Goal: Task Accomplishment & Management: Complete application form

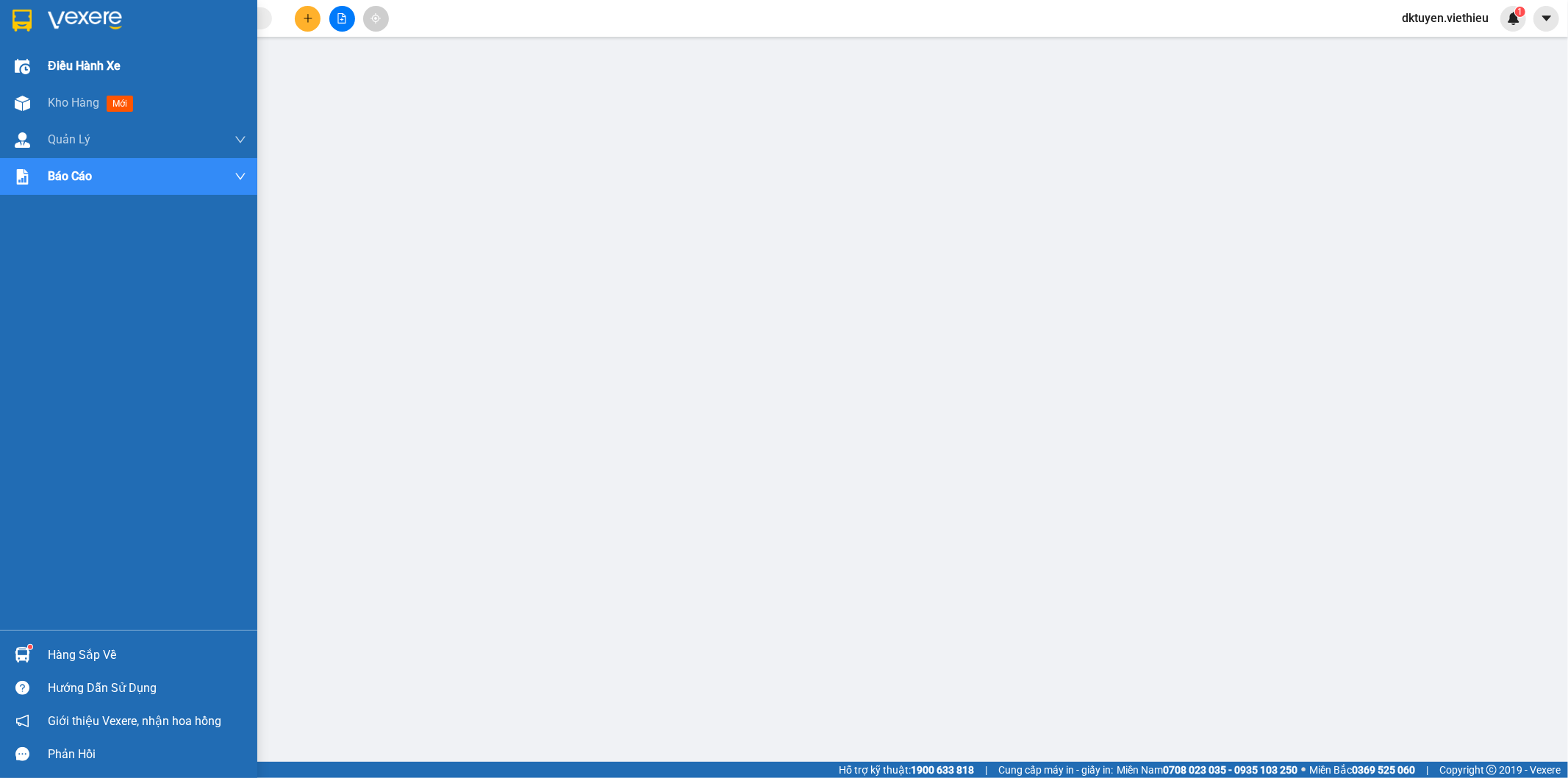
click at [76, 60] on span "Điều hành xe" at bounding box center [83, 65] width 73 height 18
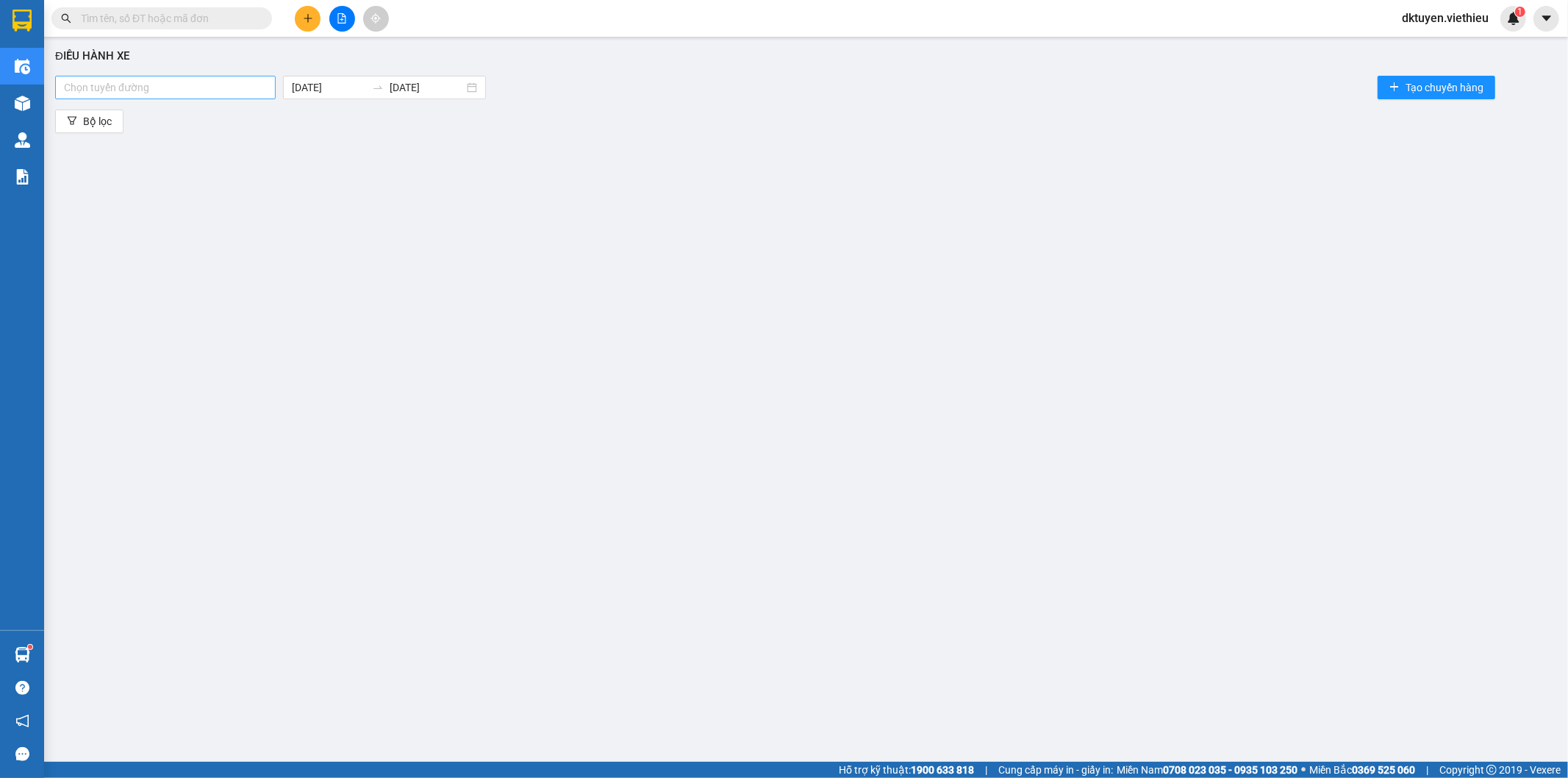
click at [218, 83] on div at bounding box center [165, 87] width 213 height 18
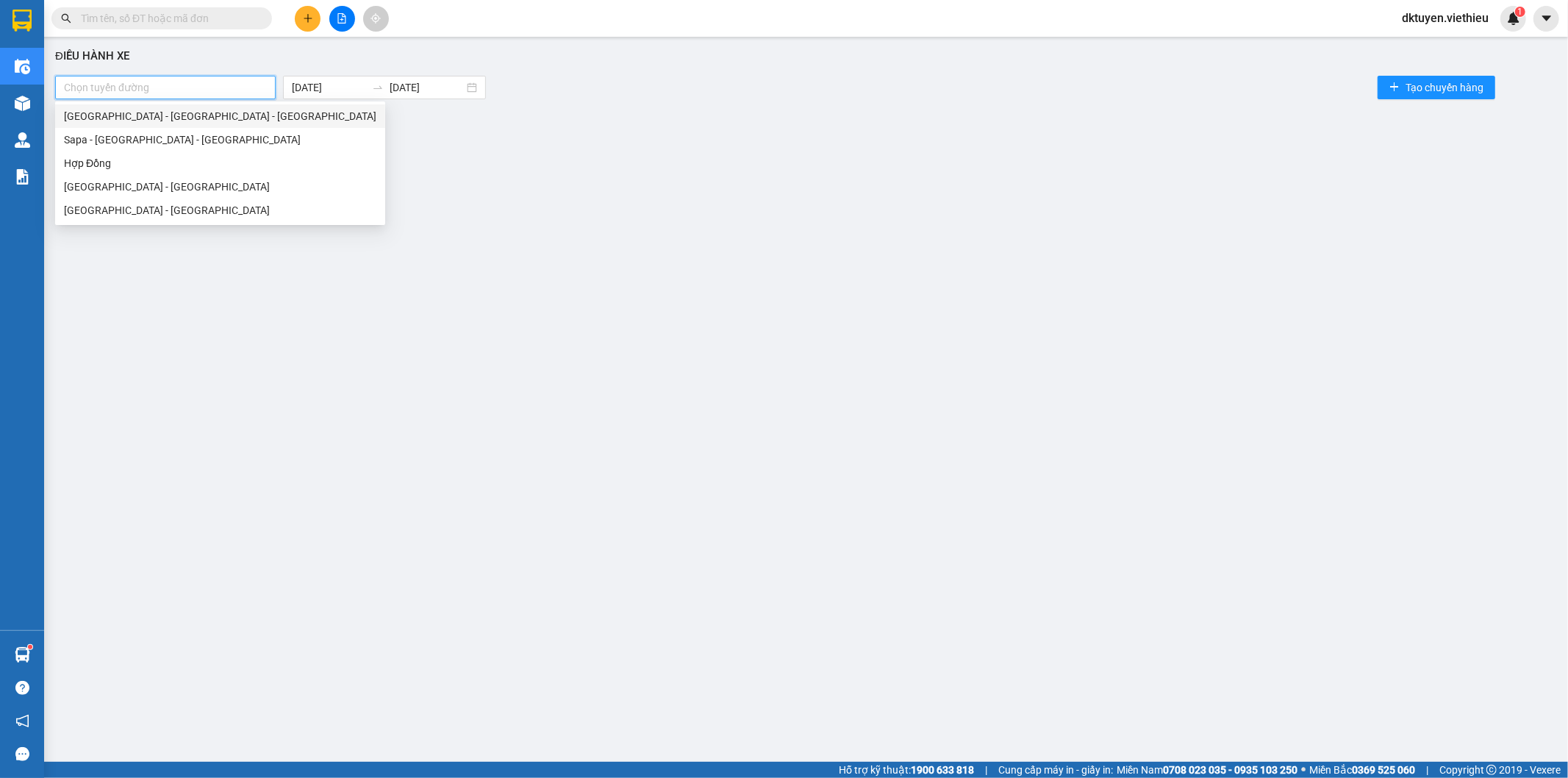
click at [144, 114] on div "[GEOGRAPHIC_DATA] - [GEOGRAPHIC_DATA] - [GEOGRAPHIC_DATA]" at bounding box center [221, 116] width 313 height 16
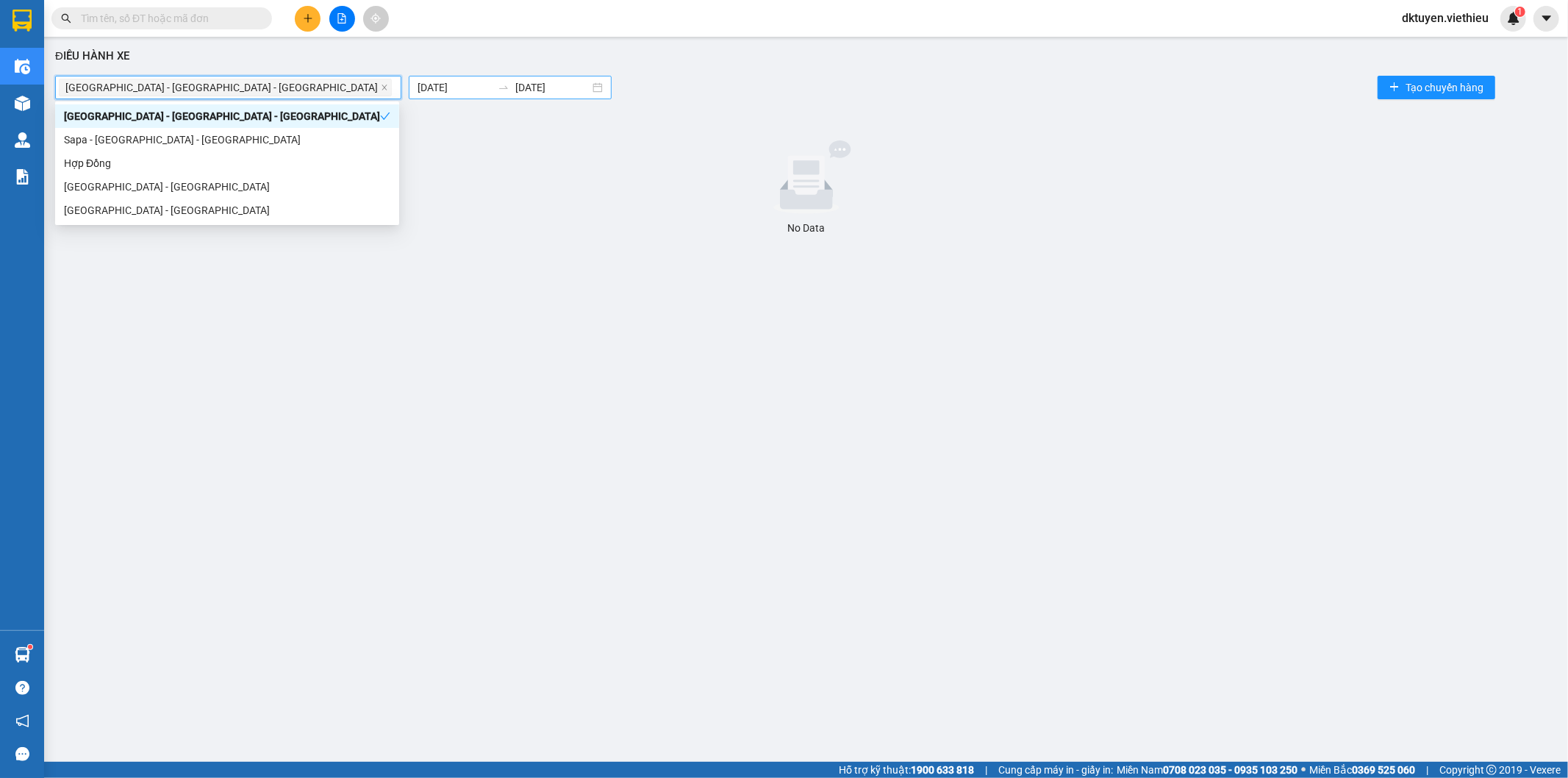
click at [307, 89] on body "Kết quả tìm kiếm ( 0 ) Bộ lọc No Data dktuyen.viethieu 1 Điều hành xe Kho hàng …" at bounding box center [784, 389] width 1568 height 778
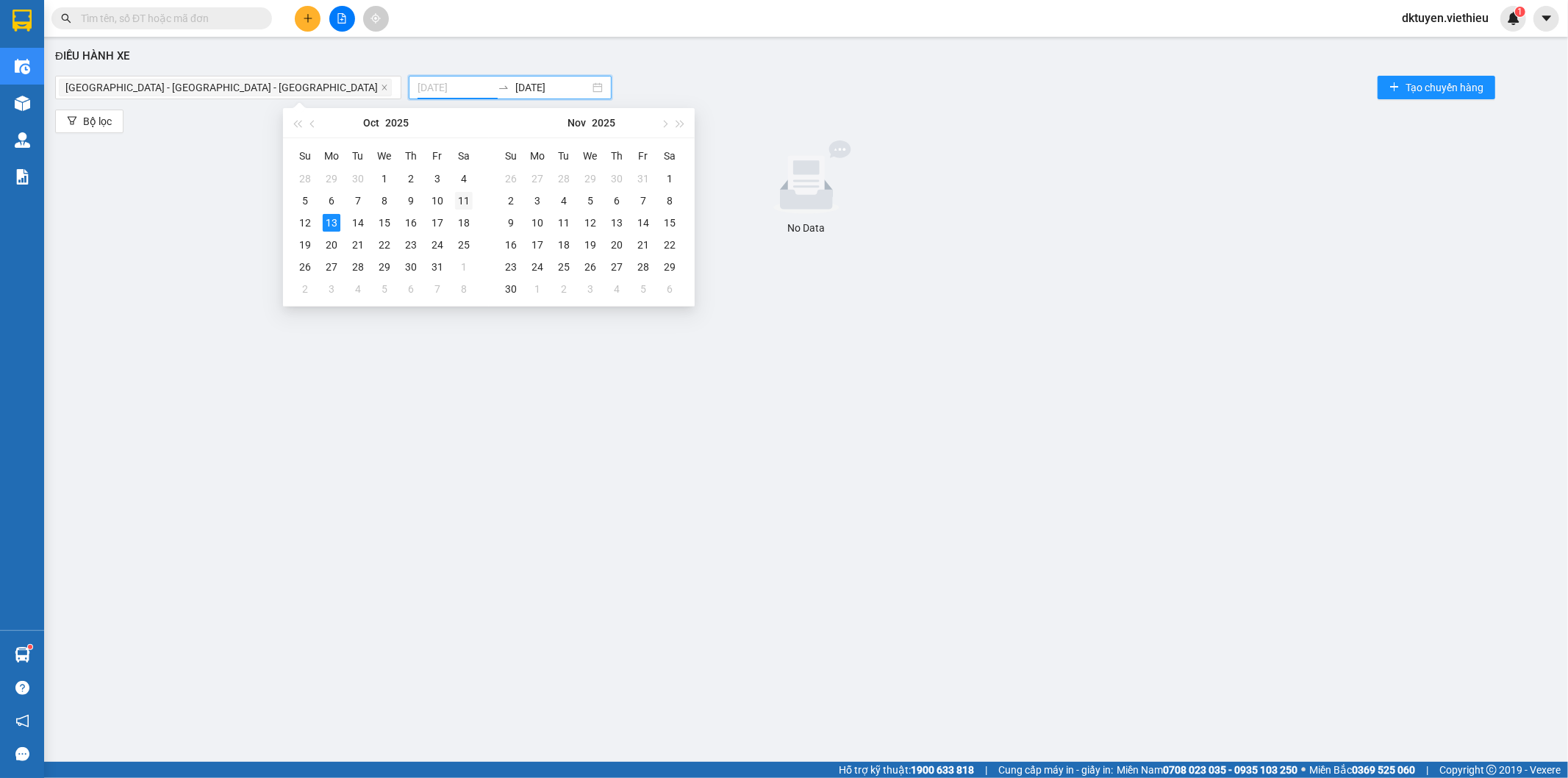
type input "[DATE]"
click at [467, 199] on div "11" at bounding box center [463, 201] width 18 height 18
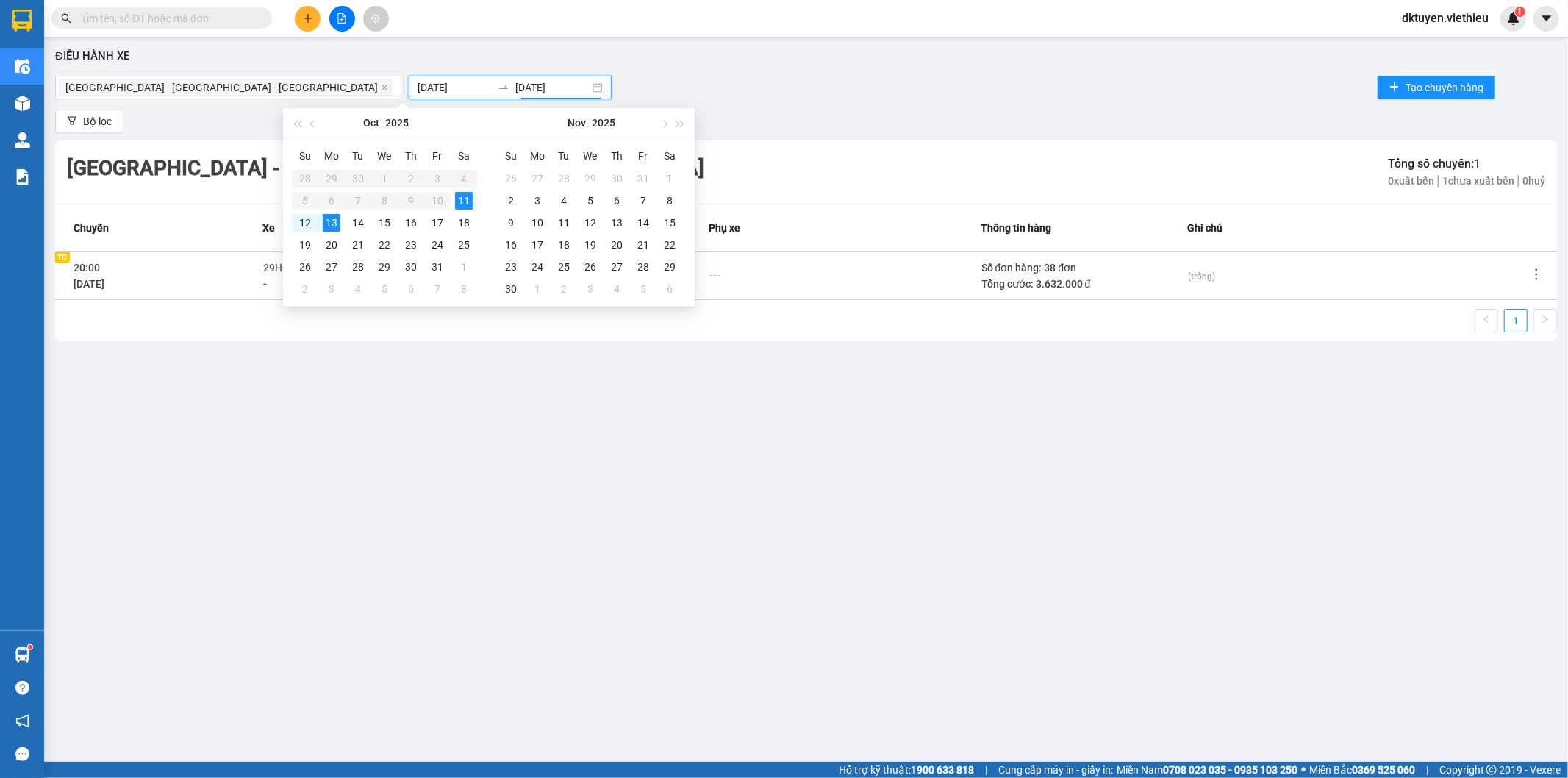
click at [1544, 270] on td at bounding box center [1542, 275] width 28 height 47
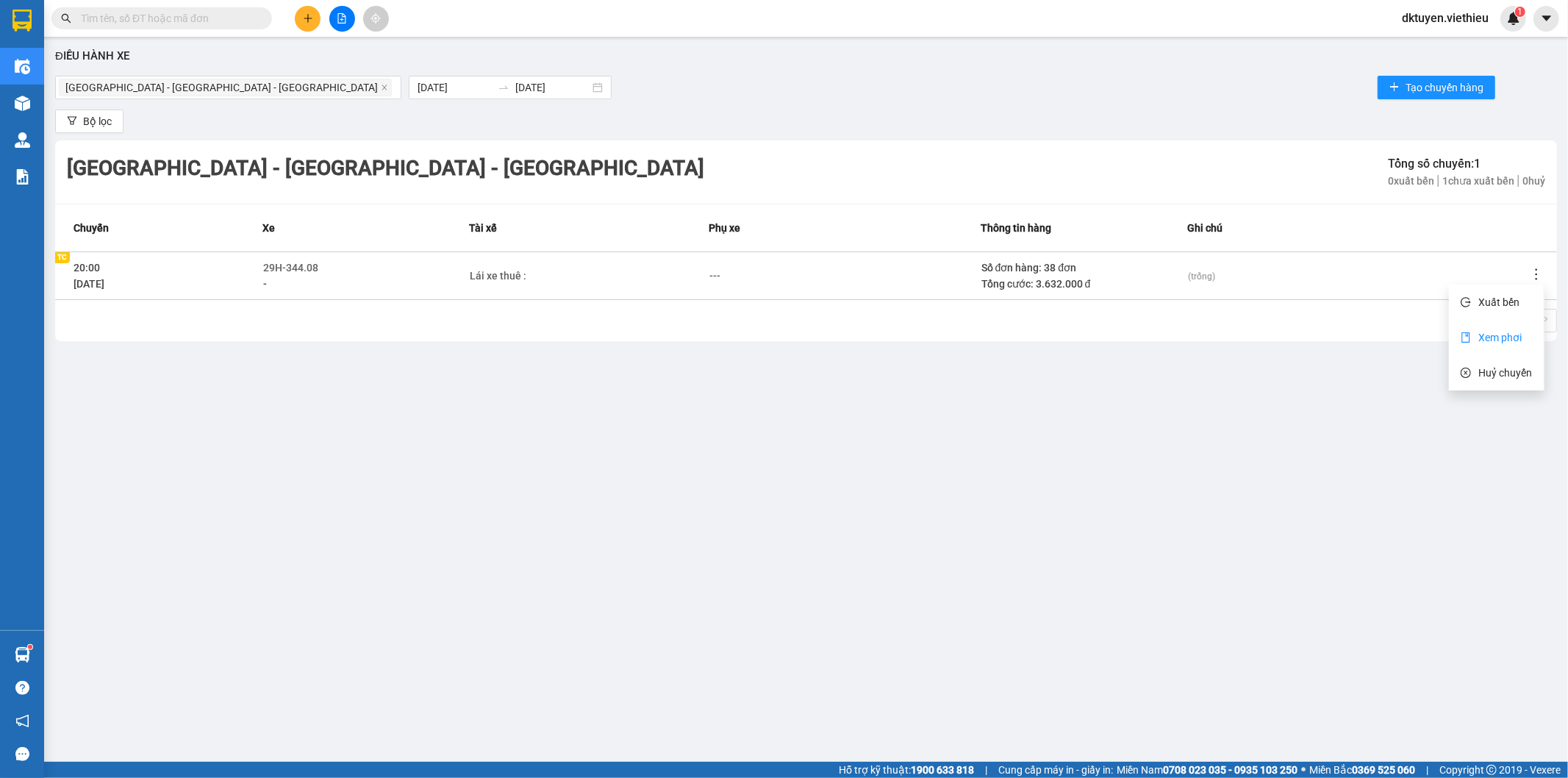
click at [1520, 332] on span "Xem phơi" at bounding box center [1500, 337] width 44 height 11
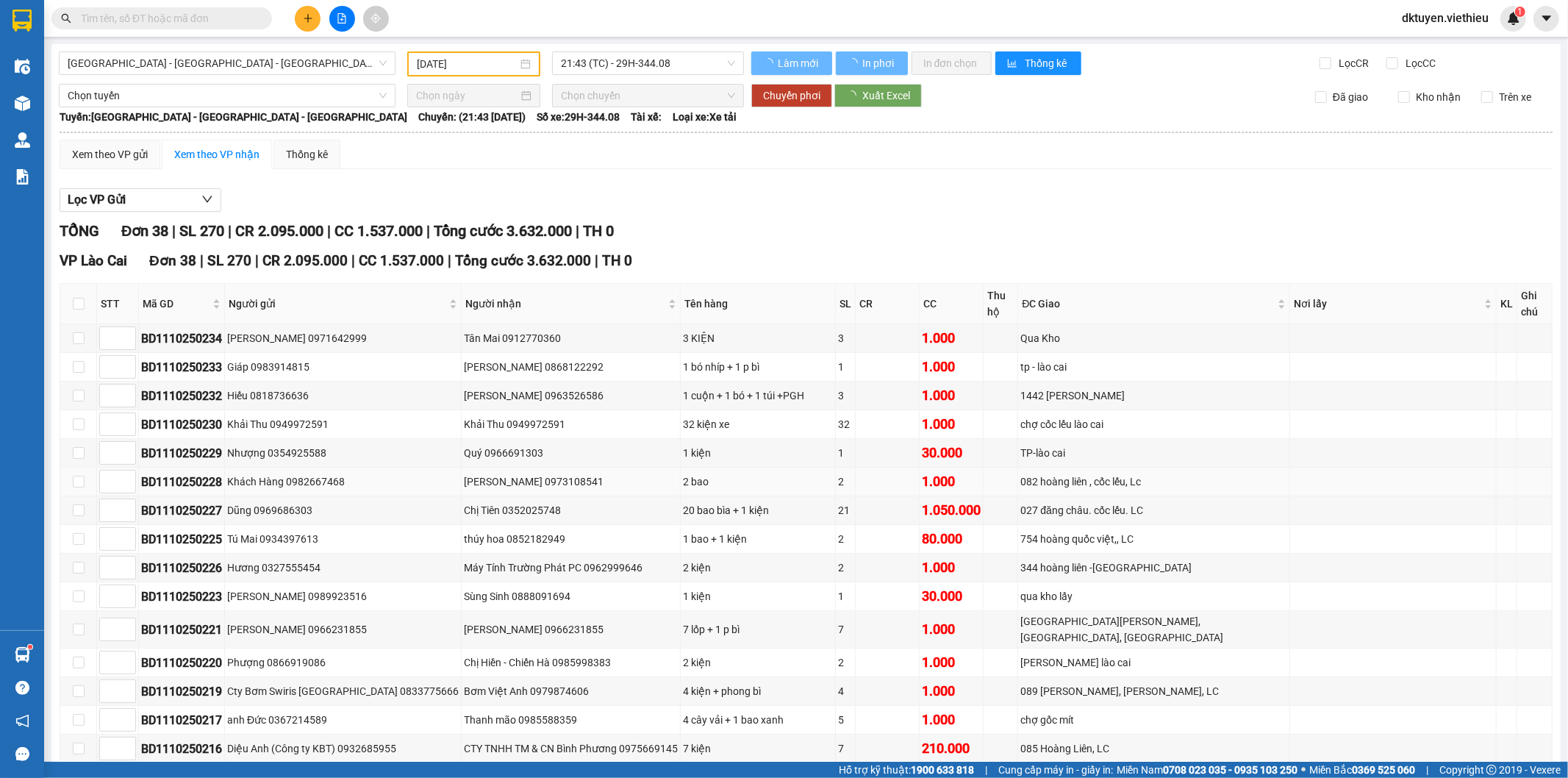
type input "[DATE]"
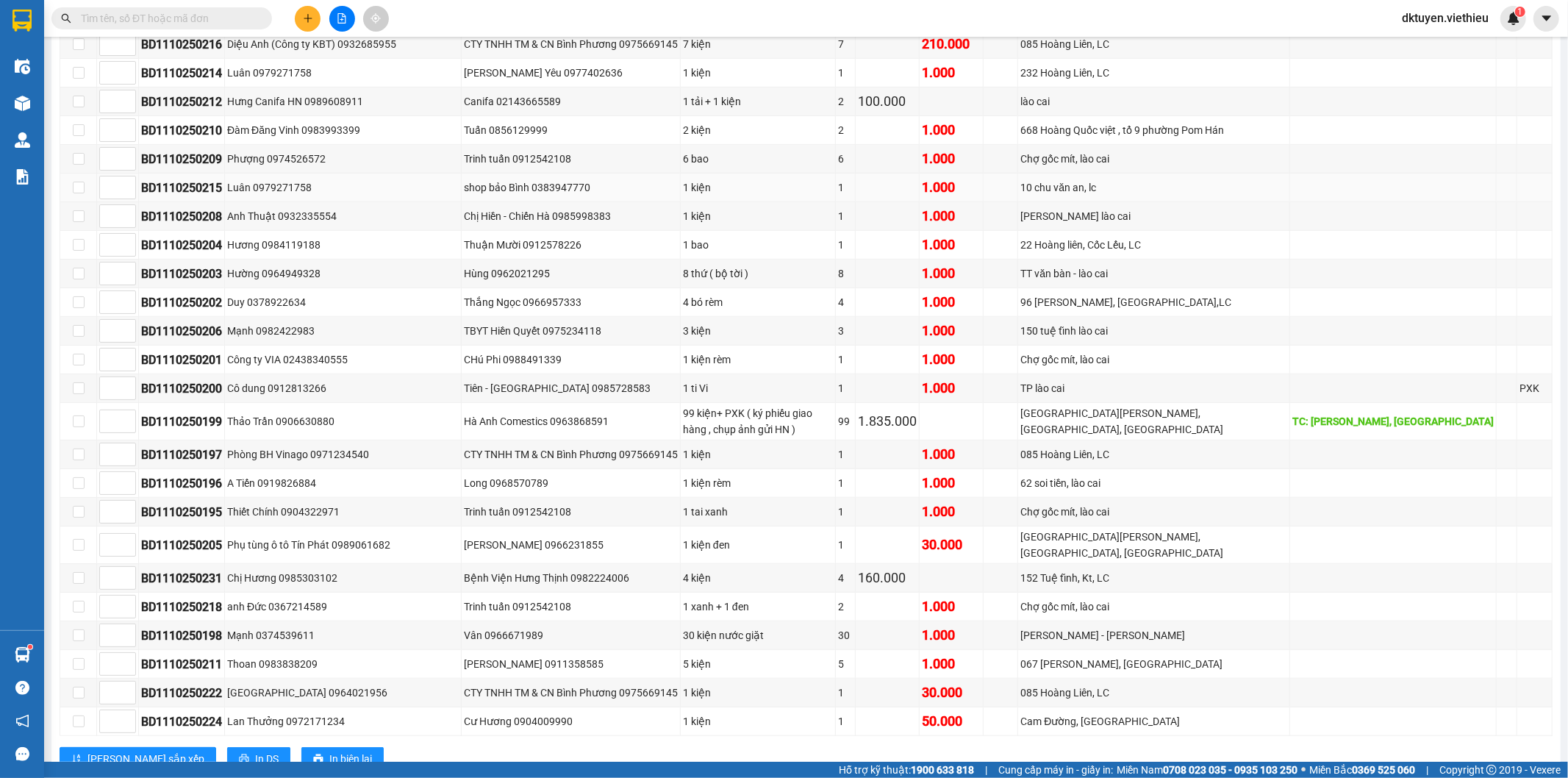
scroll to position [718, 0]
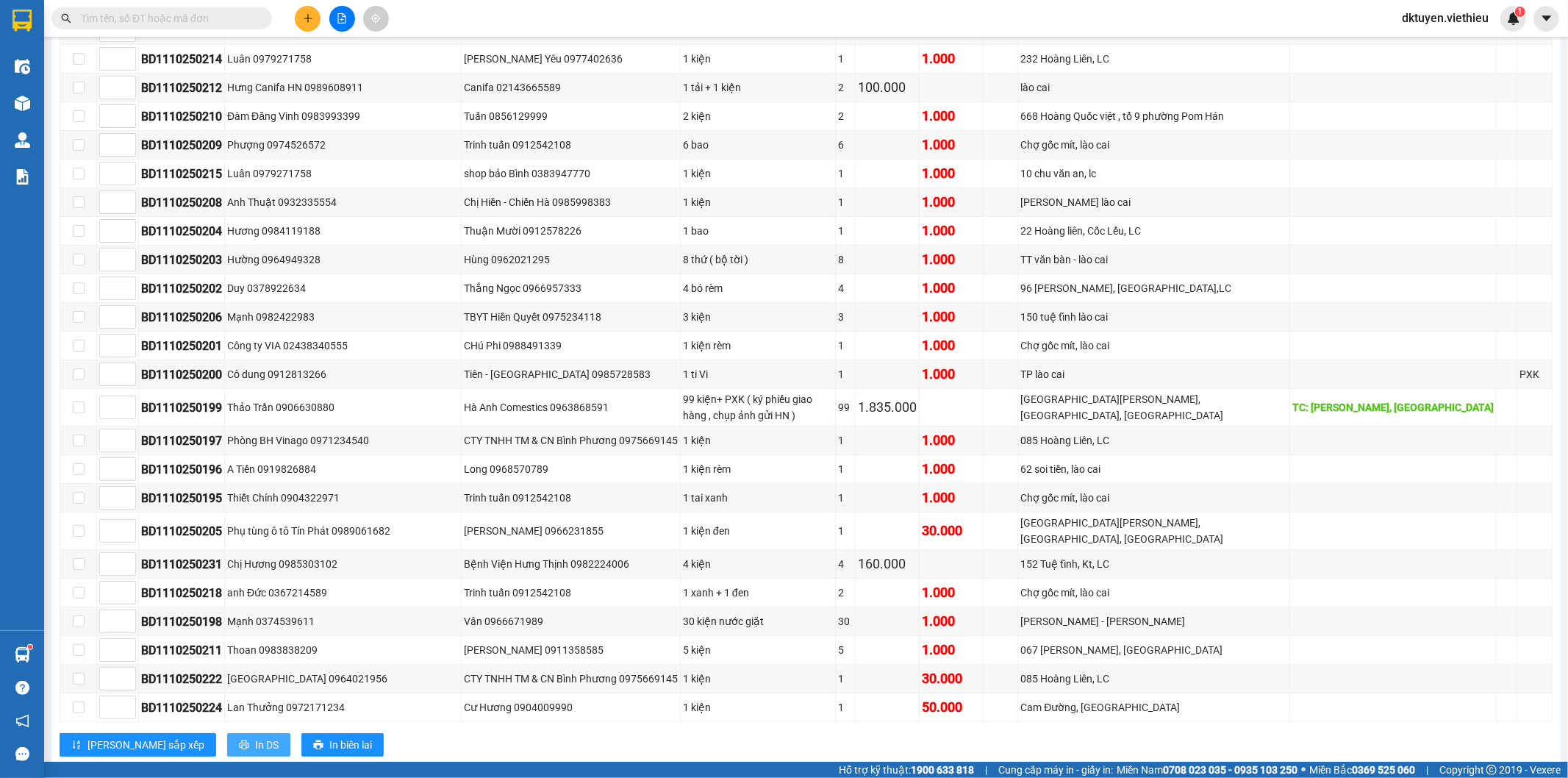
click at [255, 736] on span "In DS" at bounding box center [266, 744] width 24 height 16
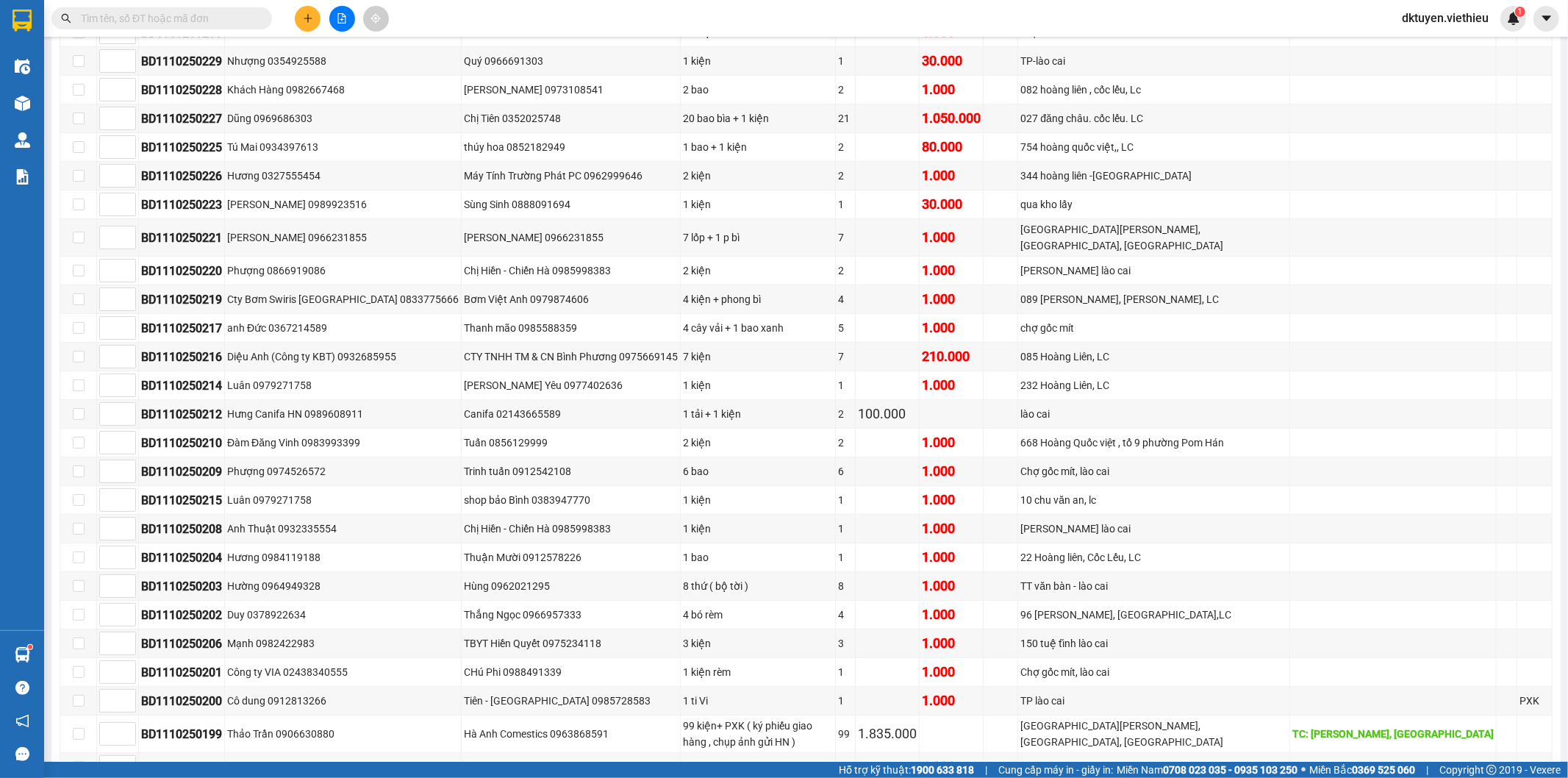
click at [304, 25] on button at bounding box center [307, 18] width 26 height 26
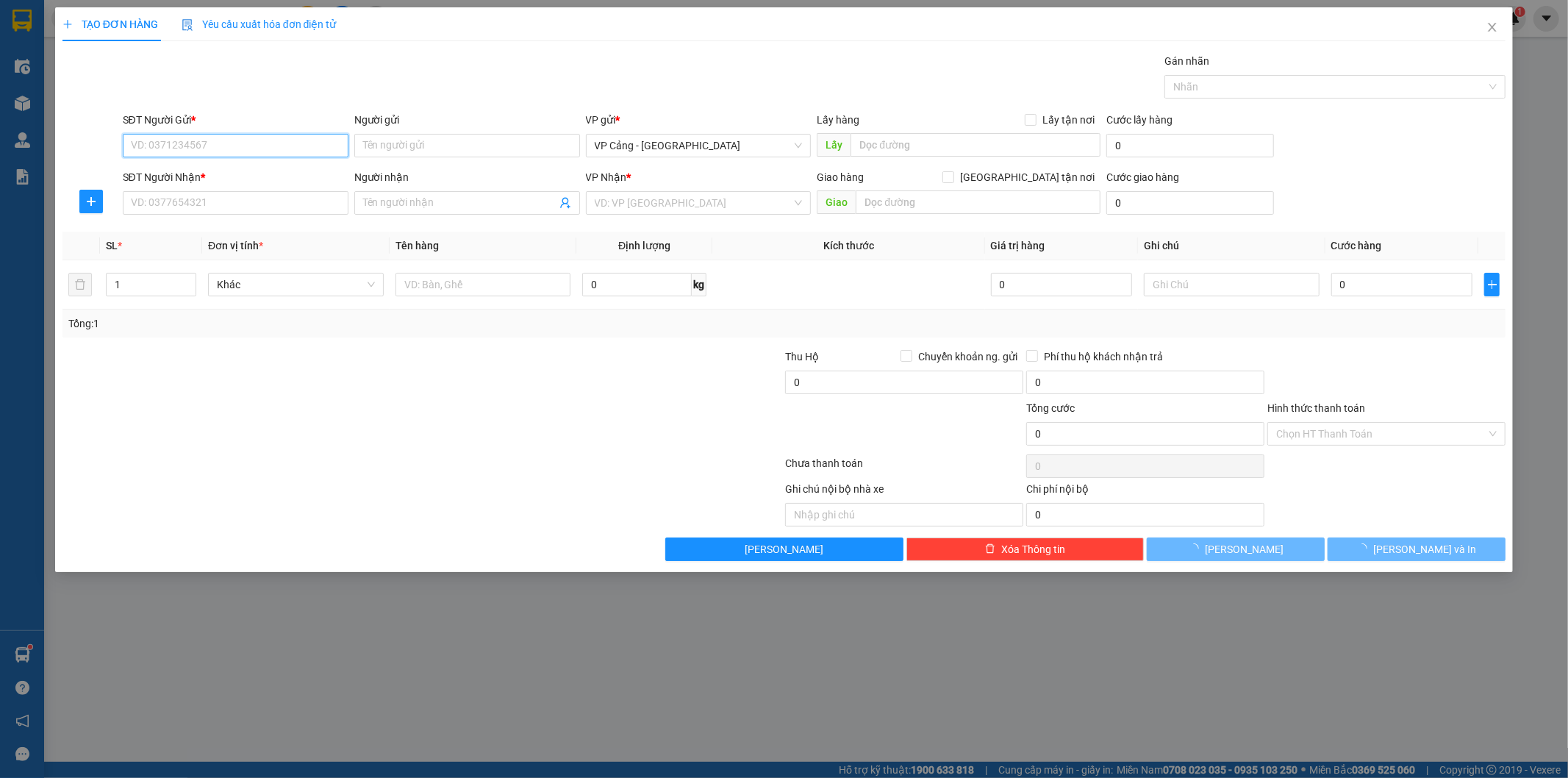
click at [261, 148] on input "SĐT Người Gửi *" at bounding box center [236, 145] width 225 height 24
type input "0335990128"
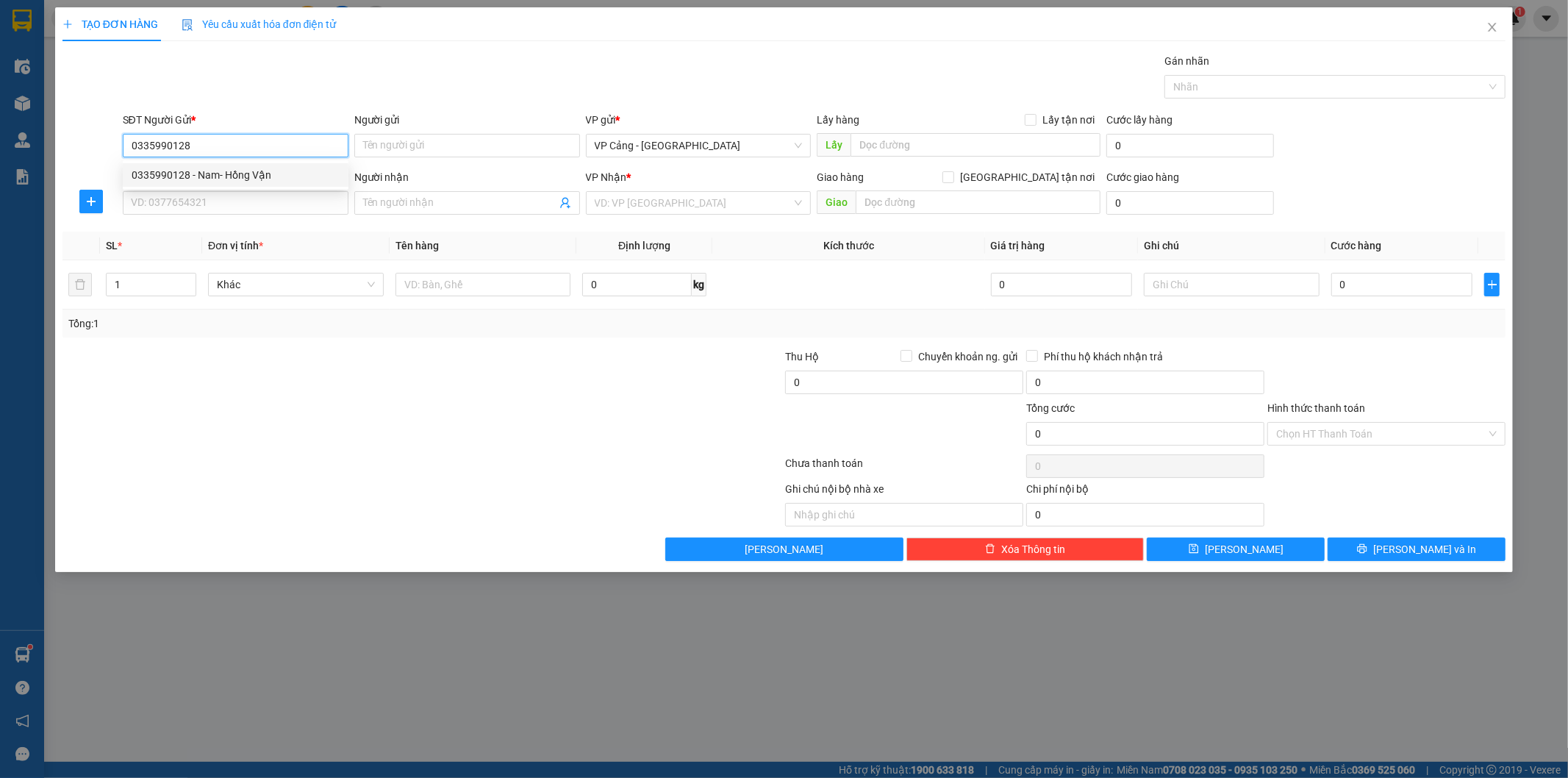
click at [238, 170] on div "0335990128 - Nam- Hồng Vận" at bounding box center [236, 174] width 208 height 16
type input "[PERSON_NAME]"
type input "0335990128"
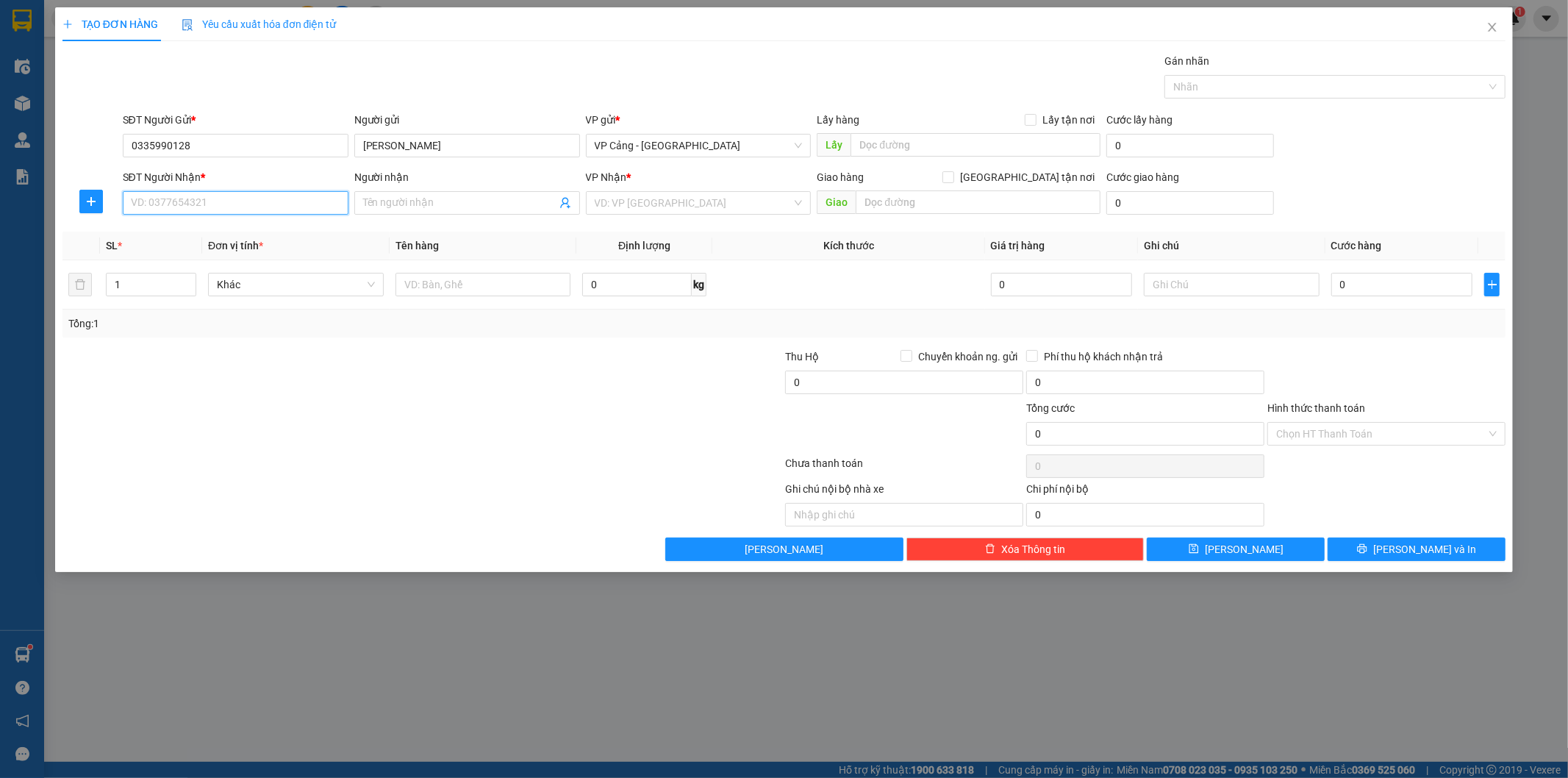
click at [238, 202] on input "SĐT Người Nhận *" at bounding box center [236, 203] width 225 height 24
type input "0786293178"
click at [238, 231] on div "0786293178 - [GEOGRAPHIC_DATA]" at bounding box center [236, 232] width 208 height 16
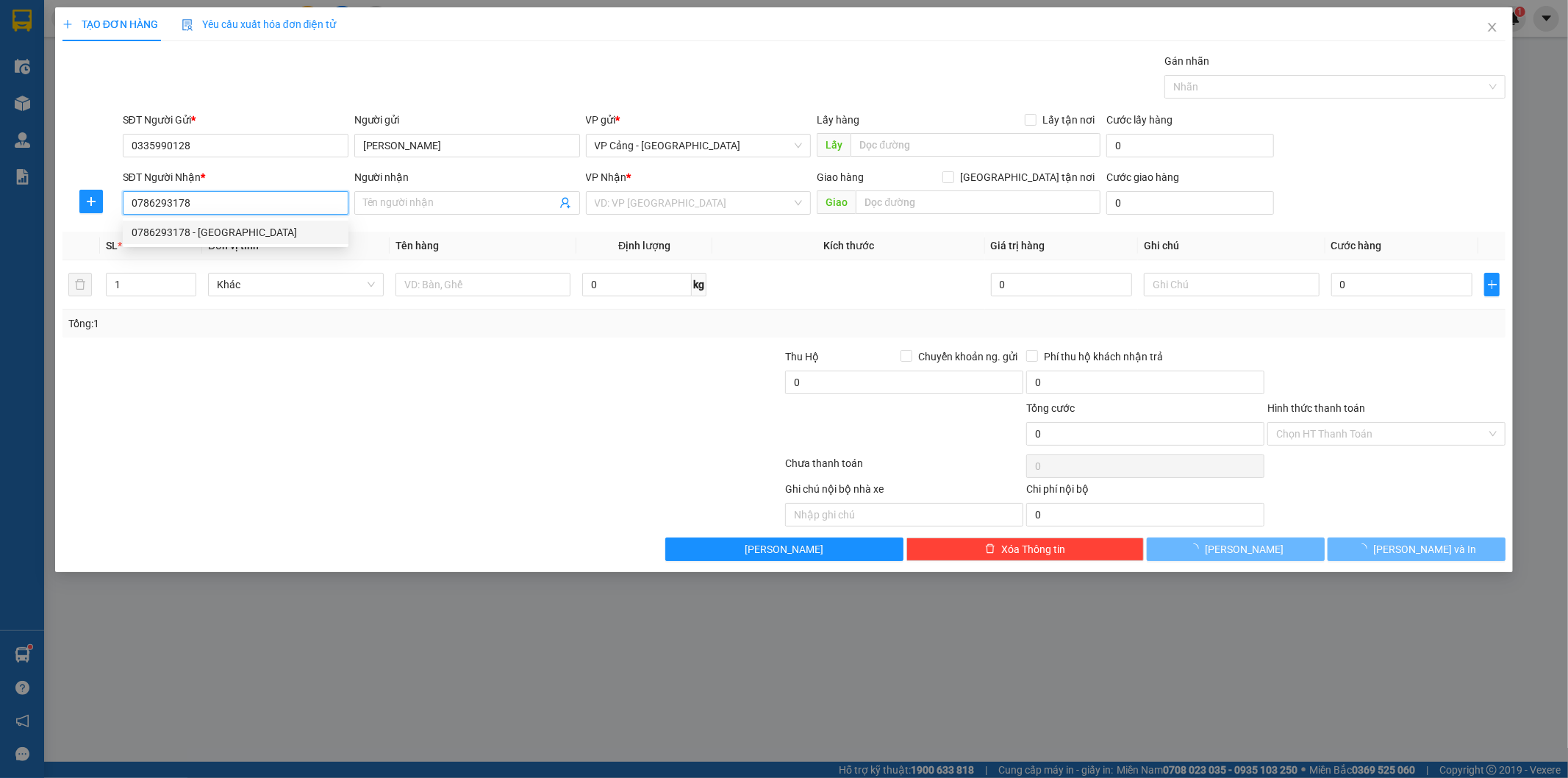
type input "Nga"
checkbox input "true"
type input "[GEOGRAPHIC_DATA][PERSON_NAME], [GEOGRAPHIC_DATA] , [GEOGRAPHIC_DATA]"
type input "300.000"
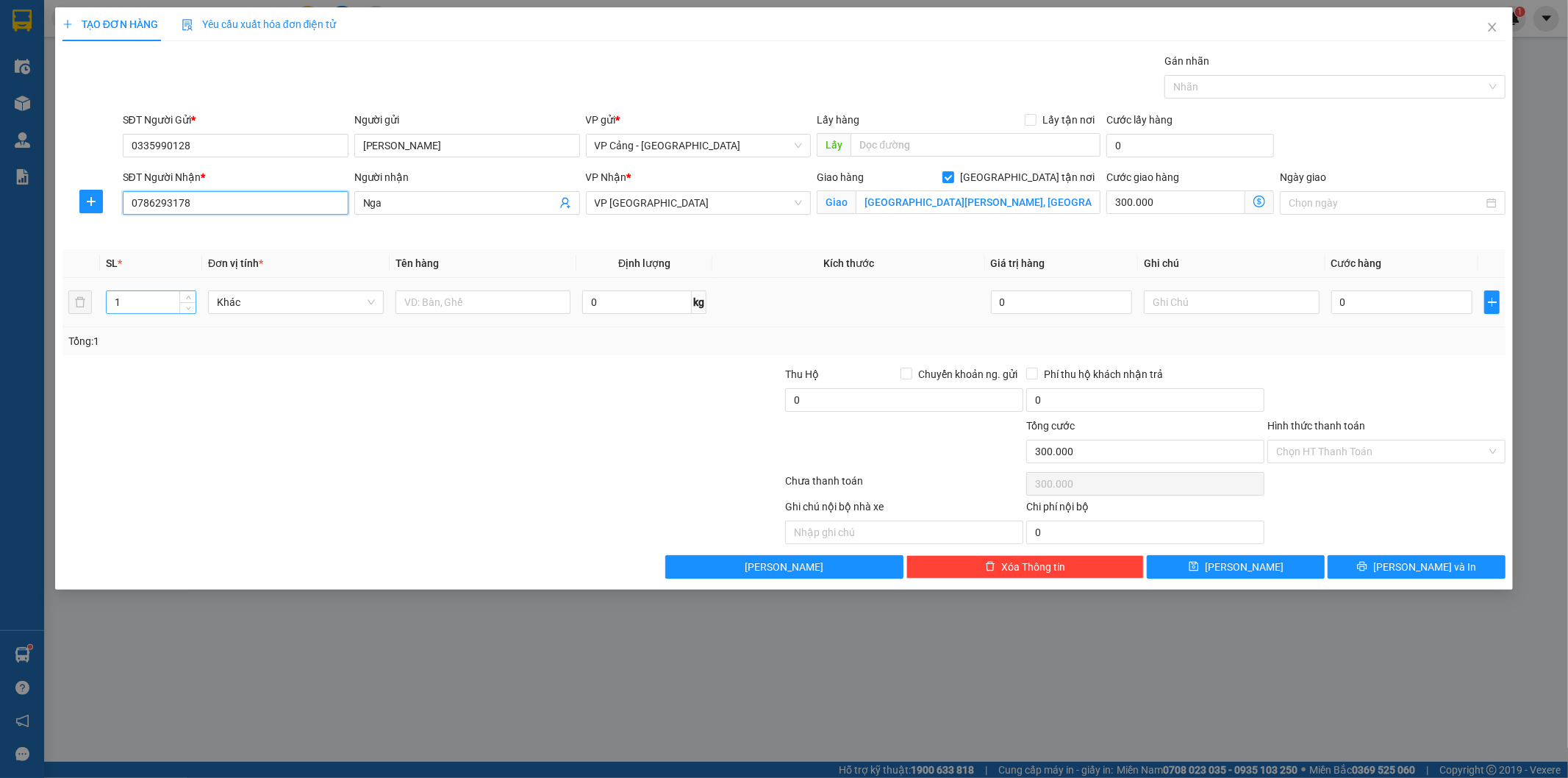
type input "0786293178"
click at [156, 304] on input "1" at bounding box center [152, 301] width 89 height 22
type input "19"
type input "1"
type input "19 kiện mã ZJ-CC"
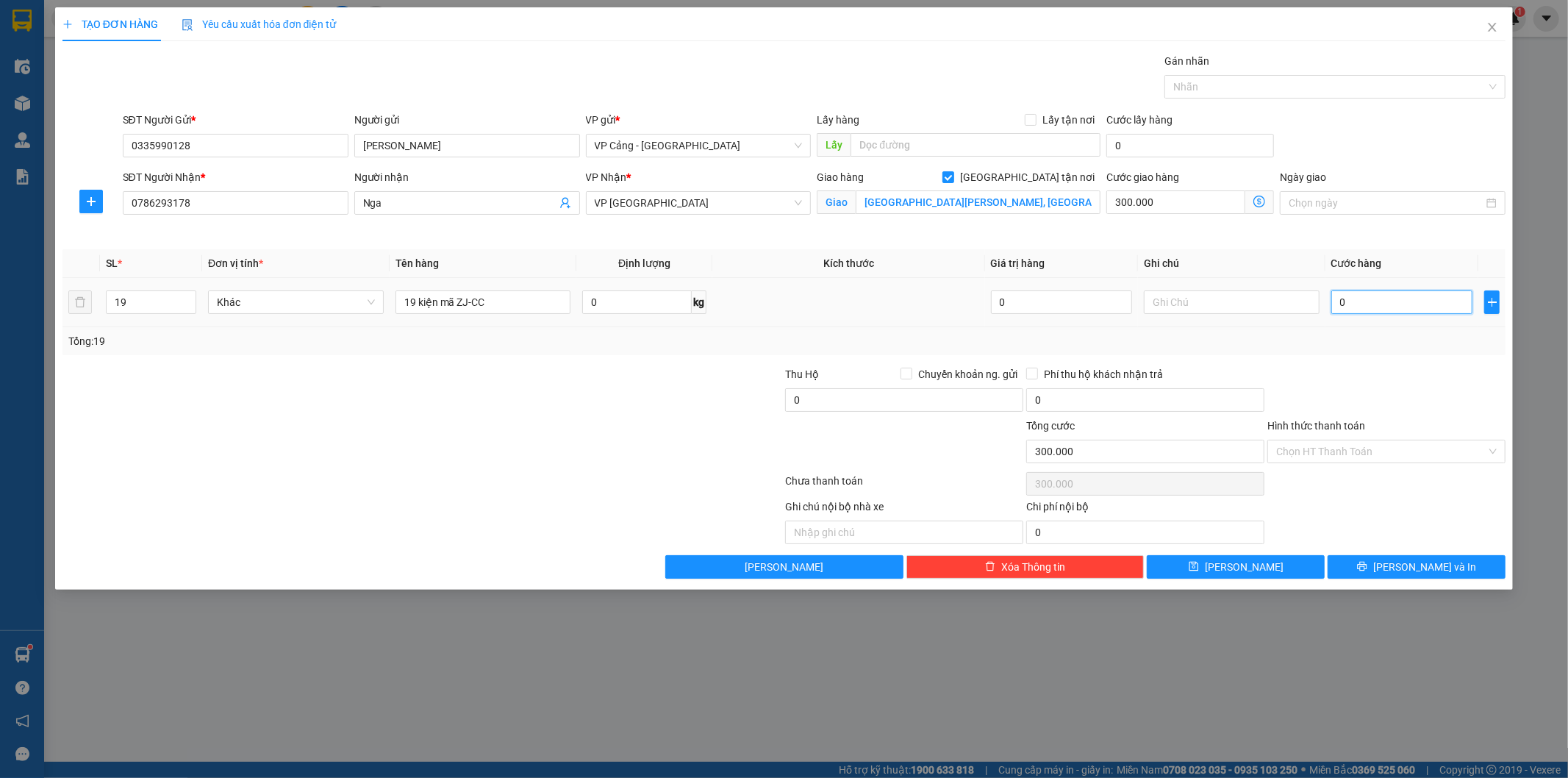
click at [1368, 305] on input "0" at bounding box center [1401, 301] width 141 height 24
type input "1"
type input "300.001"
type input "1.000"
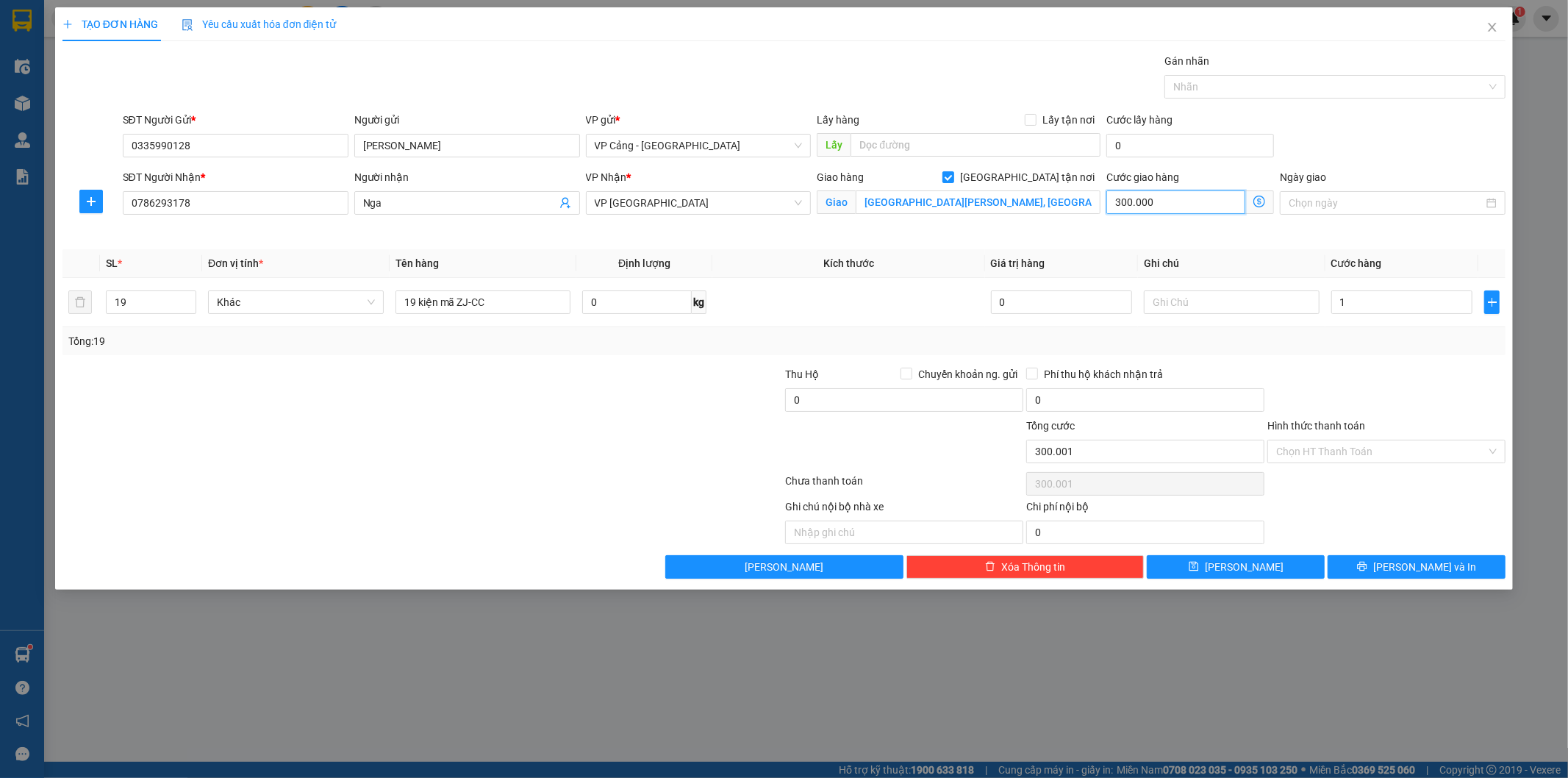
type input "301.000"
click at [1174, 205] on input "300.000" at bounding box center [1176, 202] width 139 height 24
type input "1.004"
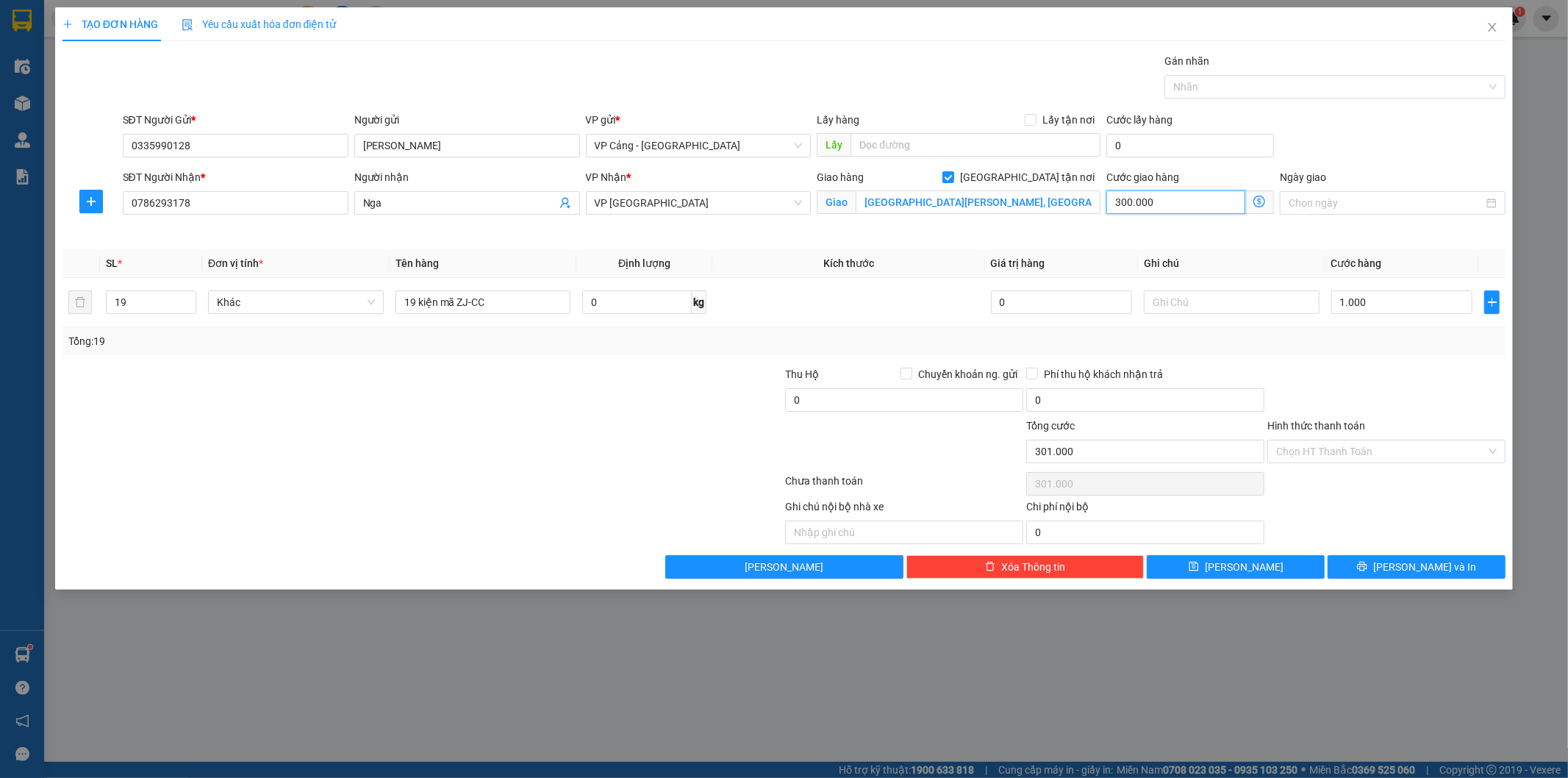
type input "4"
type input "1.045"
type input "45"
type input "1.450"
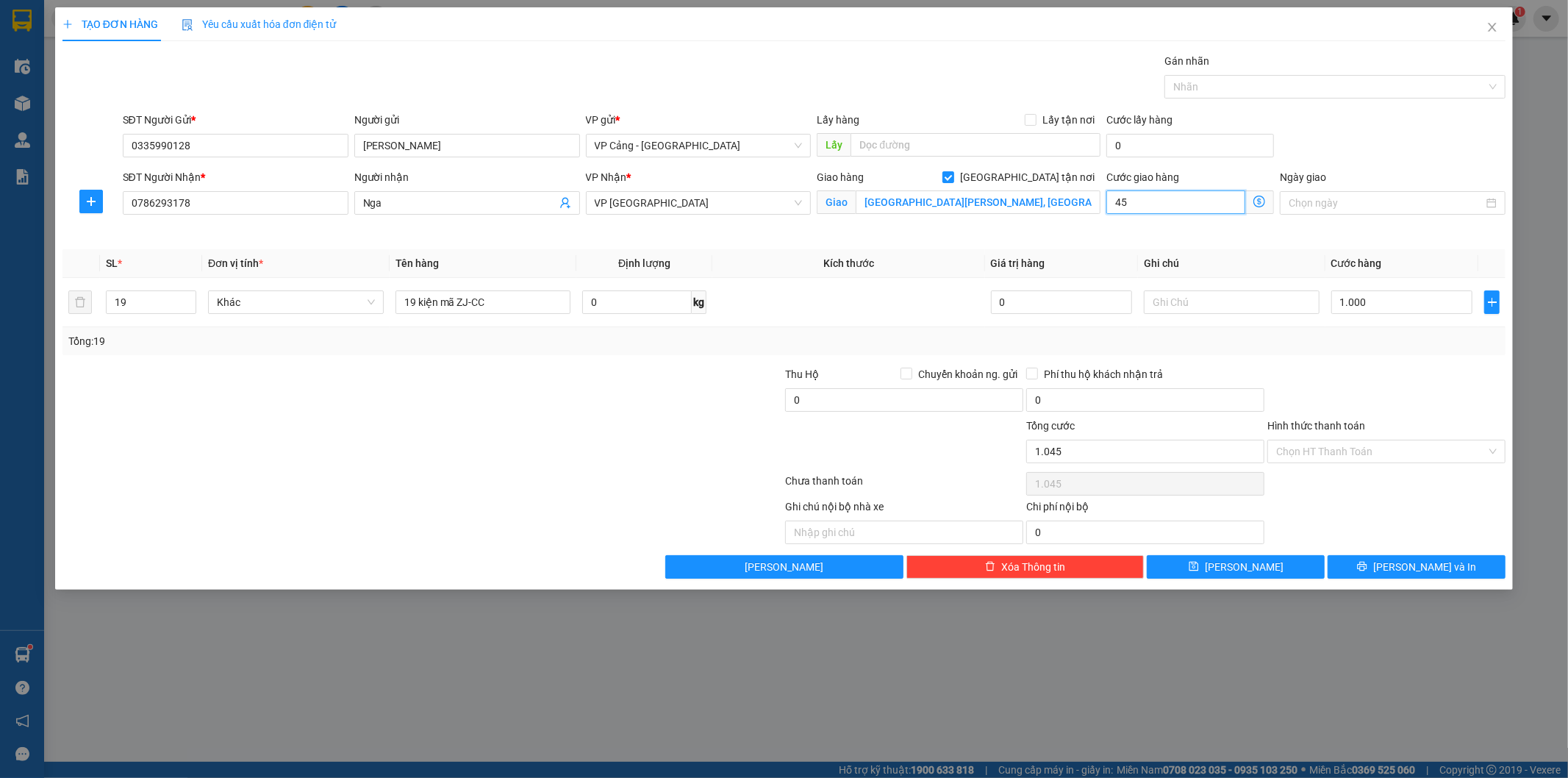
type input "1.450"
type input "450"
type input "5.500"
type input "45.000"
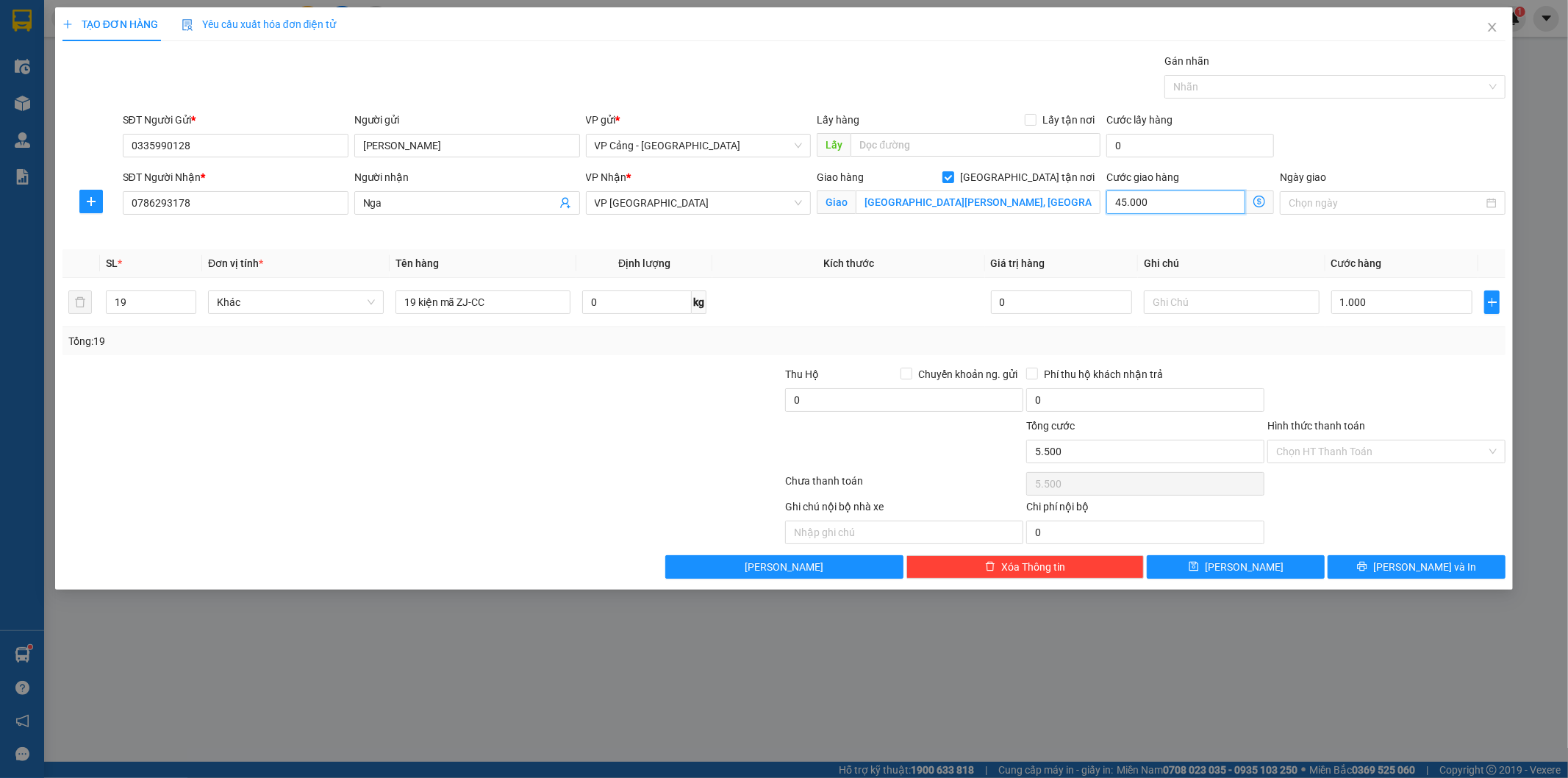
type input "46.000"
type input "451.000"
type input "450.000"
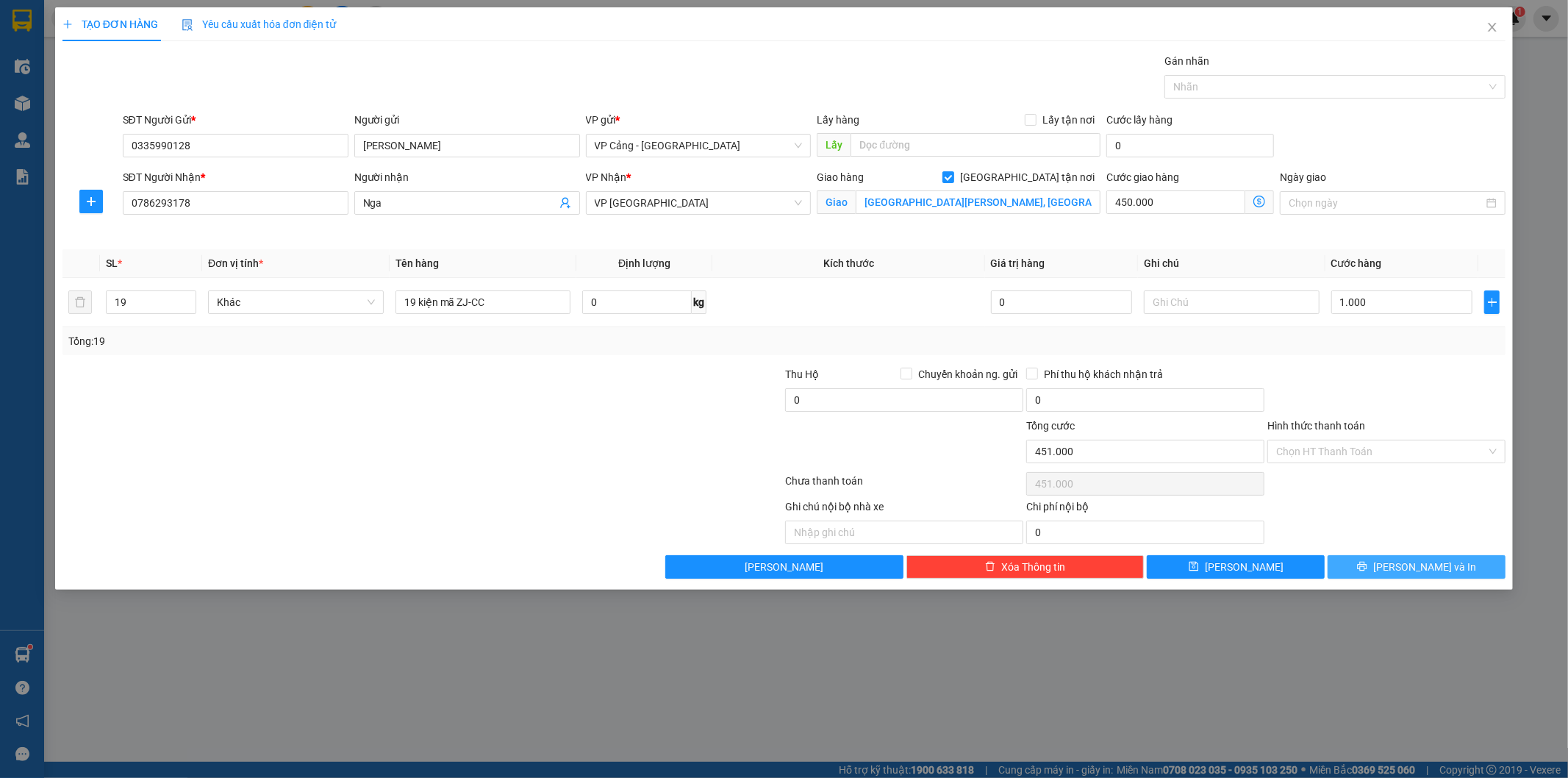
click at [1370, 561] on button "[PERSON_NAME] và In" at bounding box center [1416, 567] width 178 height 24
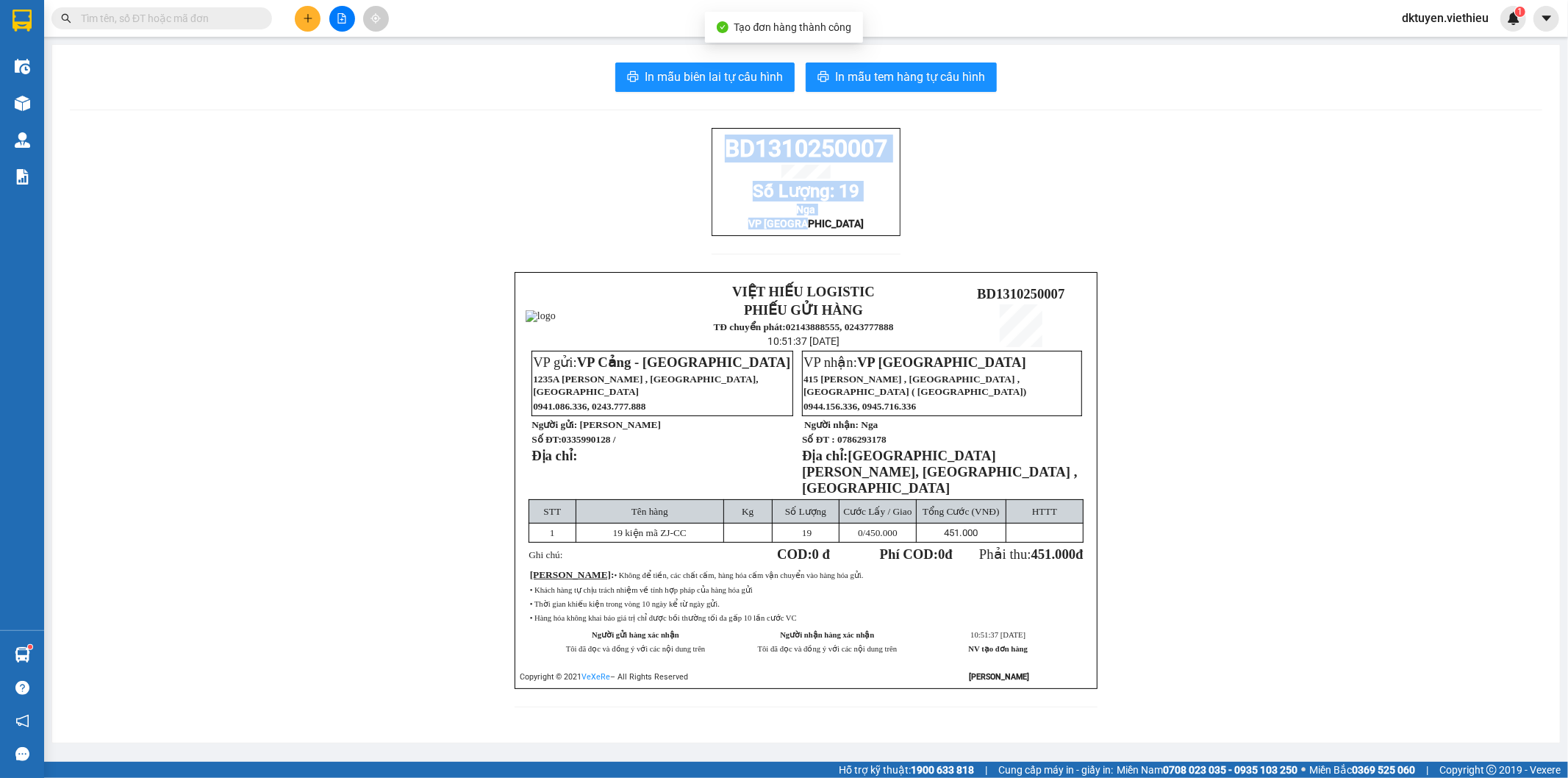
drag, startPoint x: 836, startPoint y: 236, endPoint x: 695, endPoint y: 155, distance: 162.6
click at [698, 156] on div "BD1310250007 Số Lượng: 19 Nga VP [GEOGRAPHIC_DATA] VIỆT HIẾU LOGISTIC PHIẾU GỬI…" at bounding box center [806, 426] width 1472 height 597
copy div "BD1310250007 Số Lượng: 19 Nga VP [GEOGRAPHIC_DATA]"
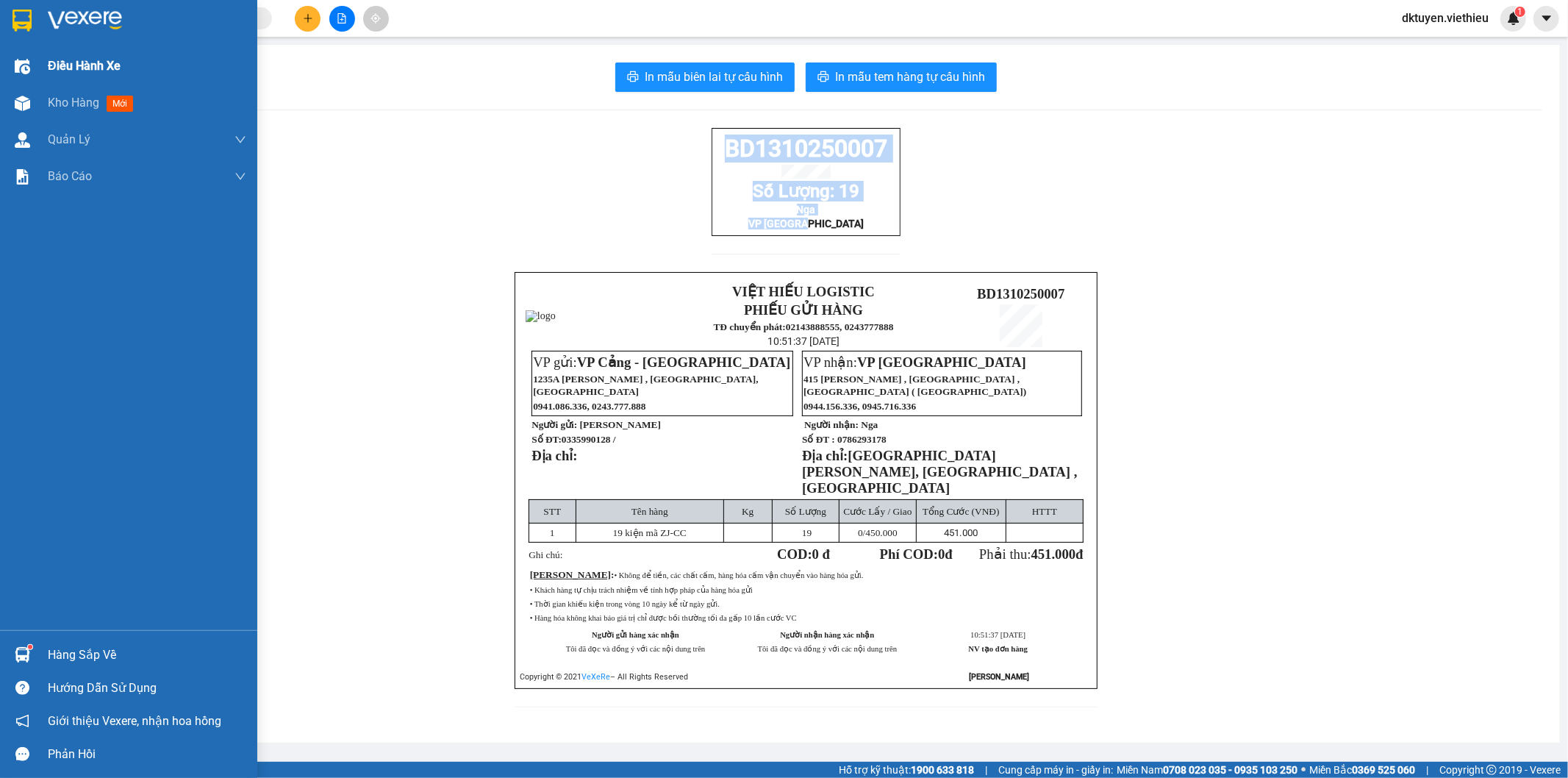
click at [64, 64] on span "Điều hành xe" at bounding box center [83, 65] width 73 height 18
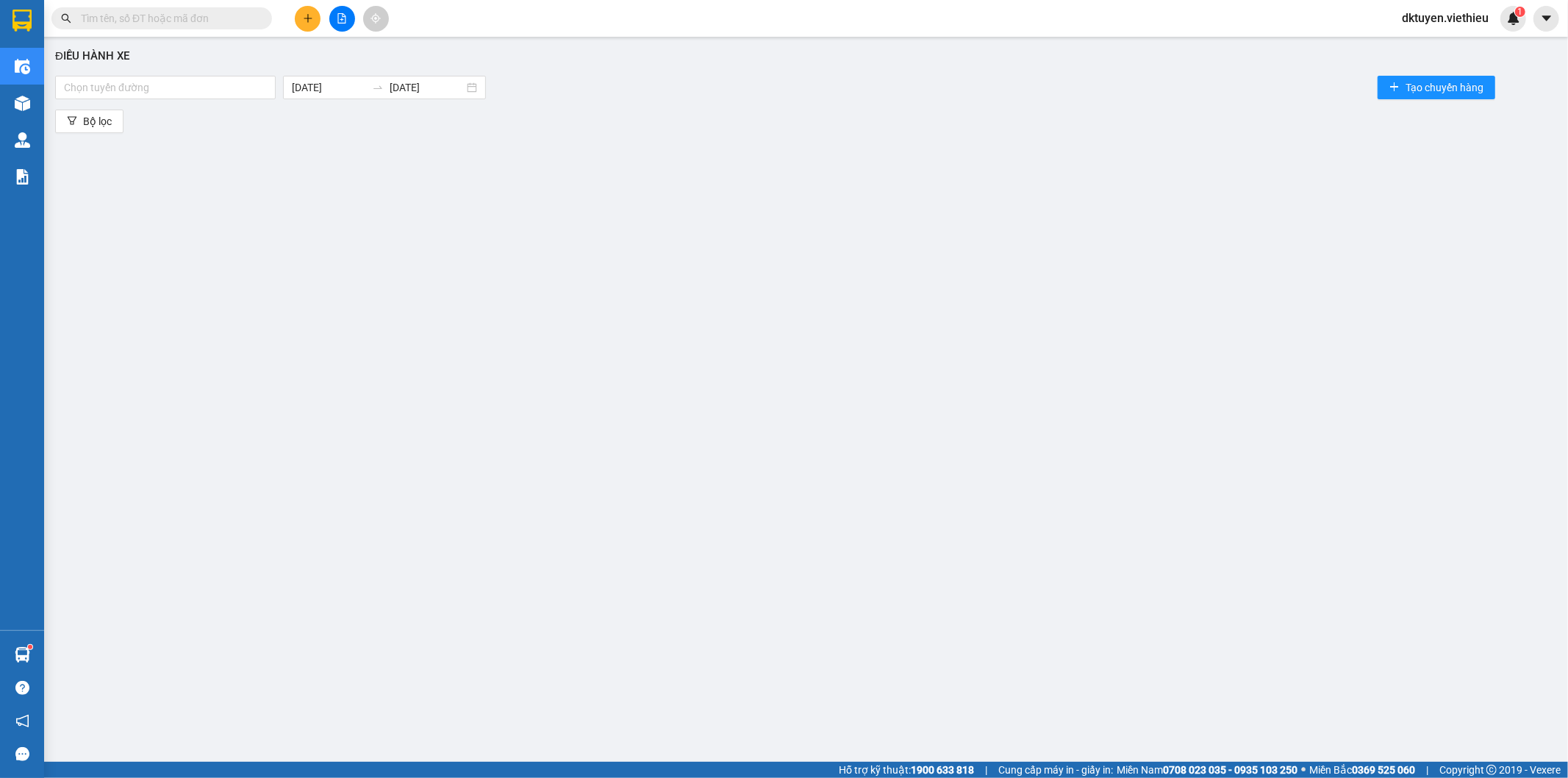
click at [45, 100] on main "Điều hành xe Chọn tuyến đường [DATE] [DATE] Tạo chuyến hàng Bộ lọc" at bounding box center [784, 381] width 1568 height 762
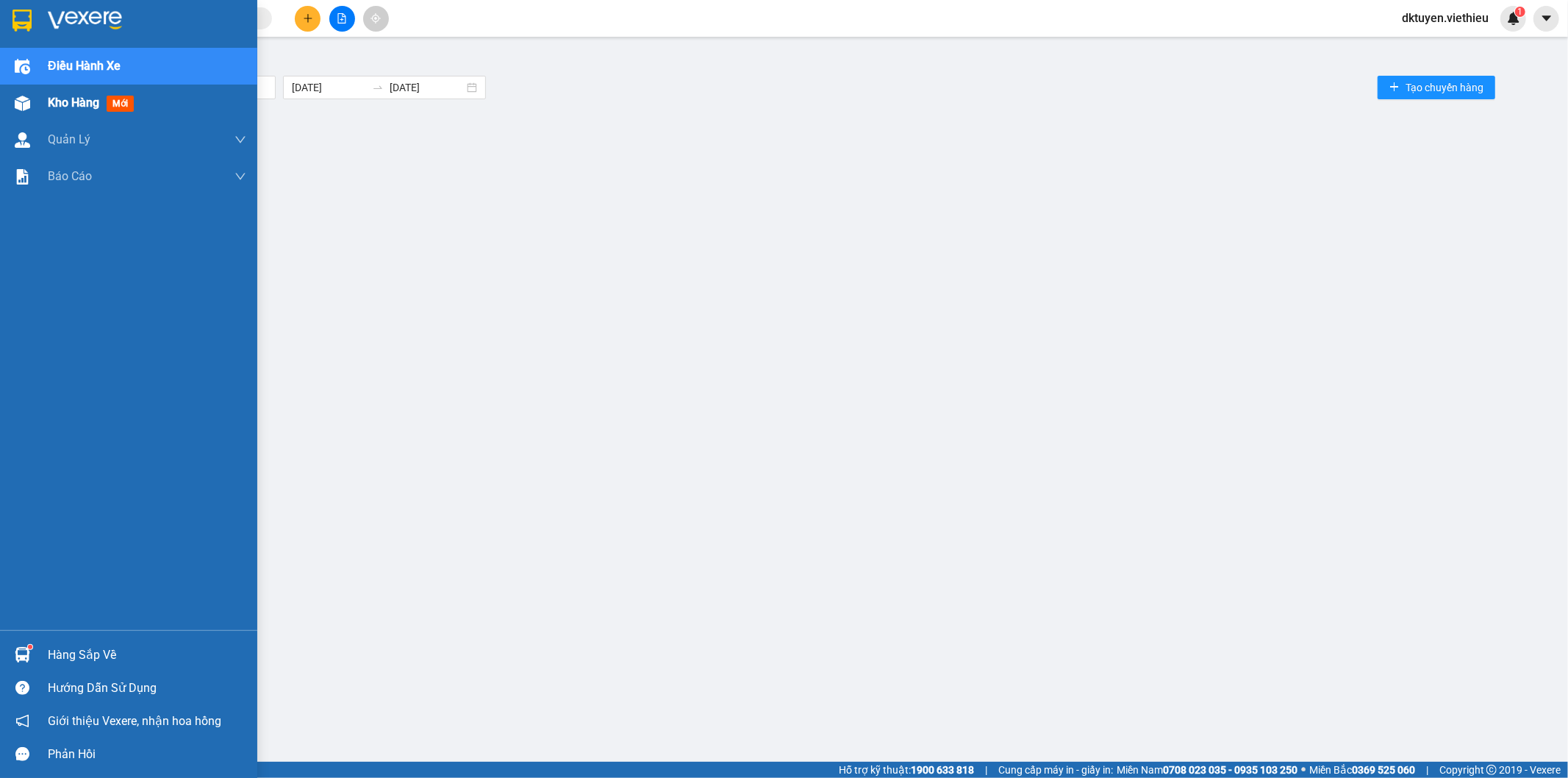
click at [37, 103] on div "Kho hàng mới" at bounding box center [129, 102] width 258 height 37
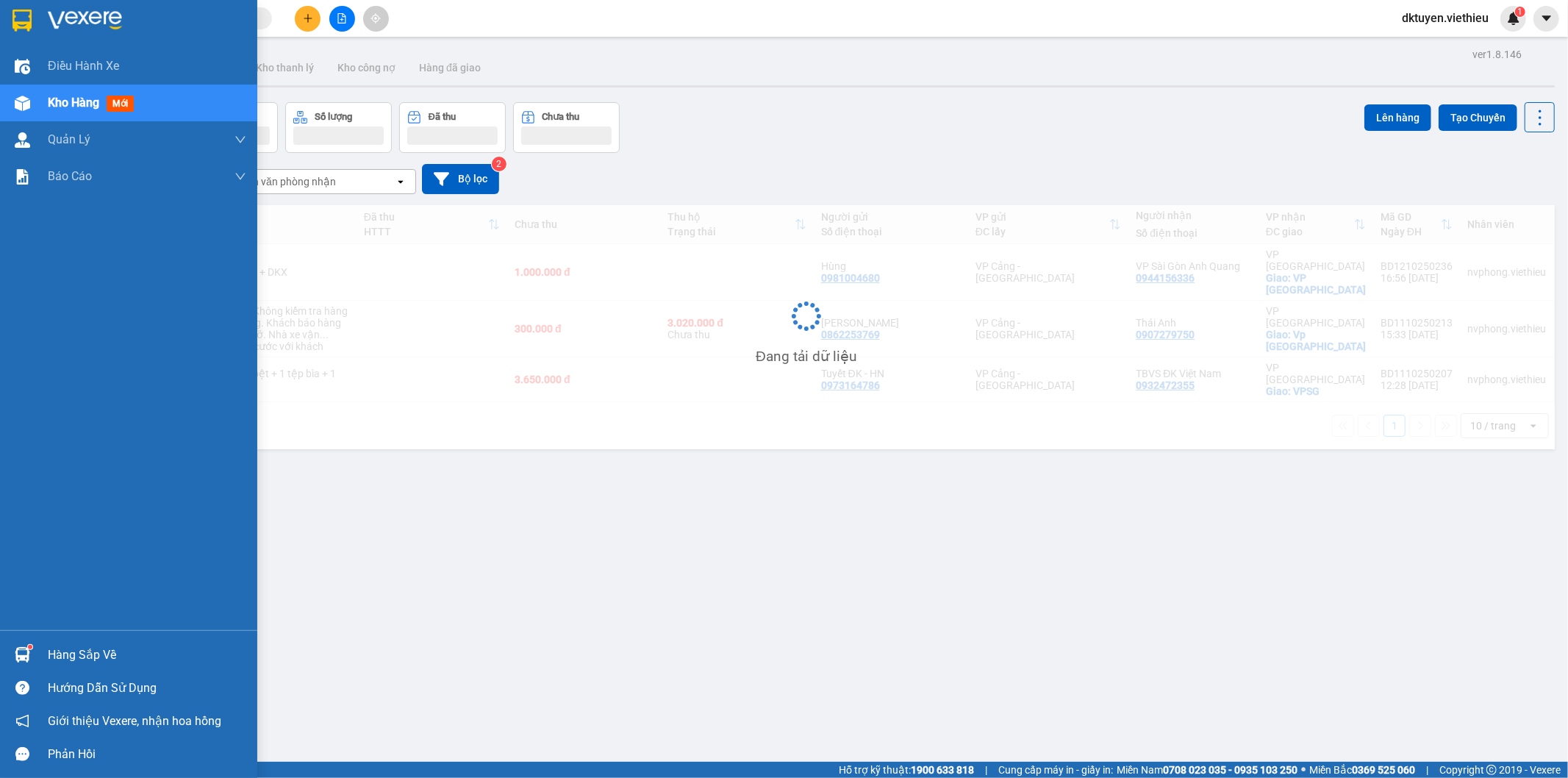
click at [83, 109] on span "Kho hàng" at bounding box center [73, 102] width 51 height 14
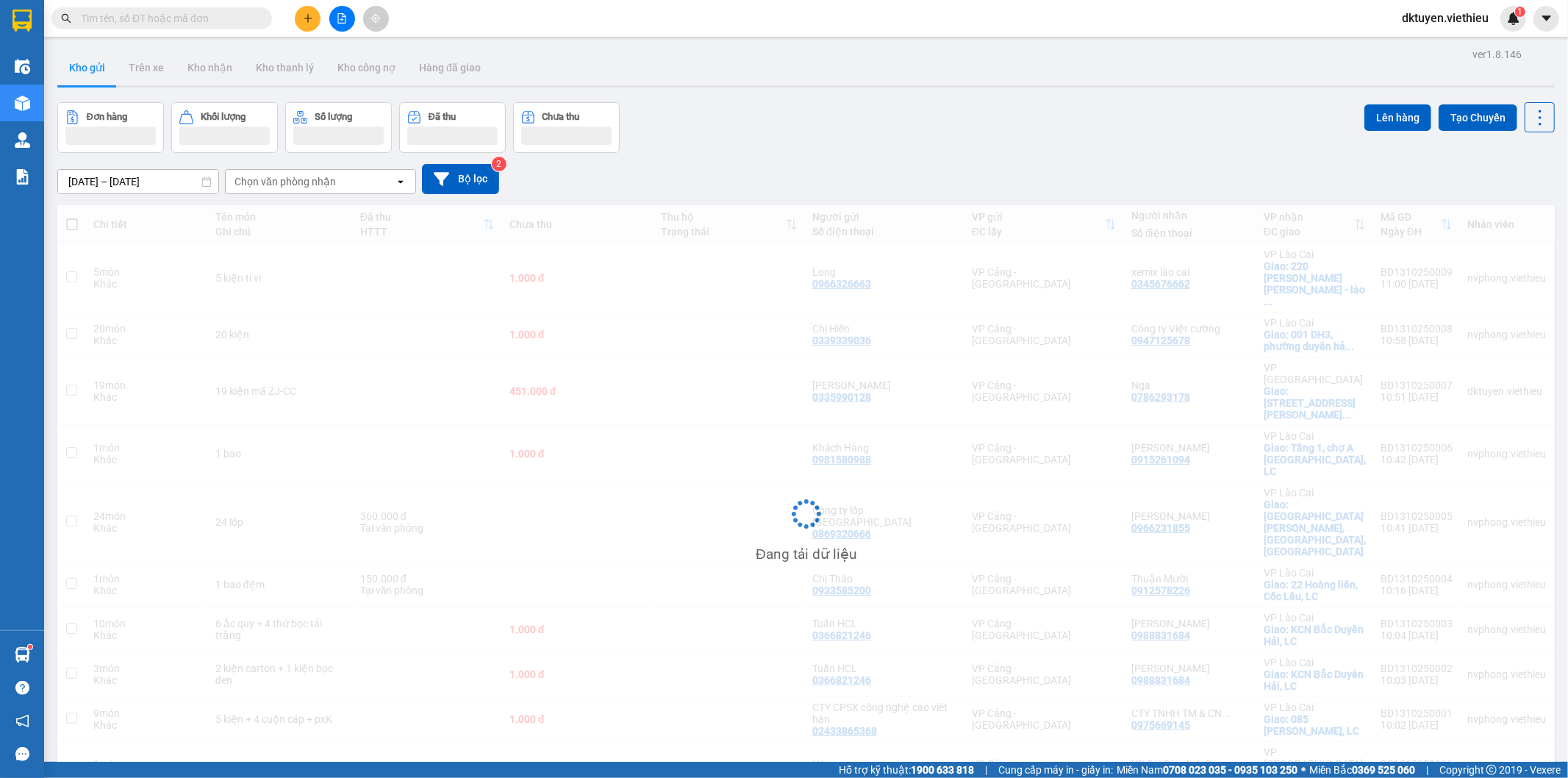
click at [293, 178] on div "Chọn văn phòng nhận" at bounding box center [285, 182] width 101 height 15
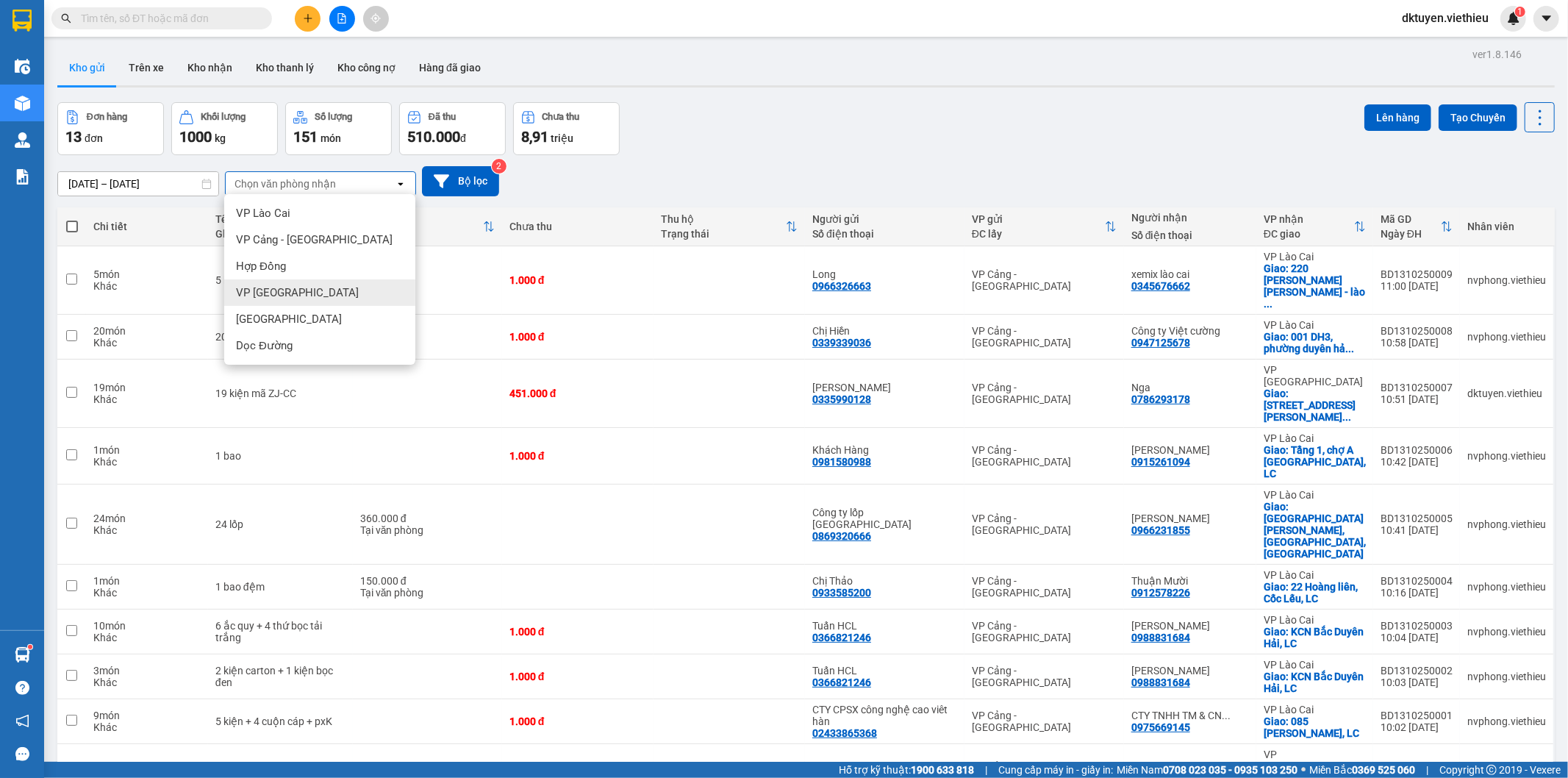
click at [284, 296] on span "VP [GEOGRAPHIC_DATA]" at bounding box center [297, 293] width 123 height 15
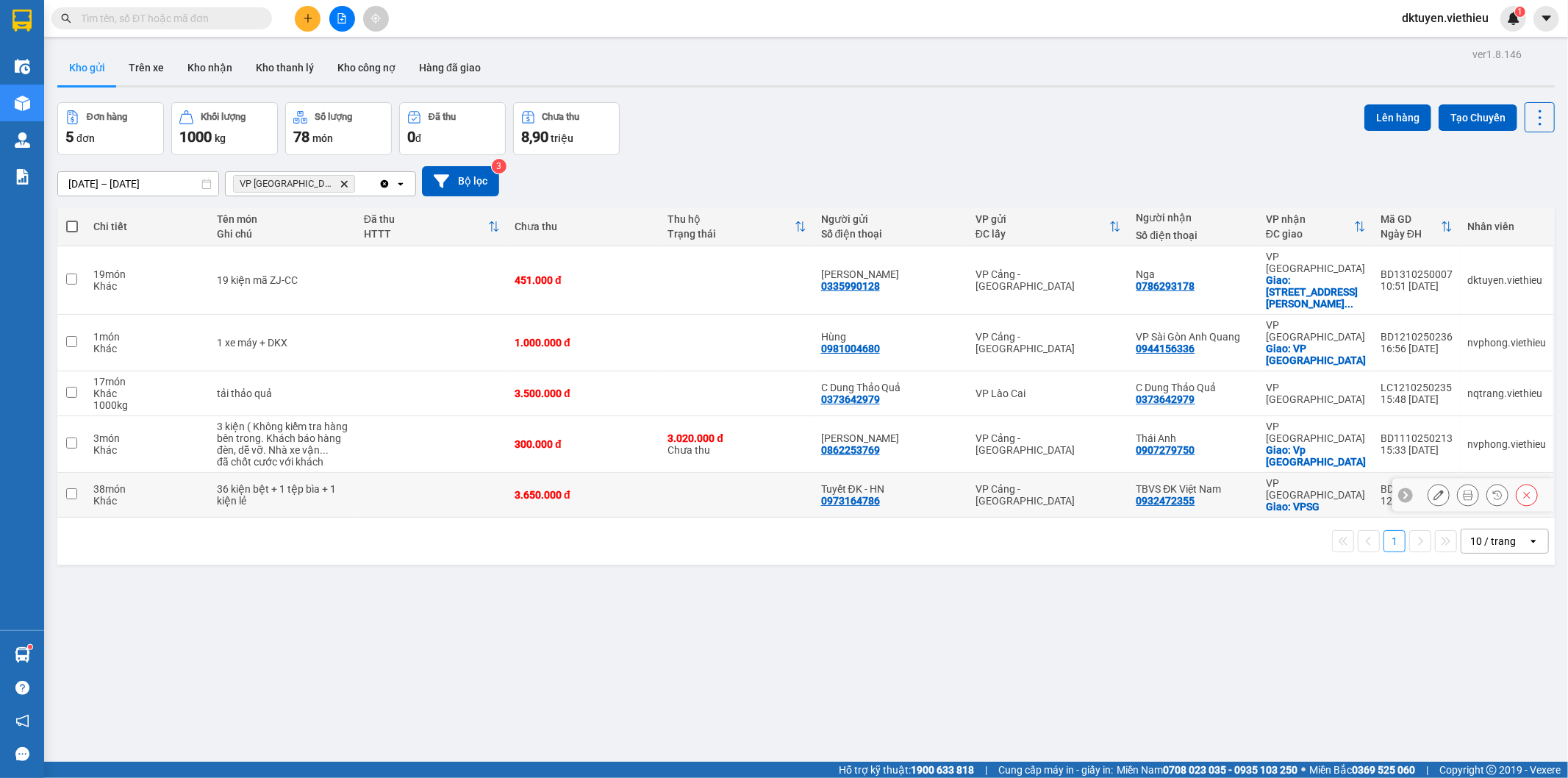
click at [94, 495] on div "Khác" at bounding box center [148, 500] width 109 height 11
checkbox input "true"
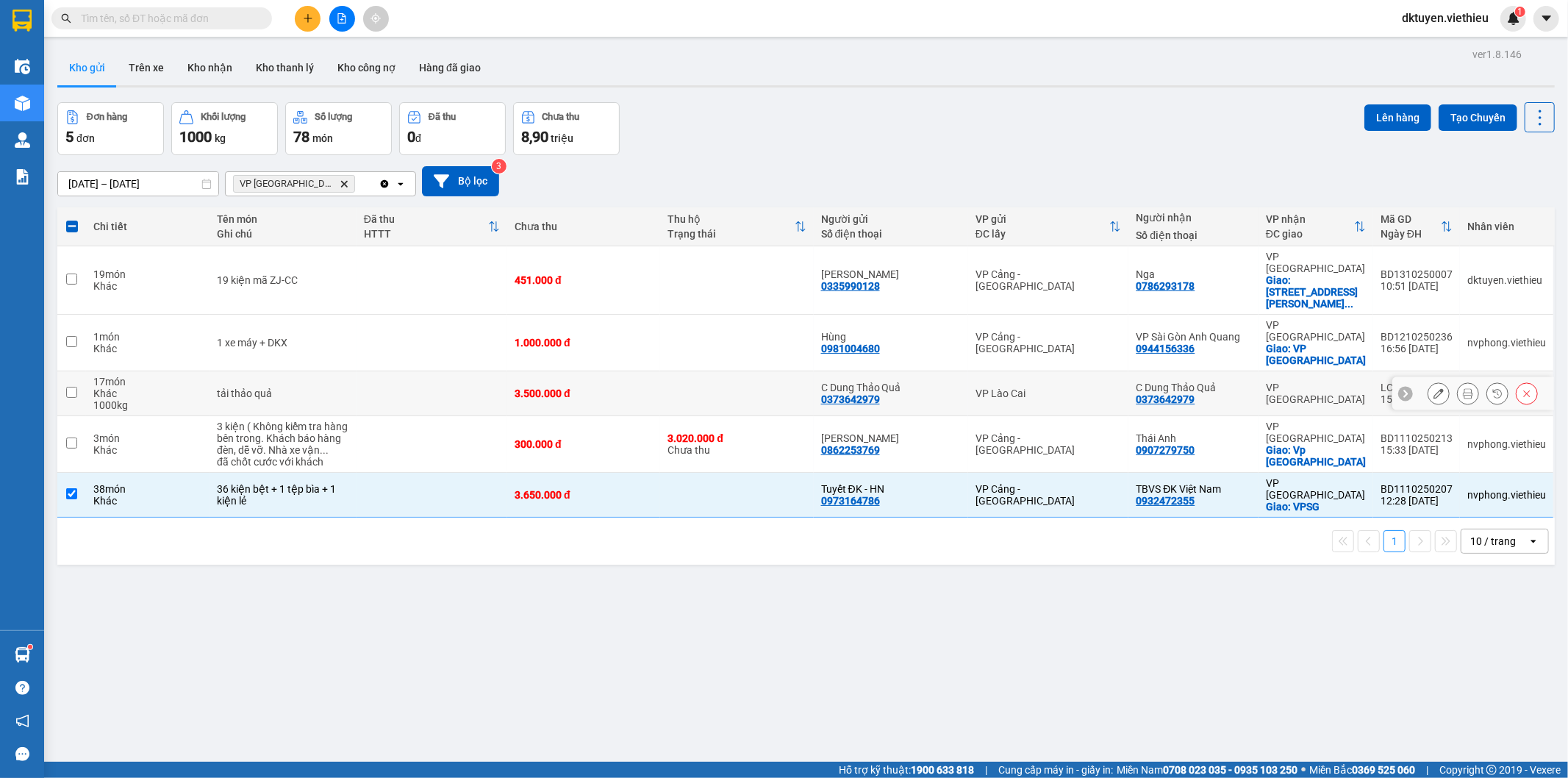
click at [71, 387] on input "checkbox" at bounding box center [72, 392] width 11 height 11
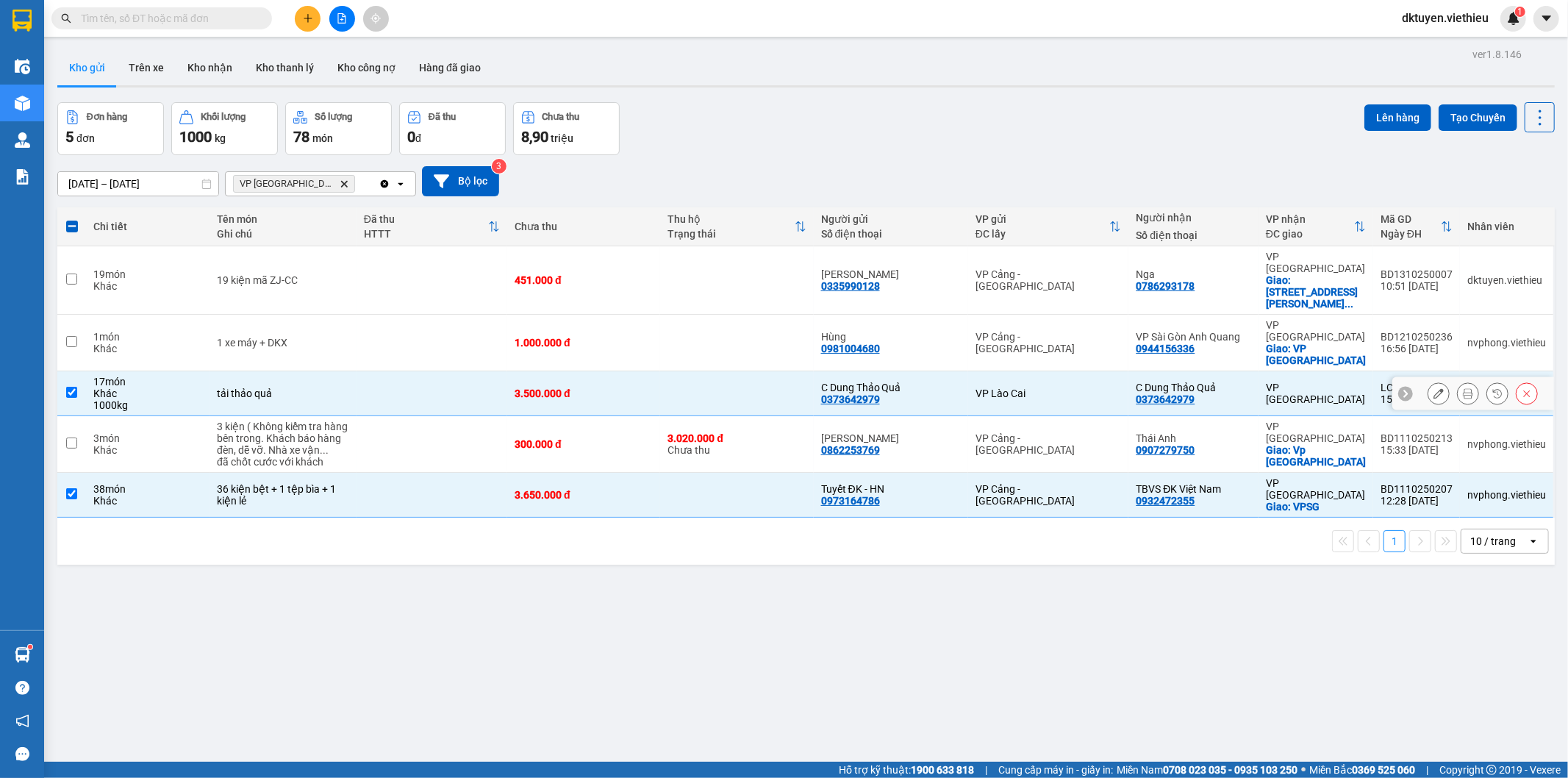
click at [188, 388] on div "Khác" at bounding box center [148, 393] width 109 height 11
checkbox input "false"
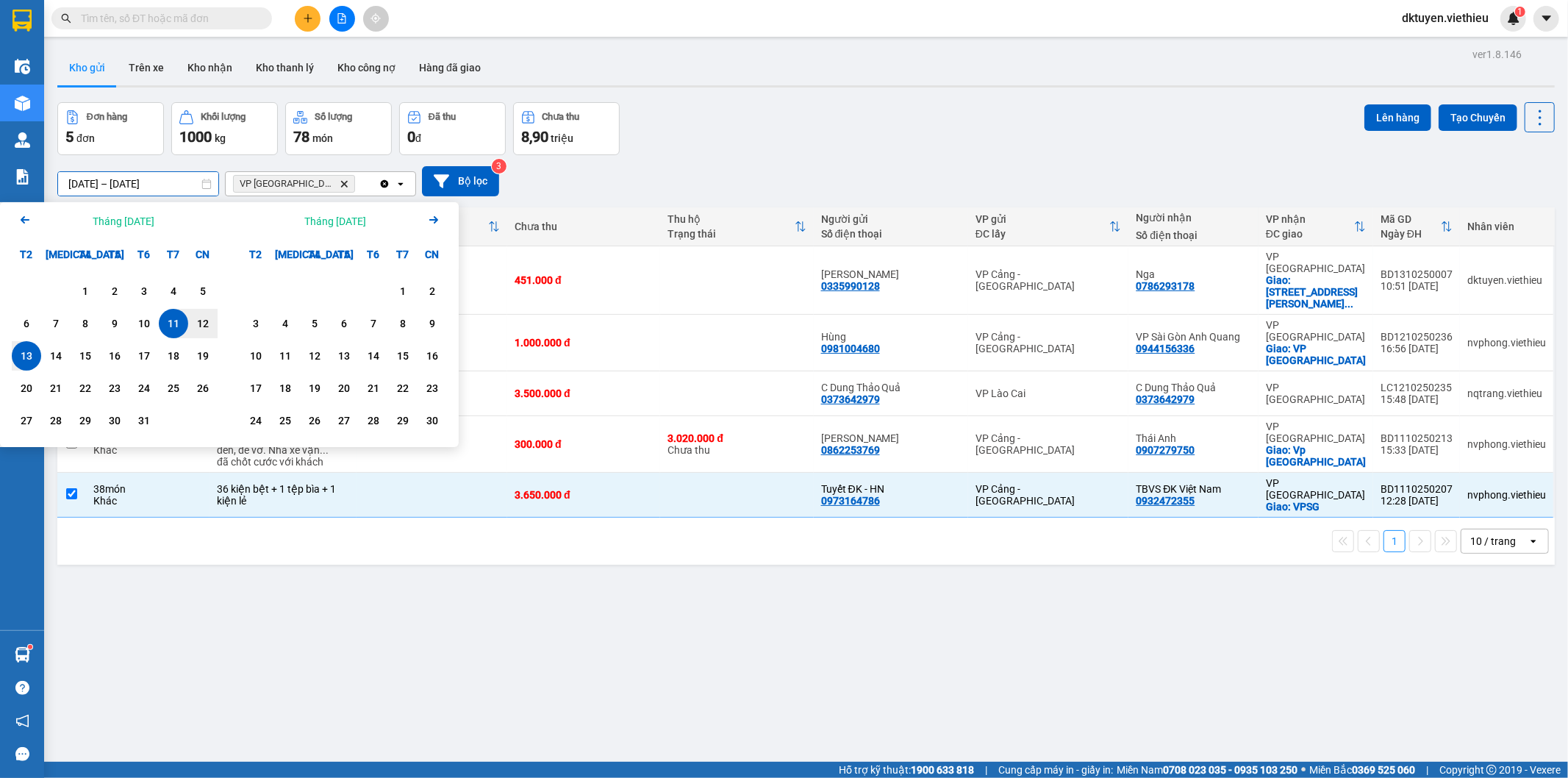
drag, startPoint x: 54, startPoint y: 186, endPoint x: 45, endPoint y: 189, distance: 9.5
click at [45, 188] on main "ver 1.8.146 Kho gửi Trên xe Kho nhận Kho thanh lý Kho công nợ Hàng đã giao Đơn …" at bounding box center [784, 381] width 1568 height 762
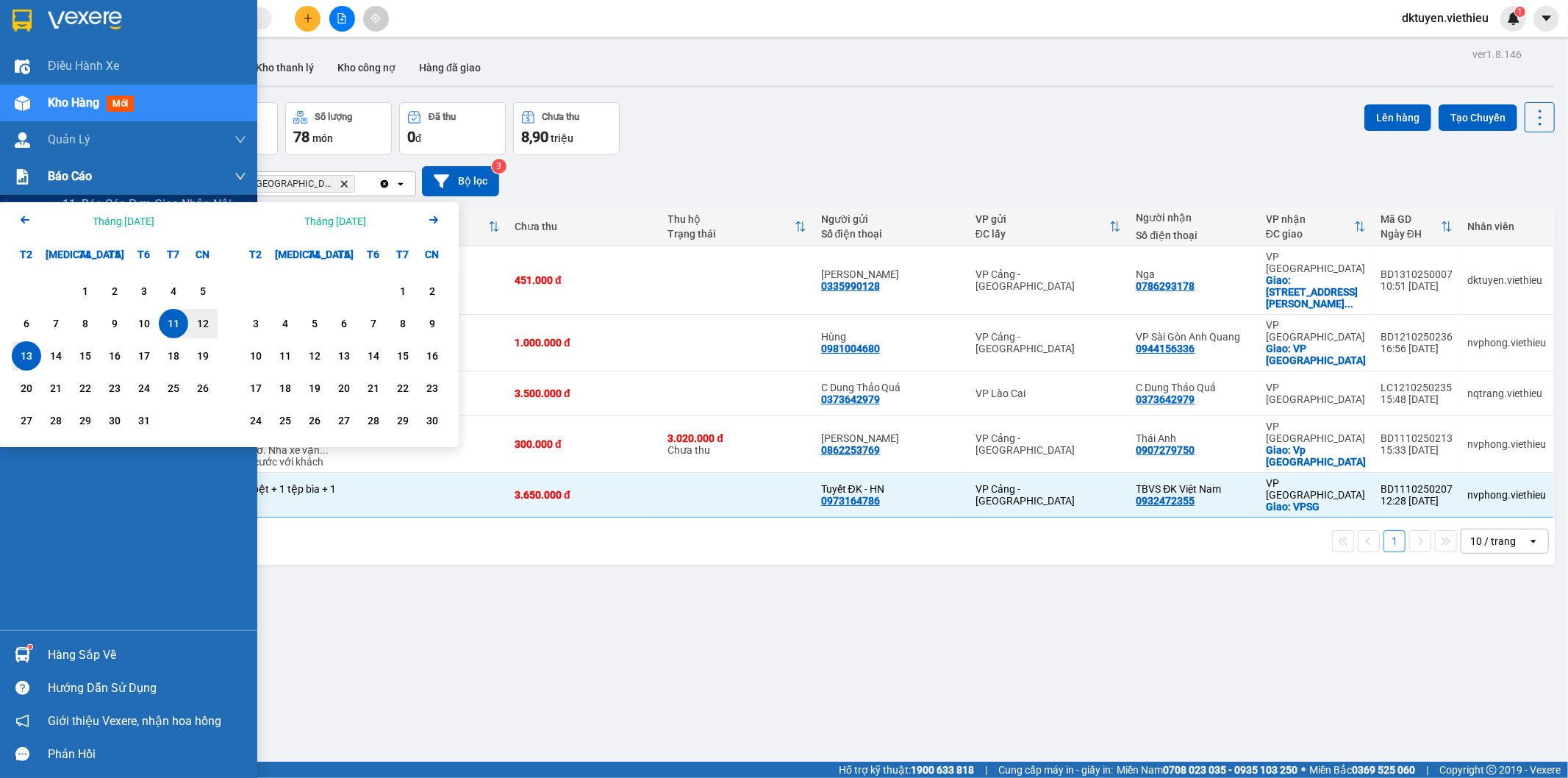
type input "[DATE] – [DATE]"
checkbox input "false"
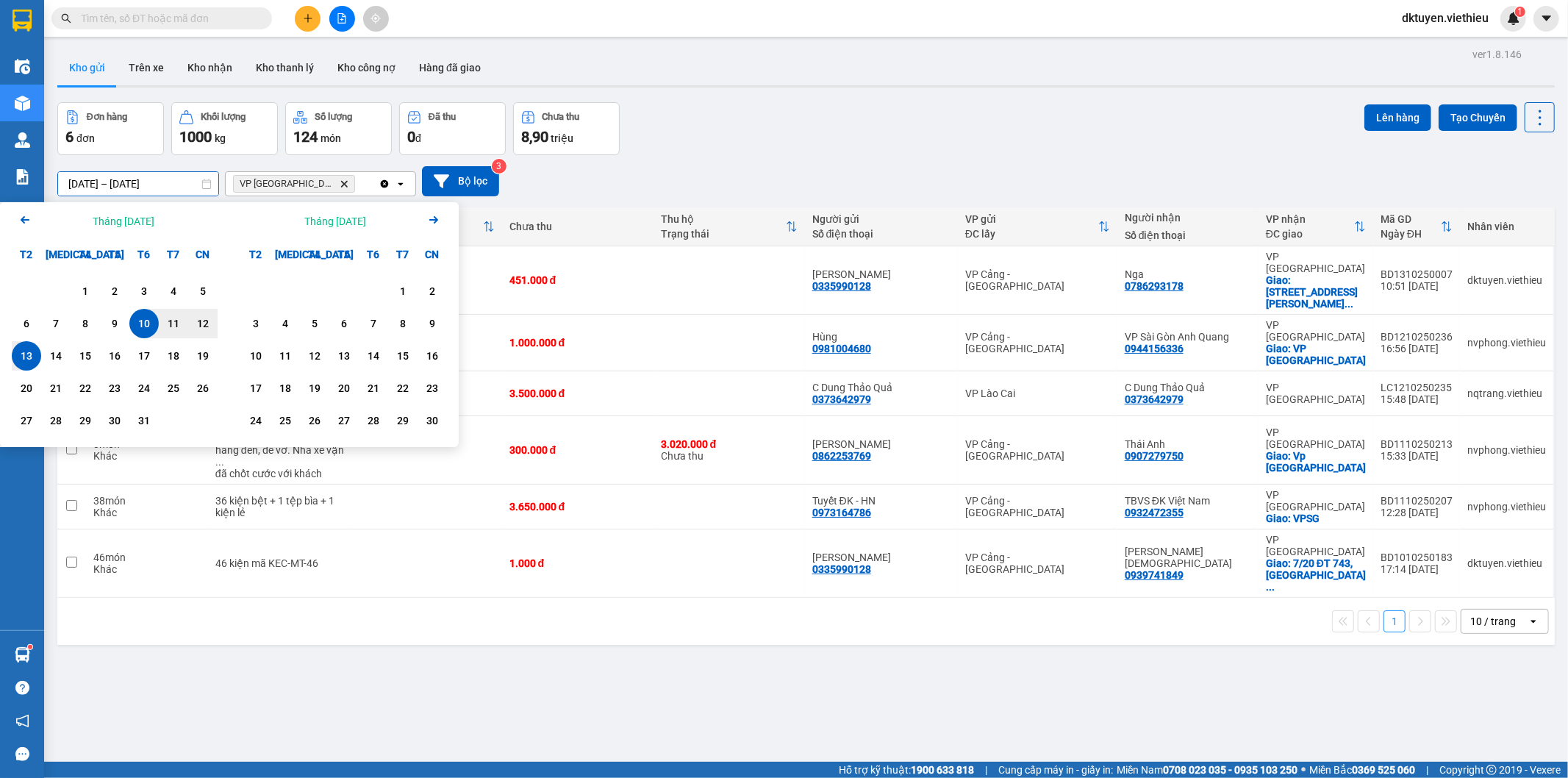
click at [582, 184] on div "[DATE] – [DATE] Press the down arrow key to interact with the calendar and sele…" at bounding box center [806, 181] width 1498 height 30
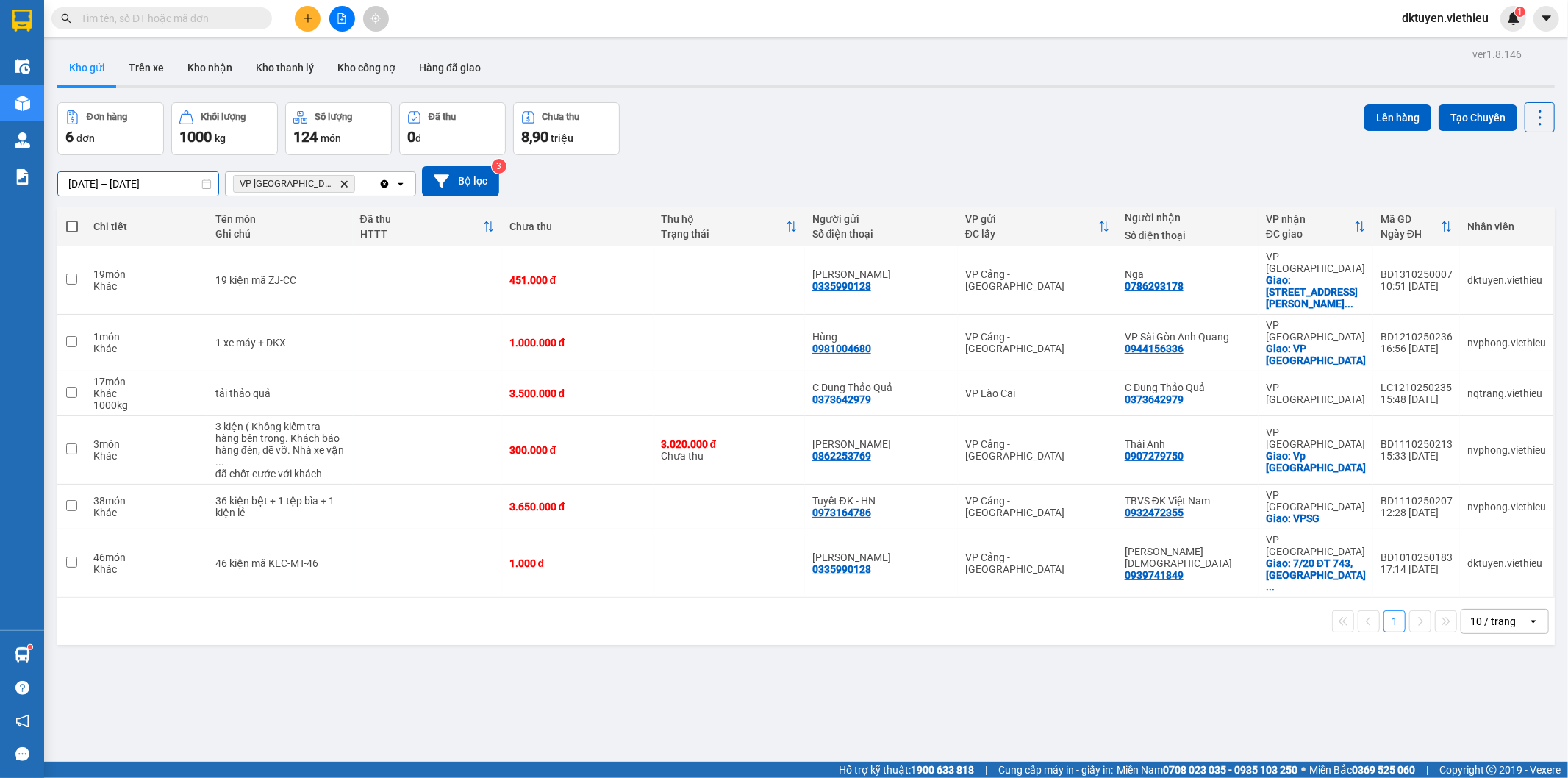
drag, startPoint x: 79, startPoint y: 182, endPoint x: 45, endPoint y: 182, distance: 34.0
click at [45, 182] on main "ver 1.8.146 Kho gửi Trên xe Kho nhận Kho thanh lý Kho công nợ Hàng đã giao Đơn …" at bounding box center [784, 381] width 1568 height 762
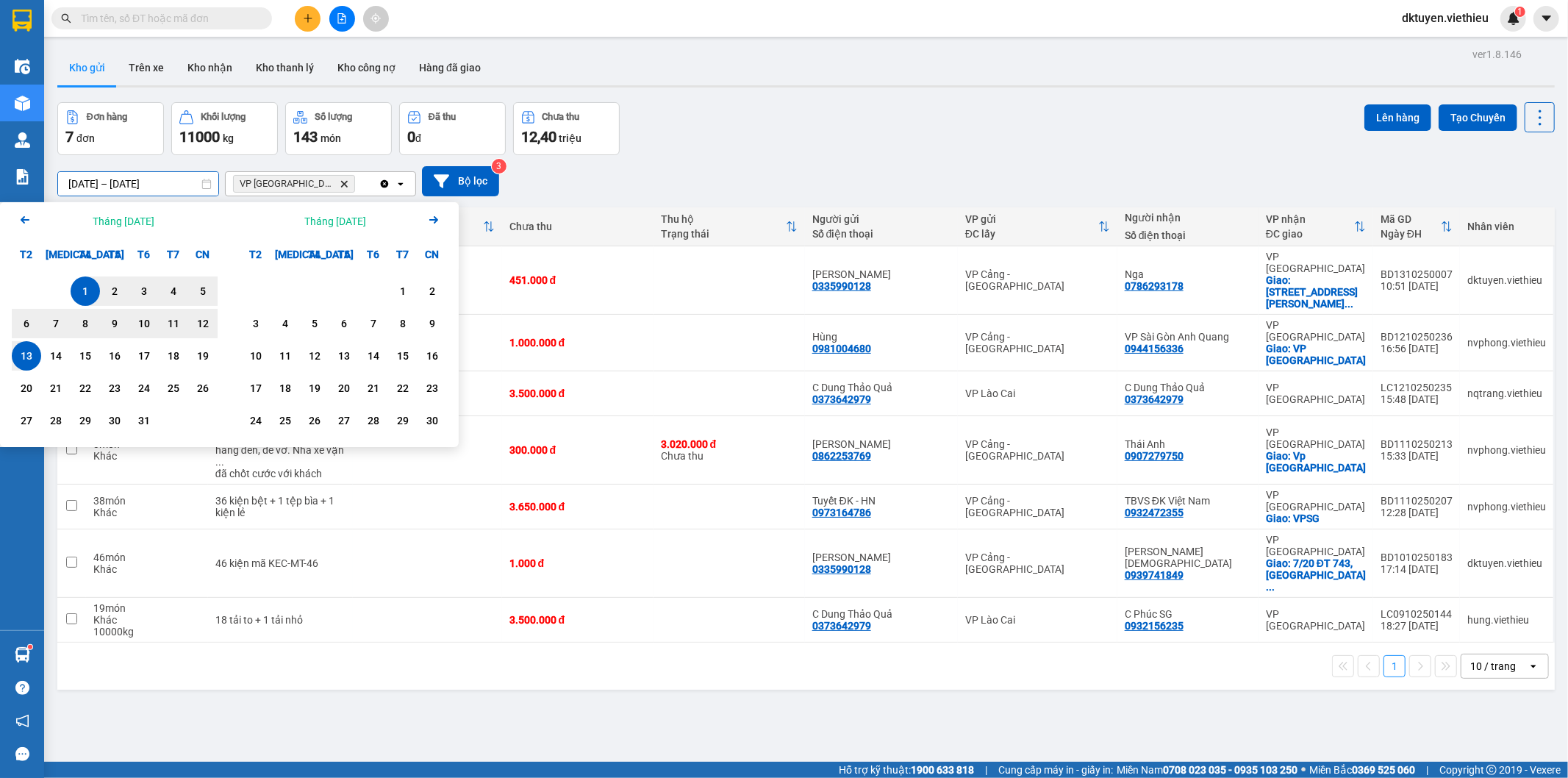
type input "[DATE] – [DATE]"
click at [616, 164] on div "[DATE] – [DATE] Press the down arrow key to interact with the calendar and sele…" at bounding box center [806, 181] width 1498 height 52
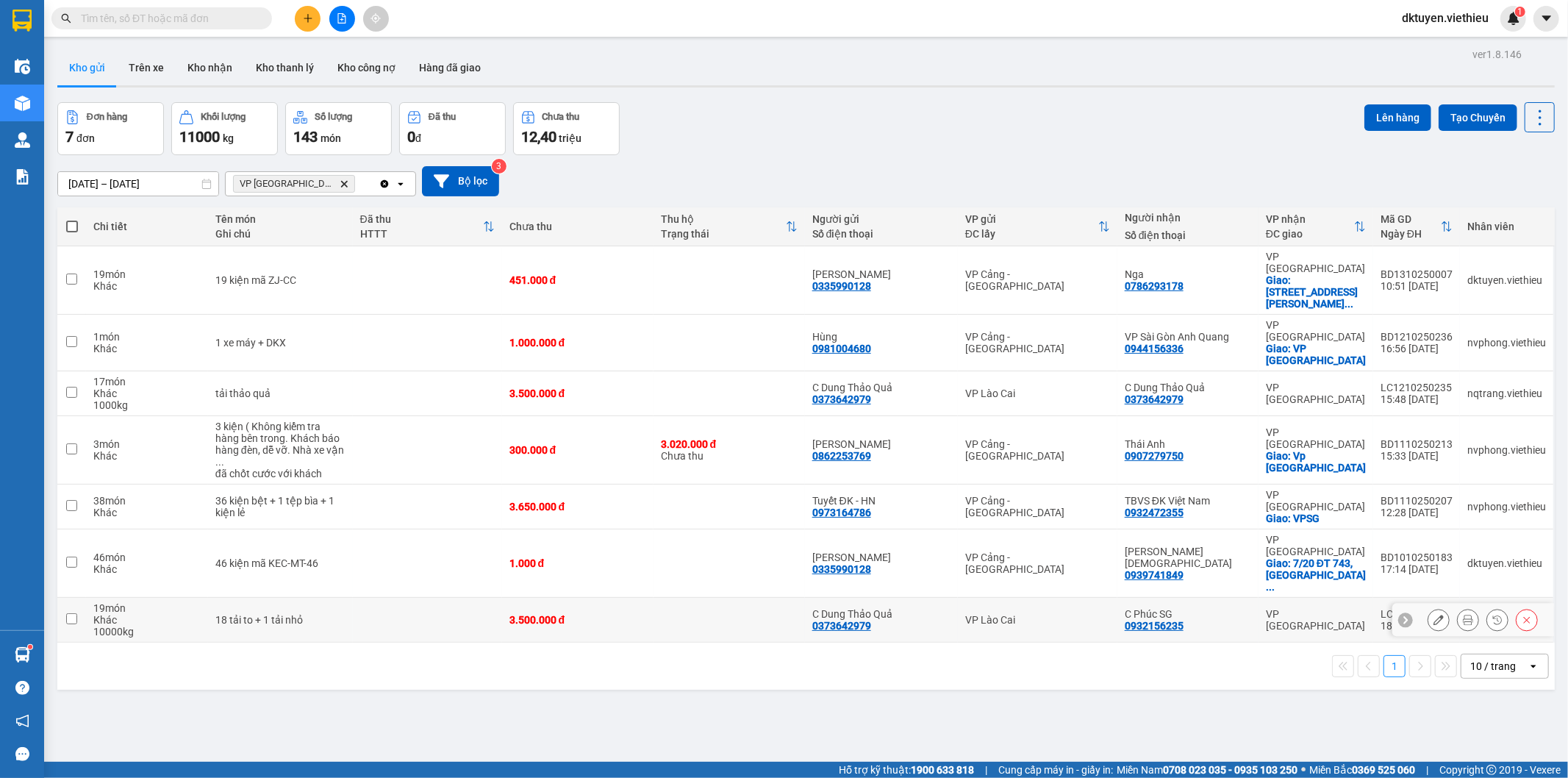
click at [75, 613] on input "checkbox" at bounding box center [72, 619] width 11 height 11
checkbox input "true"
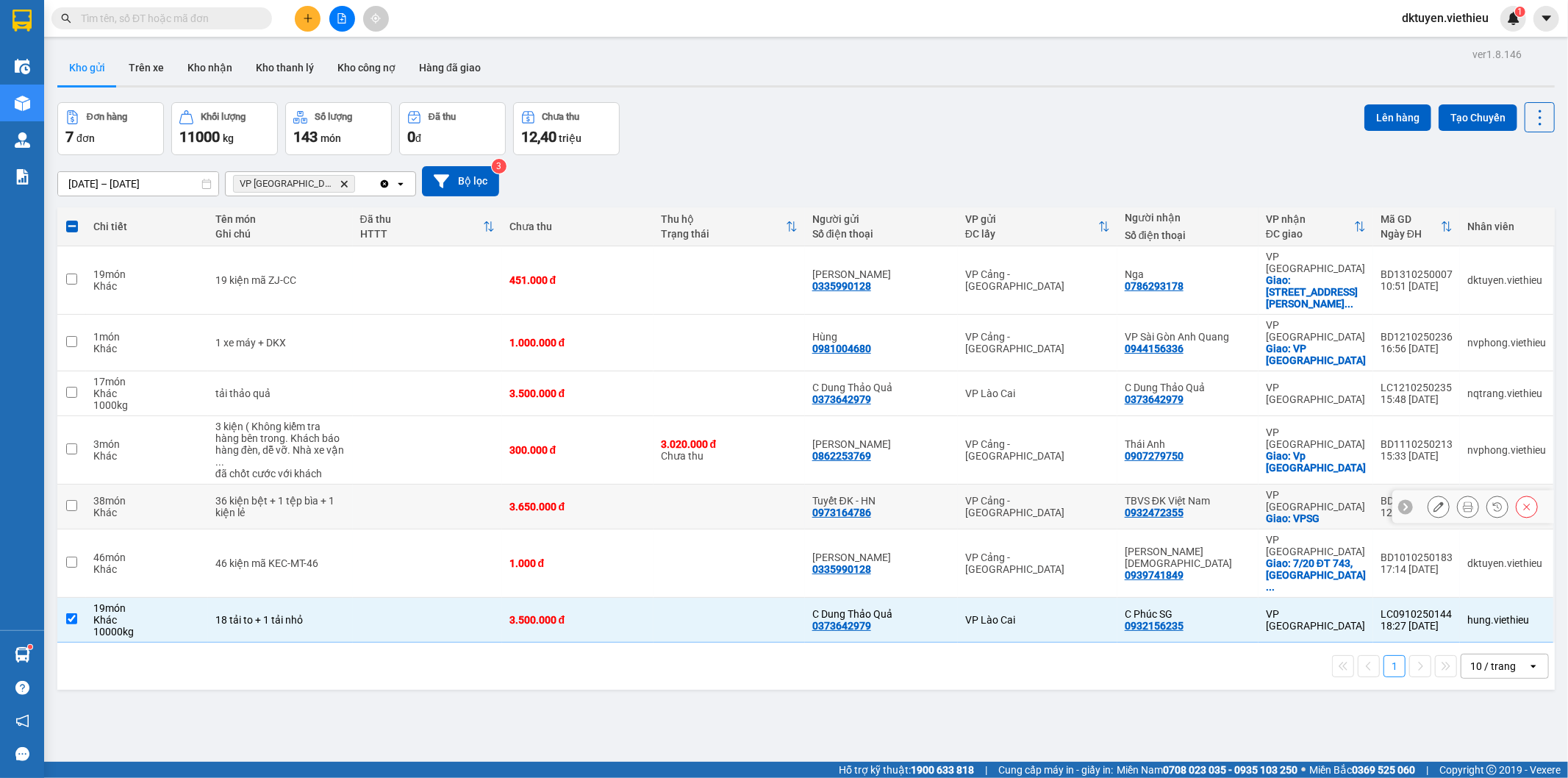
click at [78, 484] on td at bounding box center [72, 506] width 28 height 45
checkbox input "true"
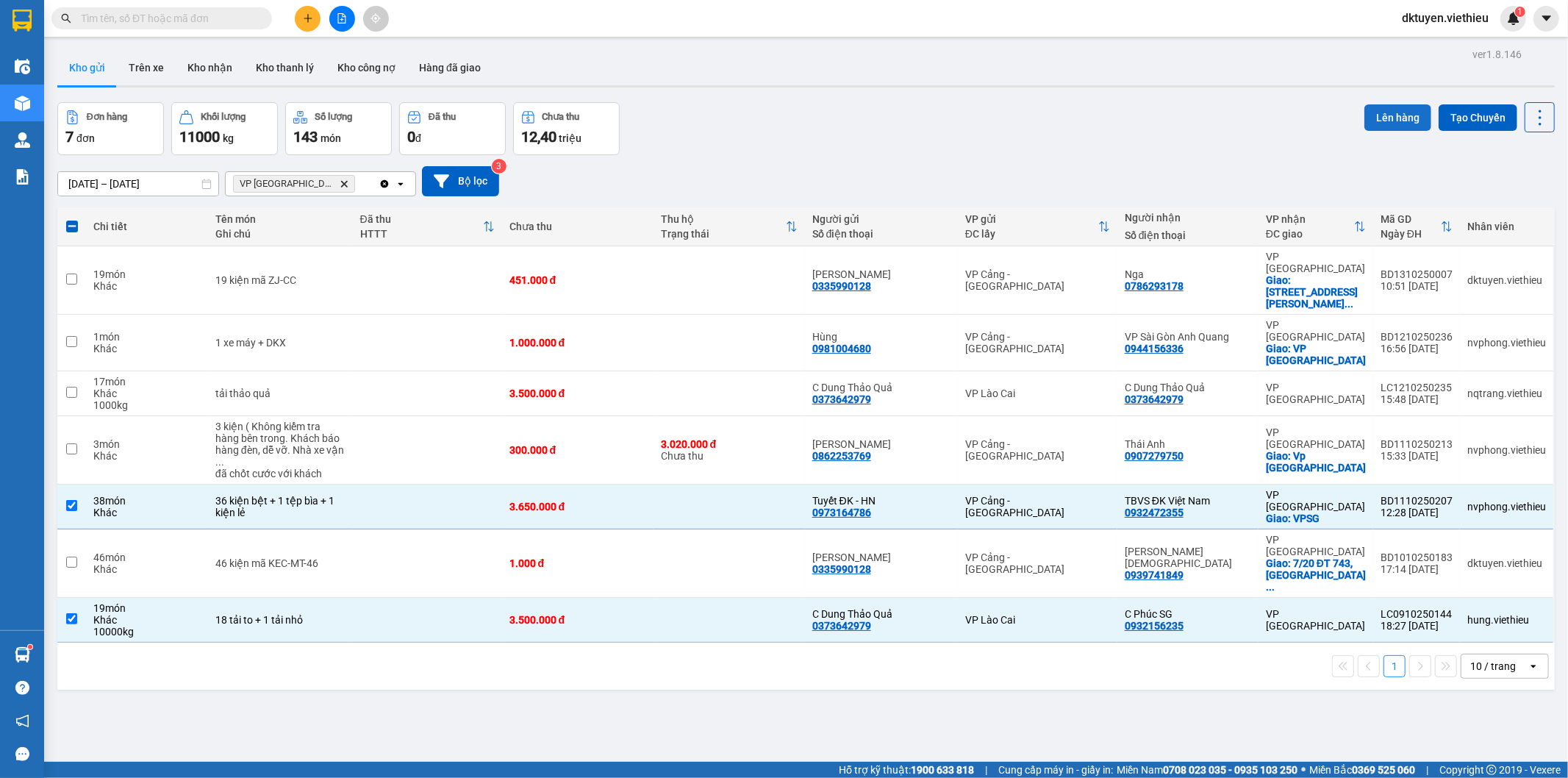
click at [1377, 113] on button "Lên hàng" at bounding box center [1397, 118] width 67 height 27
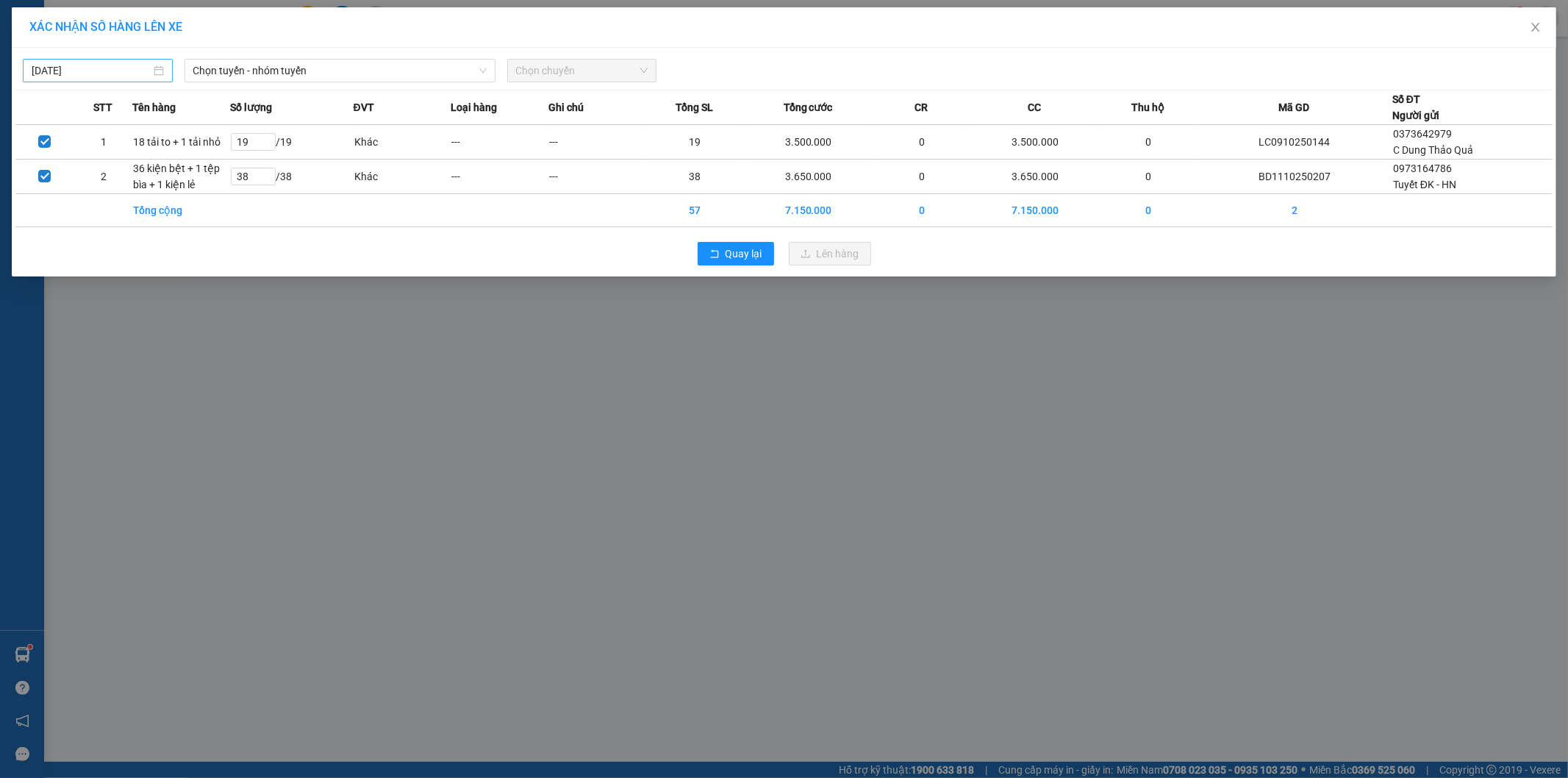
click at [104, 77] on input "[DATE]" at bounding box center [91, 70] width 119 height 16
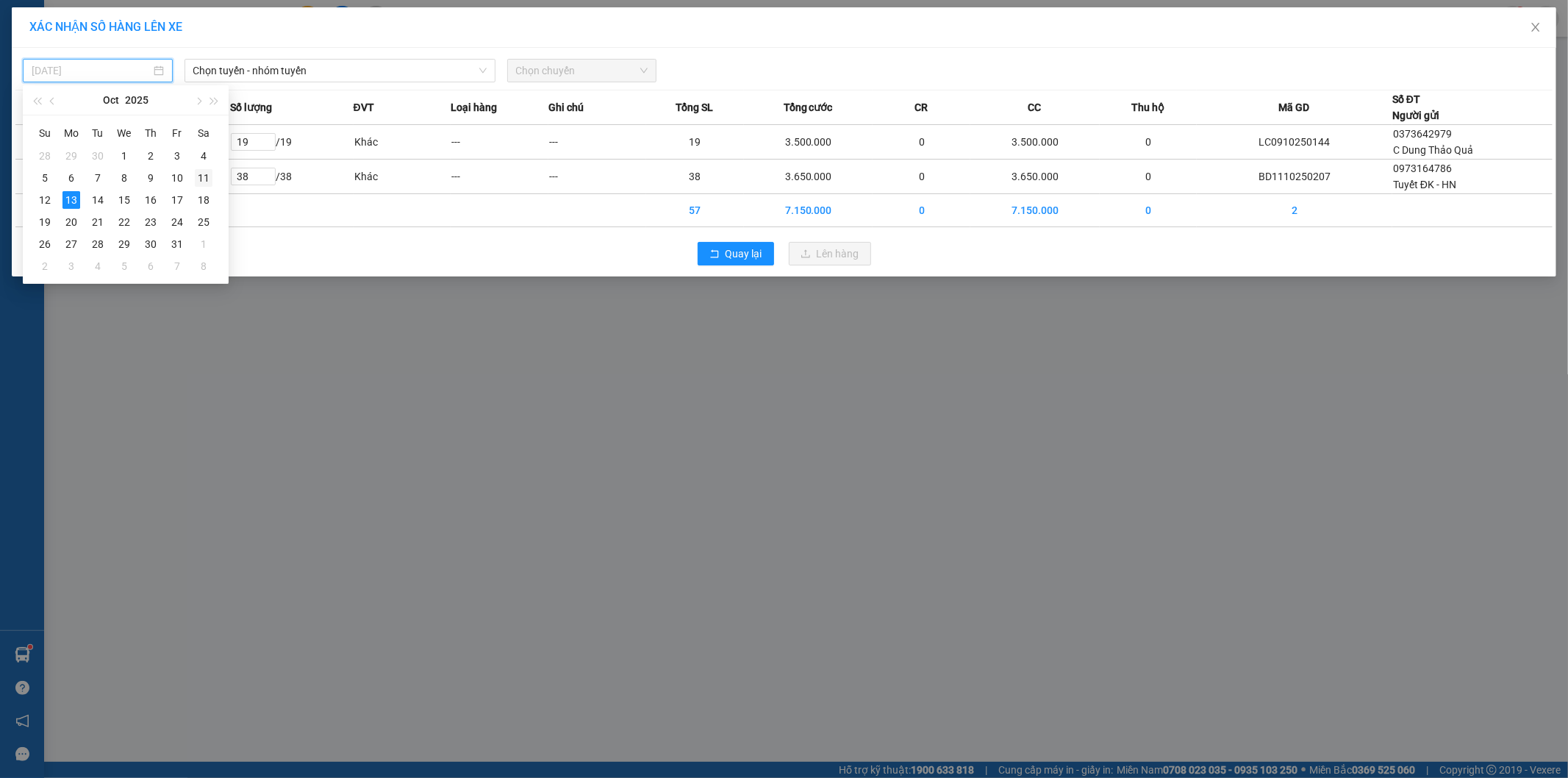
click at [203, 179] on div "11" at bounding box center [204, 177] width 18 height 18
type input "[DATE]"
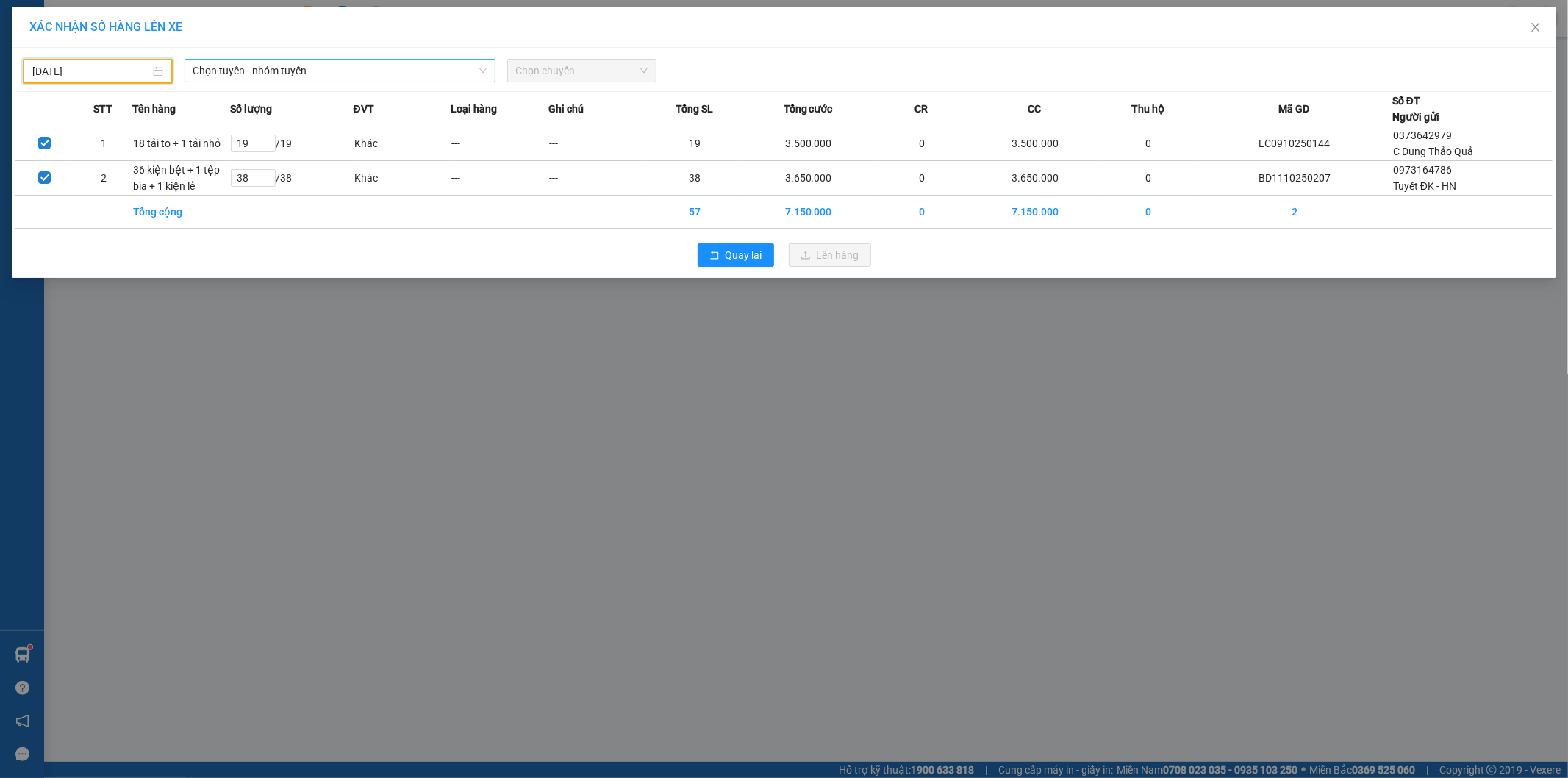
click at [296, 67] on span "Chọn tuyến - nhóm tuyến" at bounding box center [340, 70] width 294 height 22
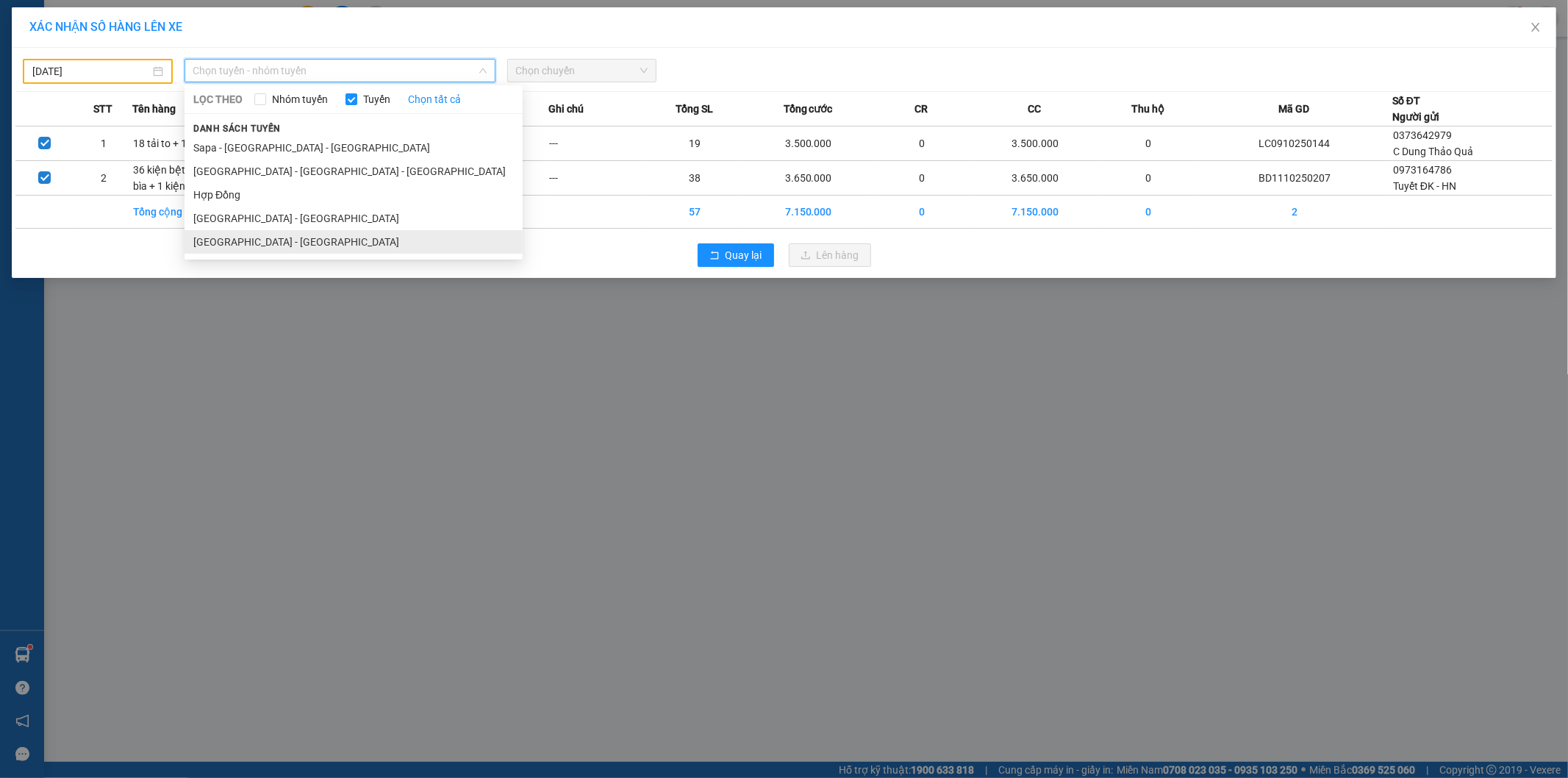
click at [238, 240] on li "[GEOGRAPHIC_DATA] - [GEOGRAPHIC_DATA]" at bounding box center [353, 242] width 338 height 24
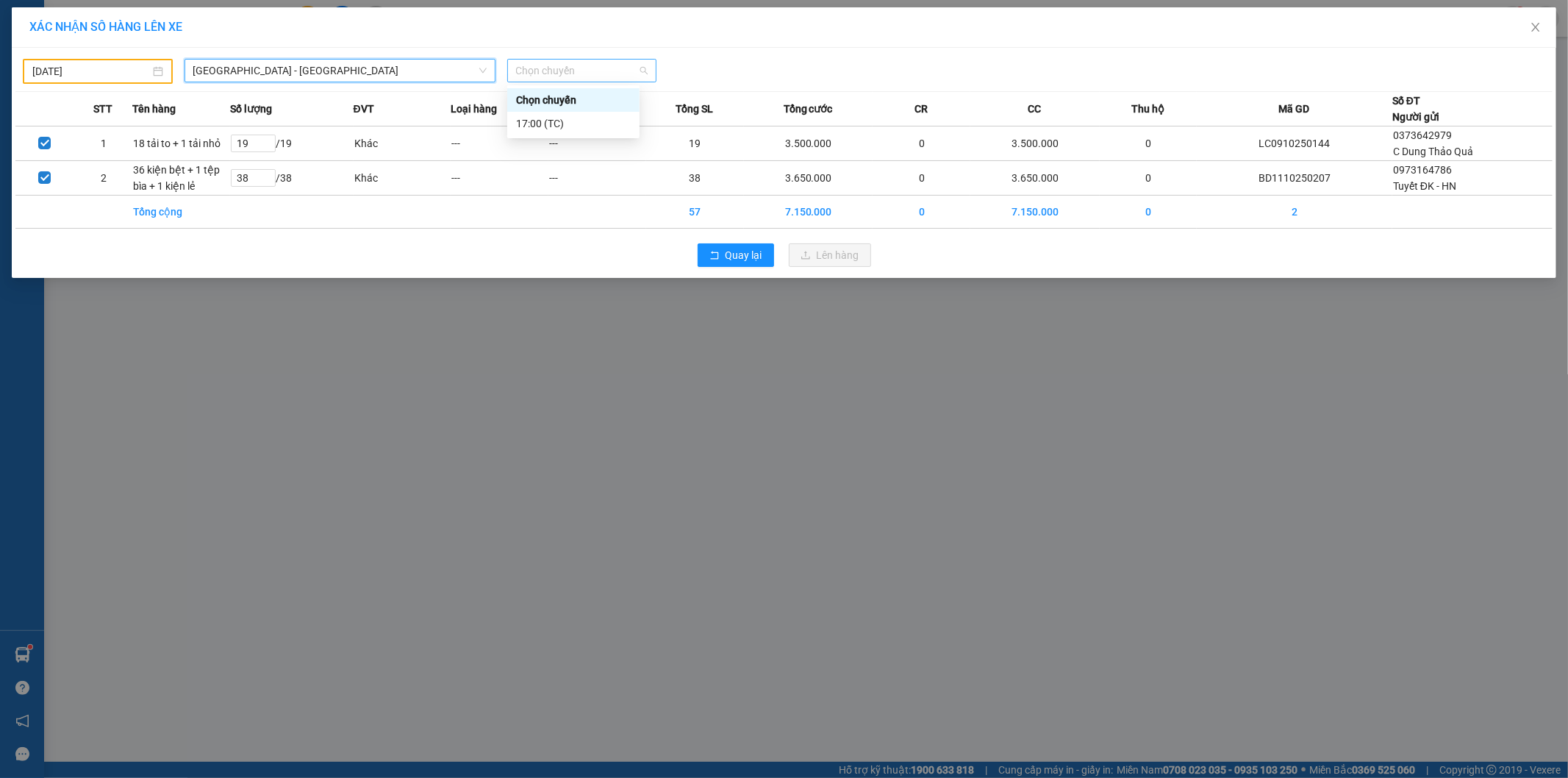
click at [551, 68] on span "Chọn chuyến" at bounding box center [583, 70] width 133 height 22
click at [554, 117] on div "17:00 (TC)" at bounding box center [573, 123] width 115 height 16
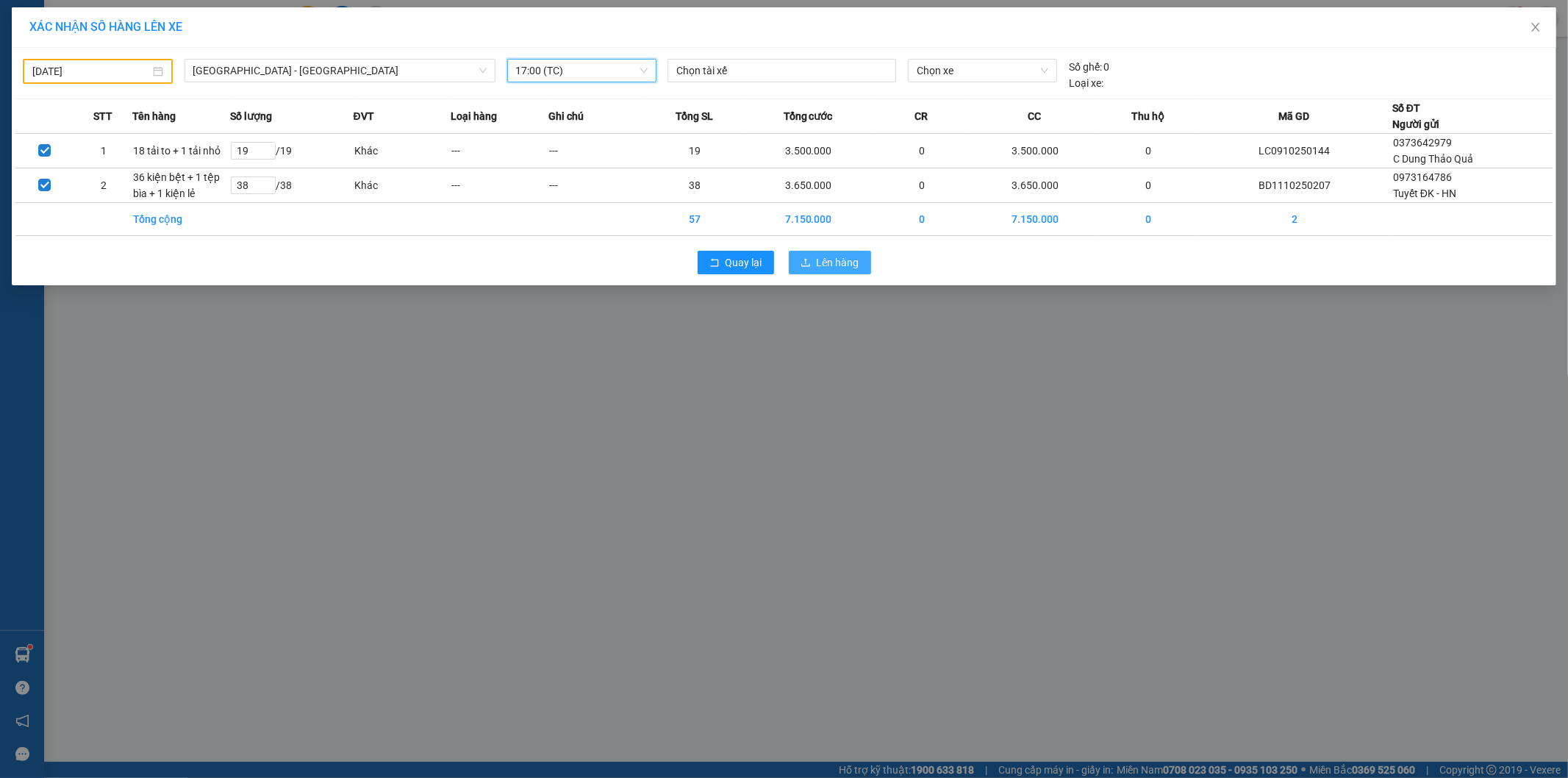
click at [848, 263] on span "Lên hàng" at bounding box center [838, 262] width 43 height 16
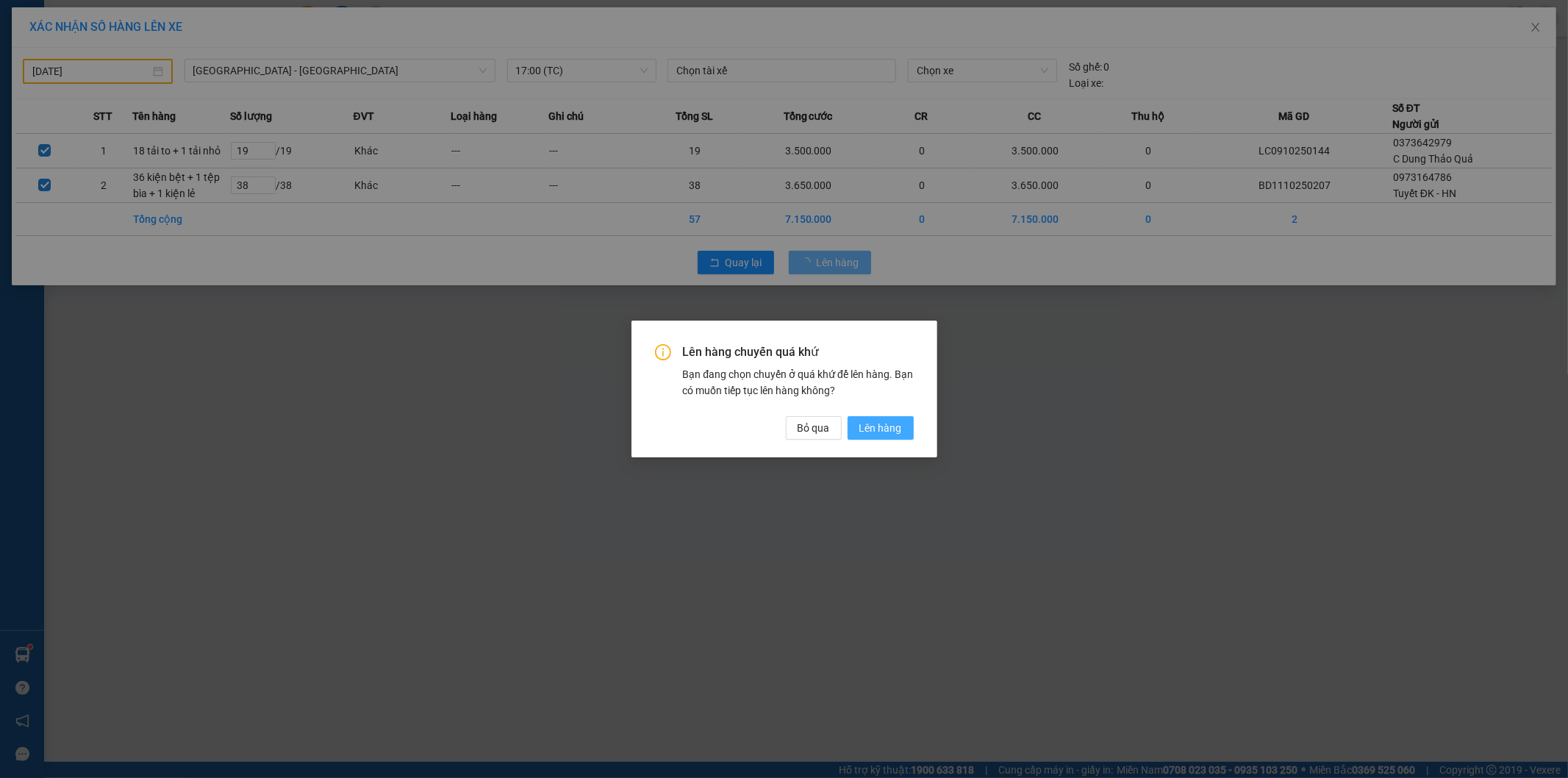
click at [892, 428] on span "Lên hàng" at bounding box center [880, 427] width 43 height 16
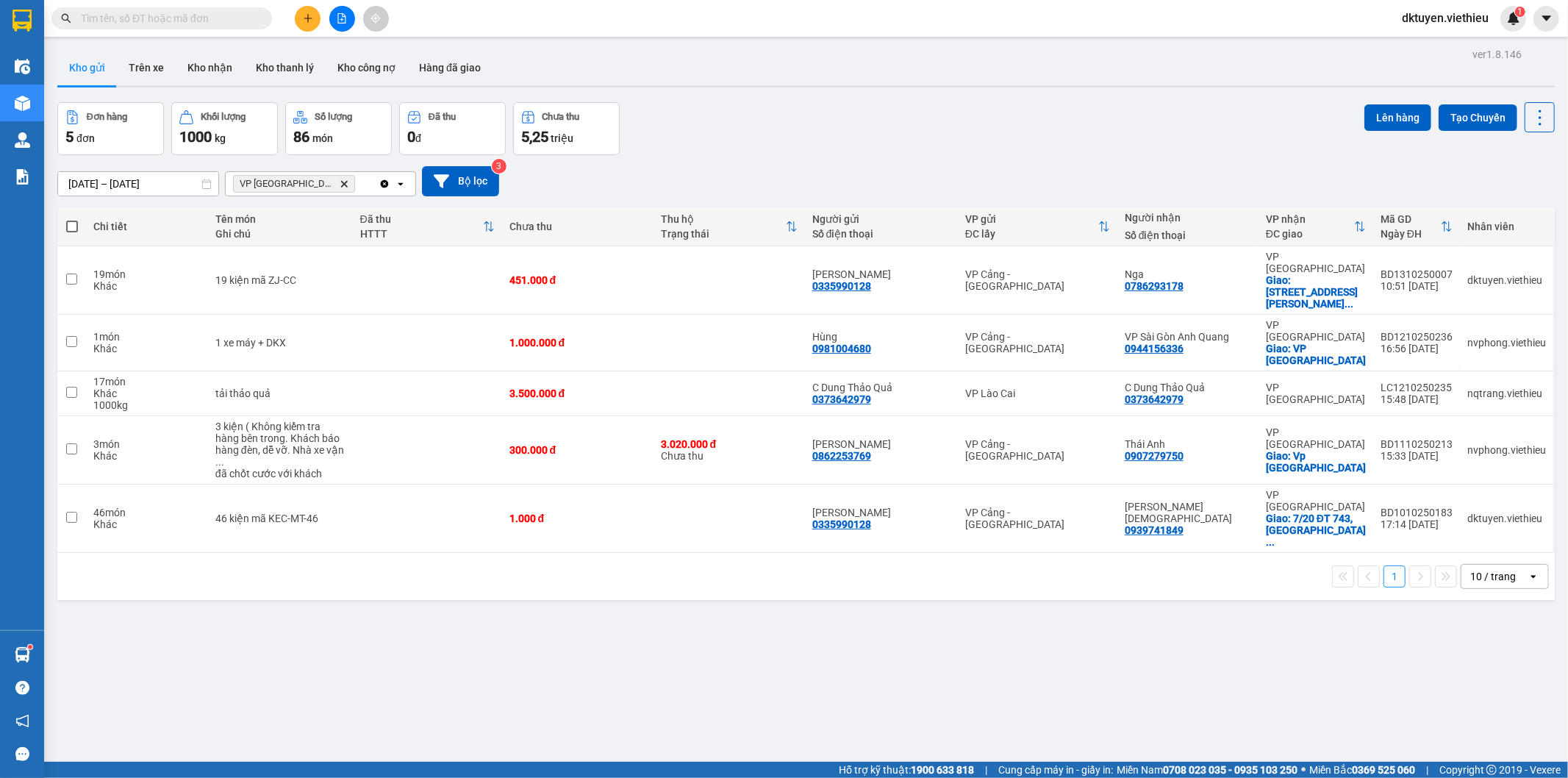
click at [122, 27] on span at bounding box center [161, 18] width 221 height 22
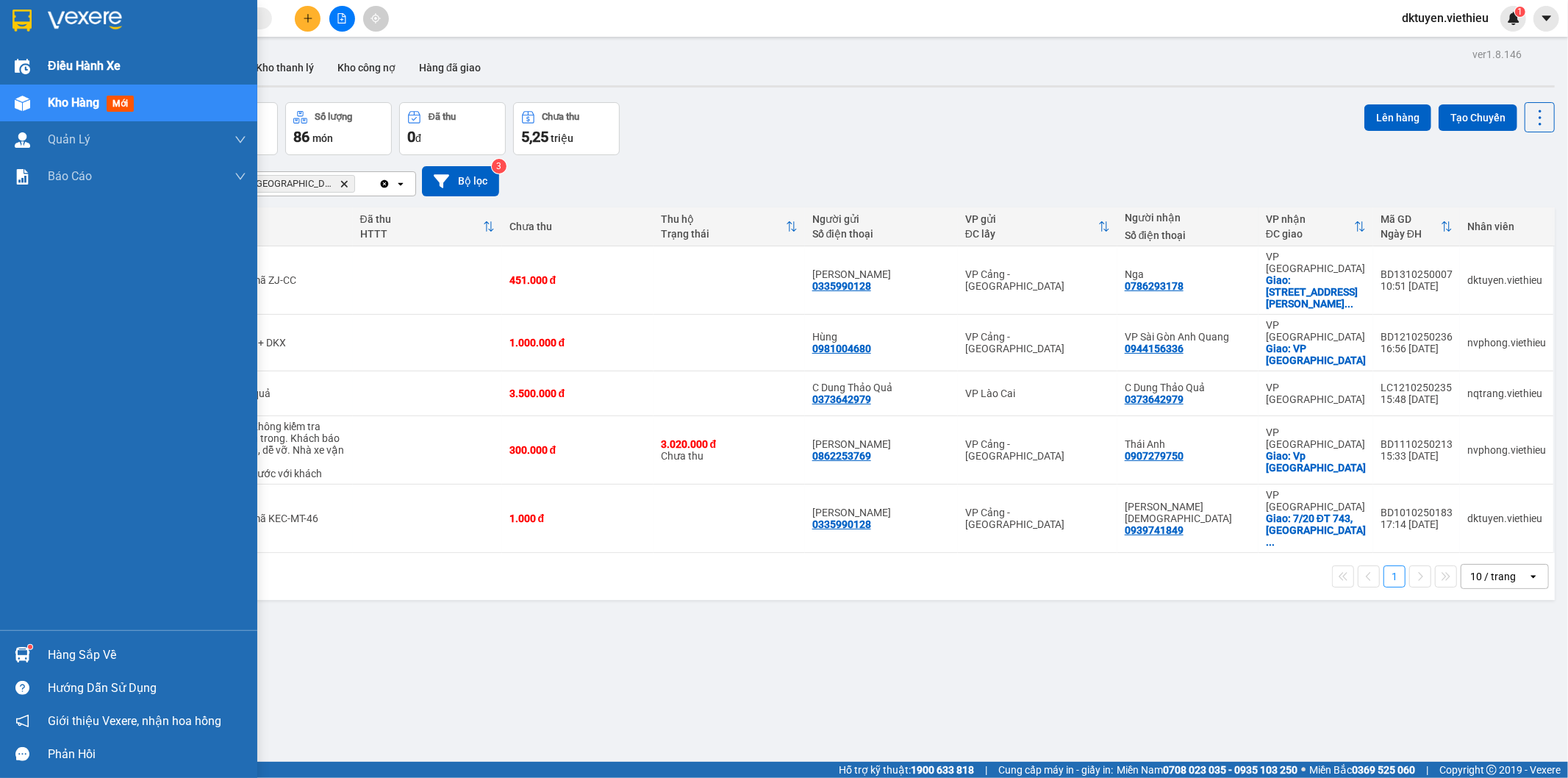
click at [48, 61] on span "Điều hành xe" at bounding box center [83, 65] width 73 height 18
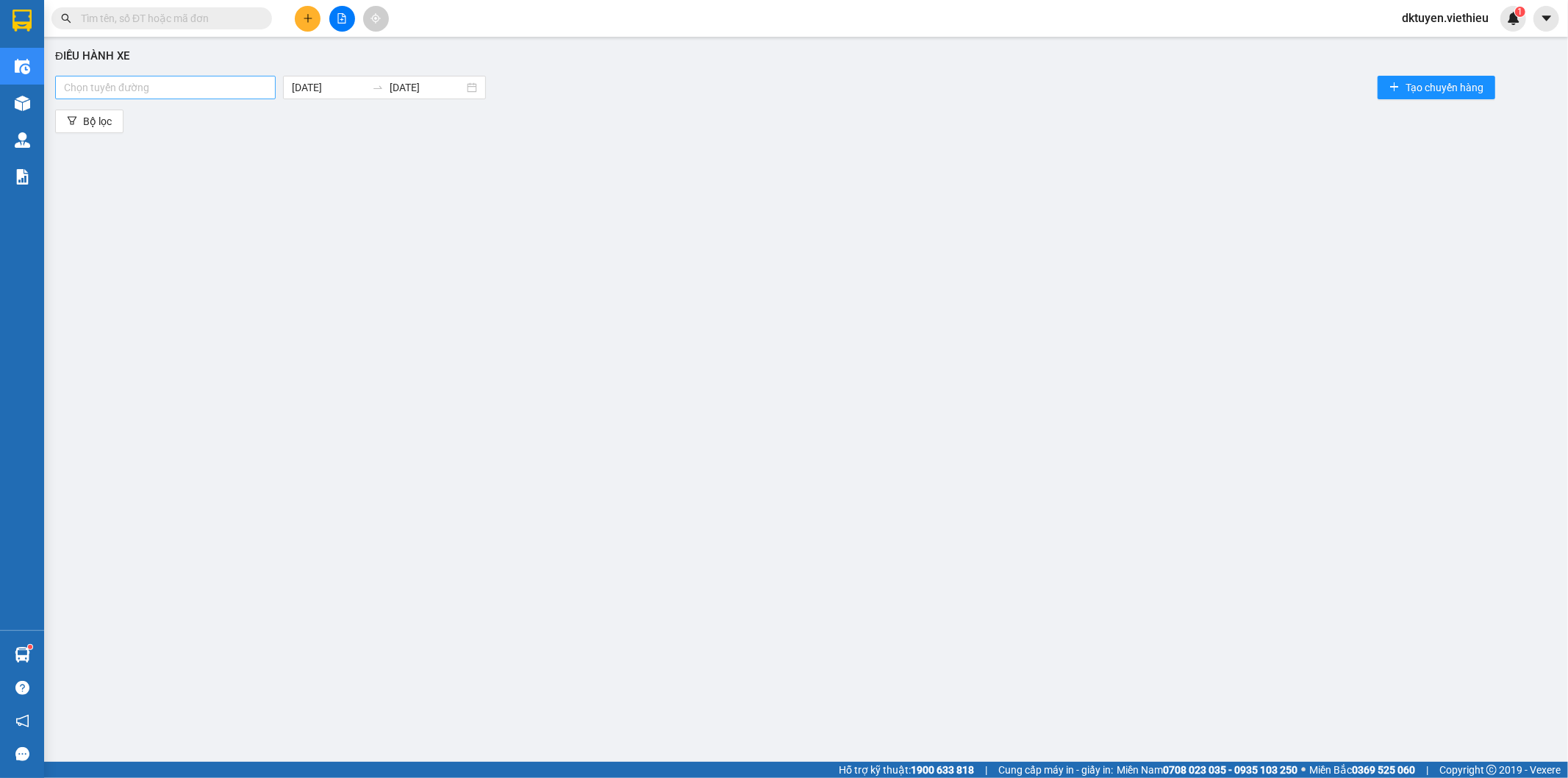
click at [251, 90] on div at bounding box center [165, 87] width 213 height 18
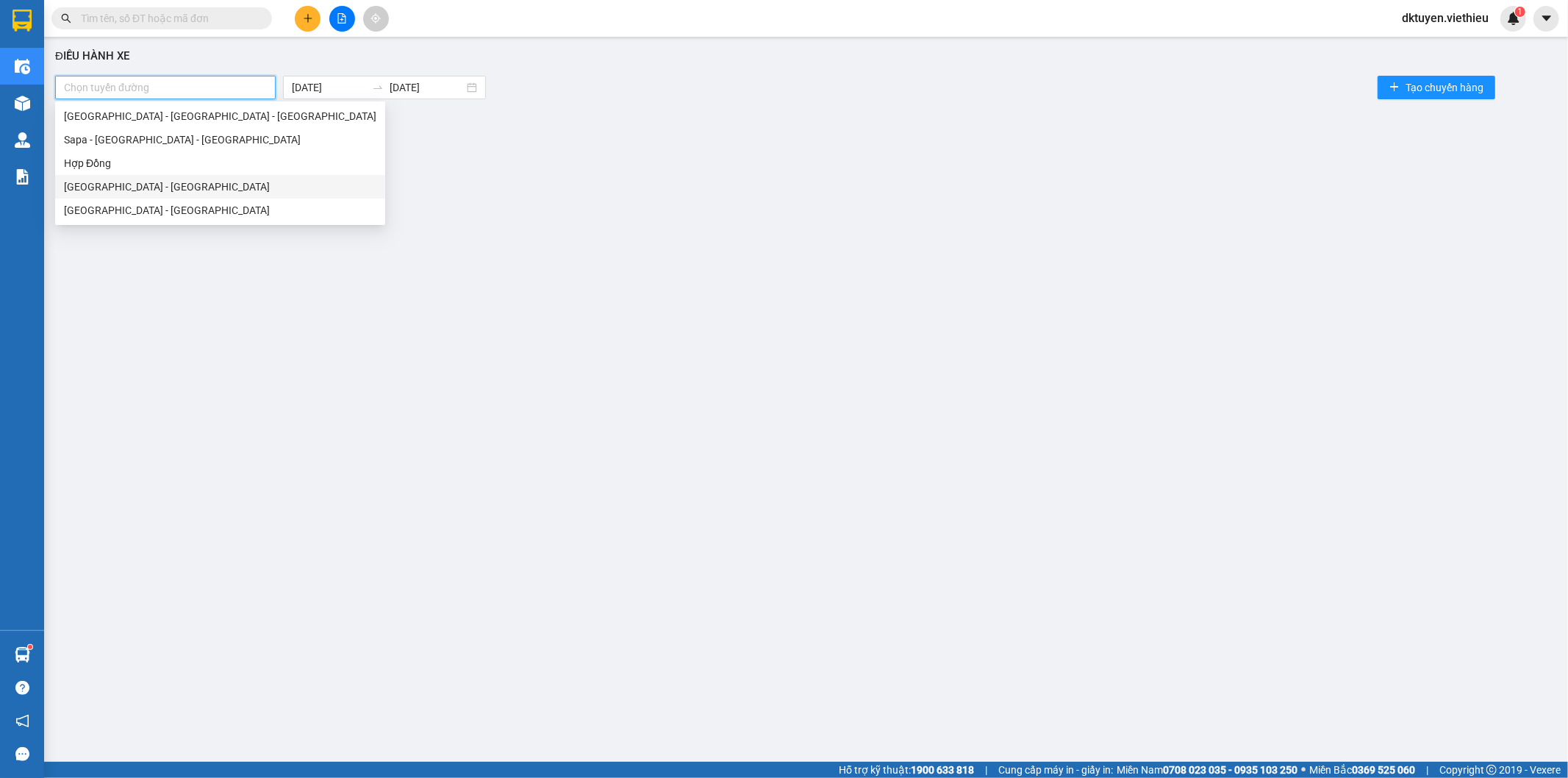
click at [129, 189] on div "[GEOGRAPHIC_DATA] - [GEOGRAPHIC_DATA]" at bounding box center [221, 187] width 313 height 16
click at [314, 88] on input "[DATE]" at bounding box center [351, 87] width 74 height 16
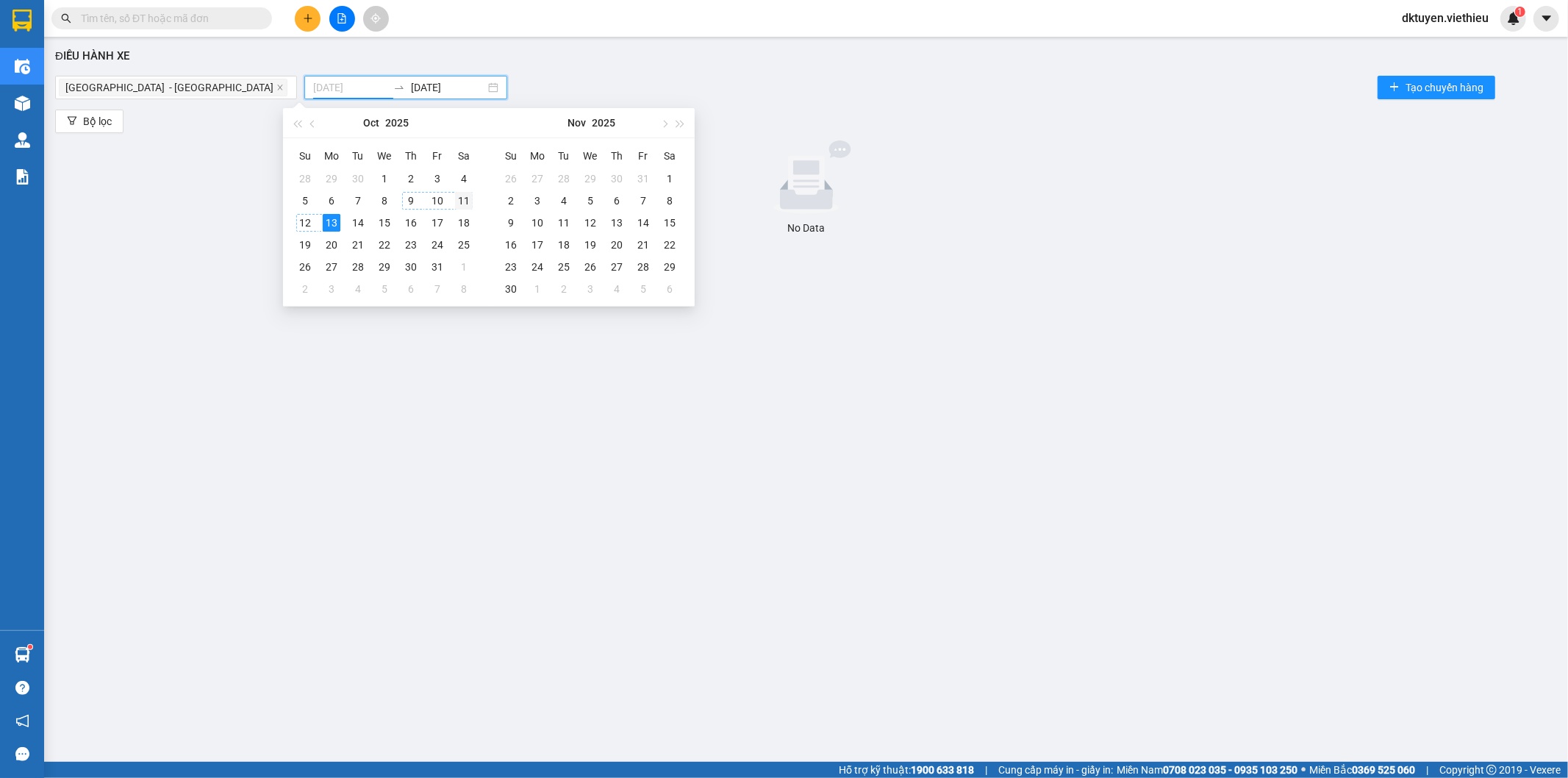
type input "[DATE]"
click at [461, 207] on div "11" at bounding box center [463, 201] width 18 height 18
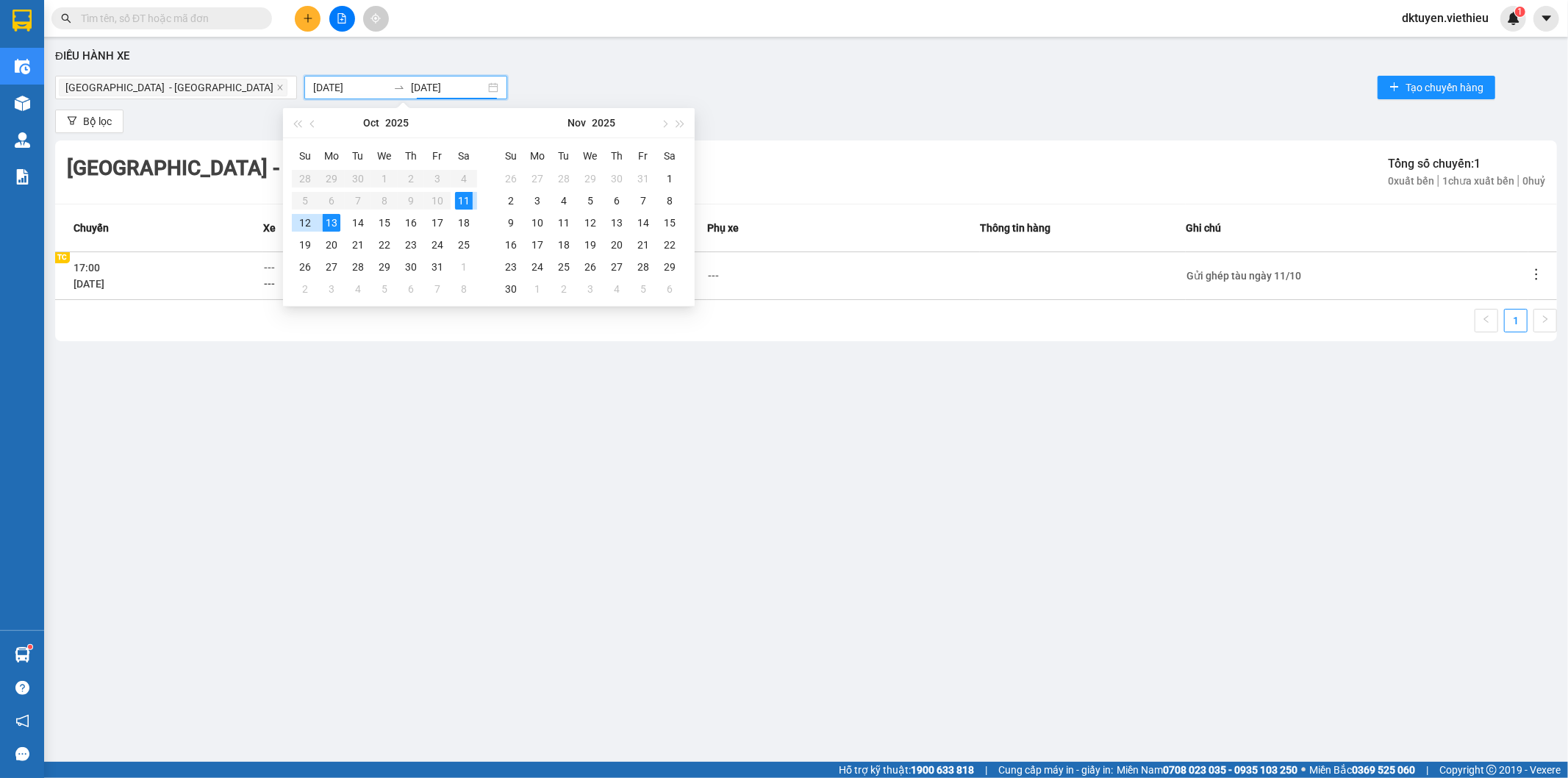
type input "[DATE]"
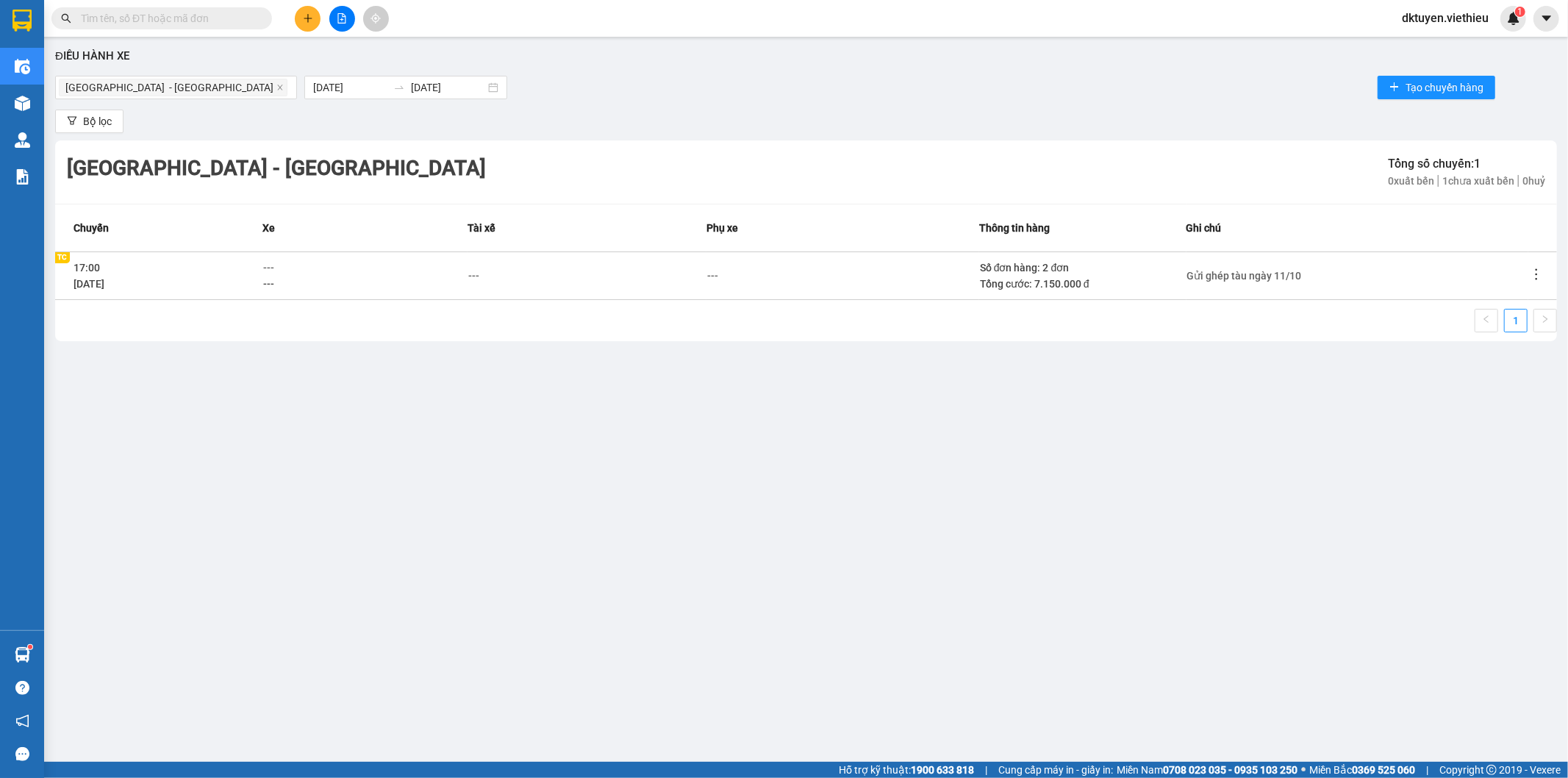
click at [1533, 270] on icon "more" at bounding box center [1537, 275] width 15 height 15
click at [1537, 273] on icon "more" at bounding box center [1537, 275] width 15 height 15
click at [1518, 332] on span "Xem phơi" at bounding box center [1500, 337] width 44 height 11
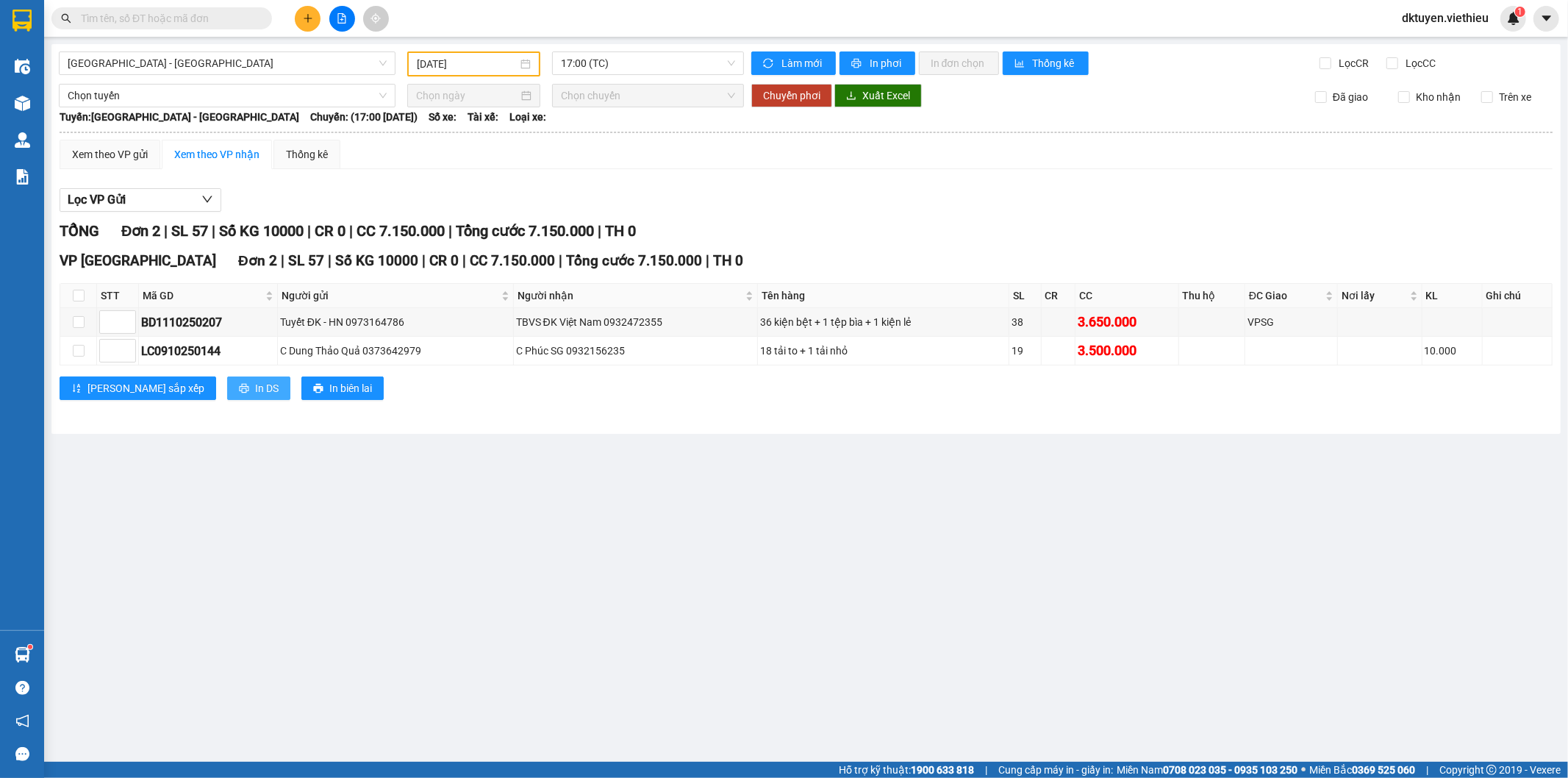
click at [227, 376] on button "In DS" at bounding box center [259, 388] width 63 height 24
click at [227, 382] on button "In DS" at bounding box center [259, 388] width 63 height 24
click at [255, 389] on span "In DS" at bounding box center [266, 388] width 24 height 16
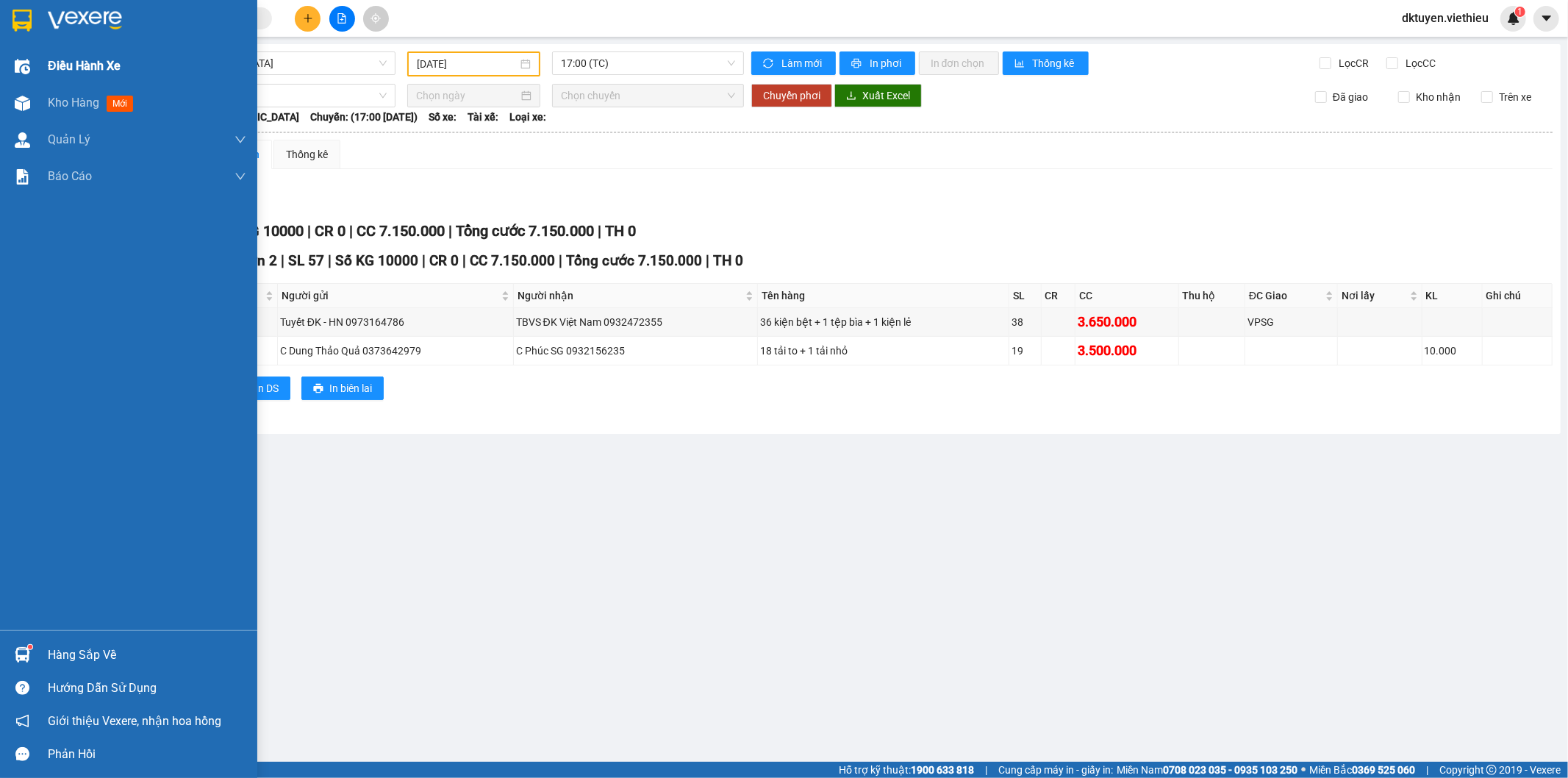
click at [46, 70] on div "Điều hành xe" at bounding box center [129, 65] width 258 height 37
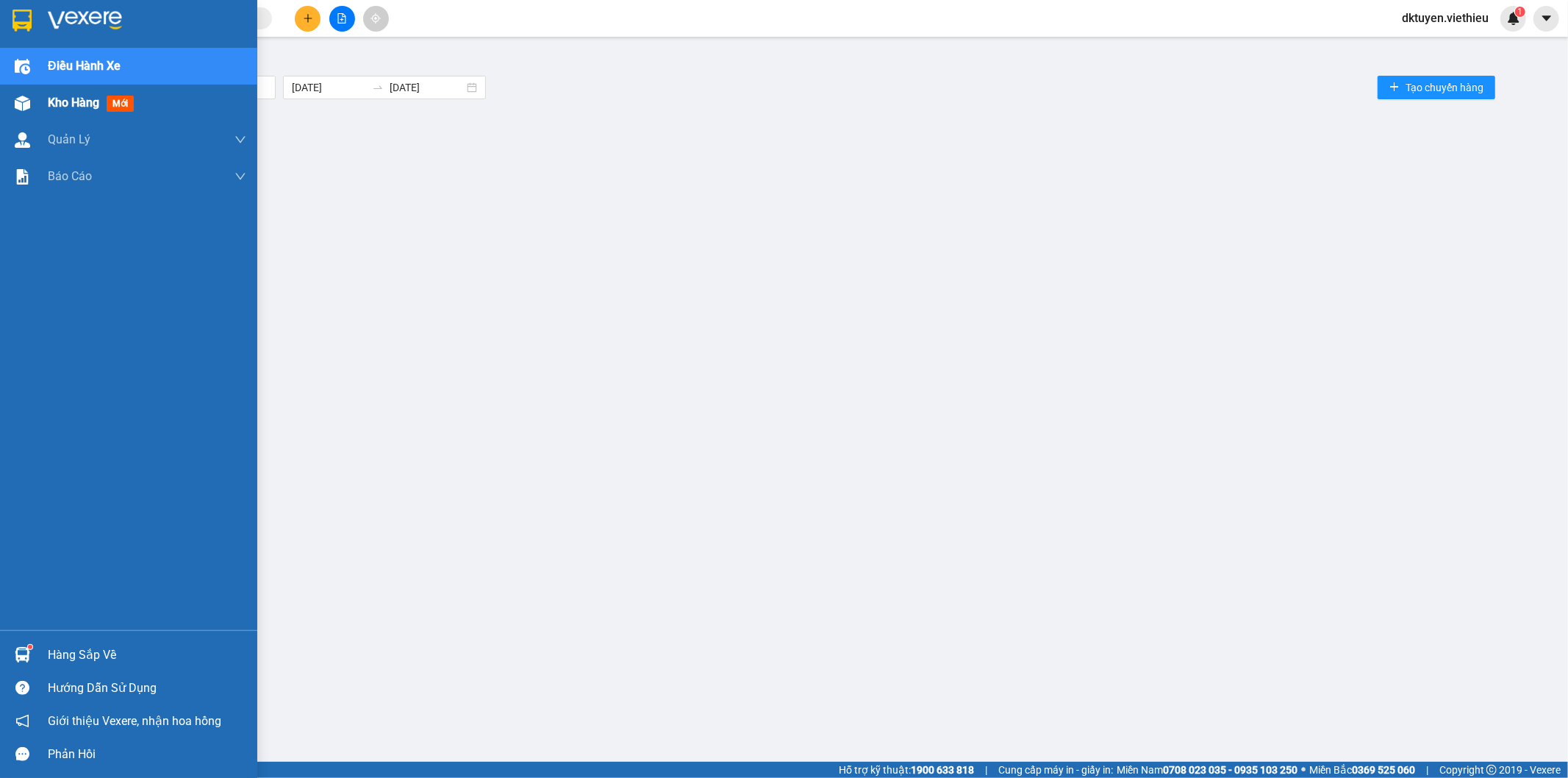
click at [57, 99] on span "Kho hàng" at bounding box center [73, 102] width 51 height 14
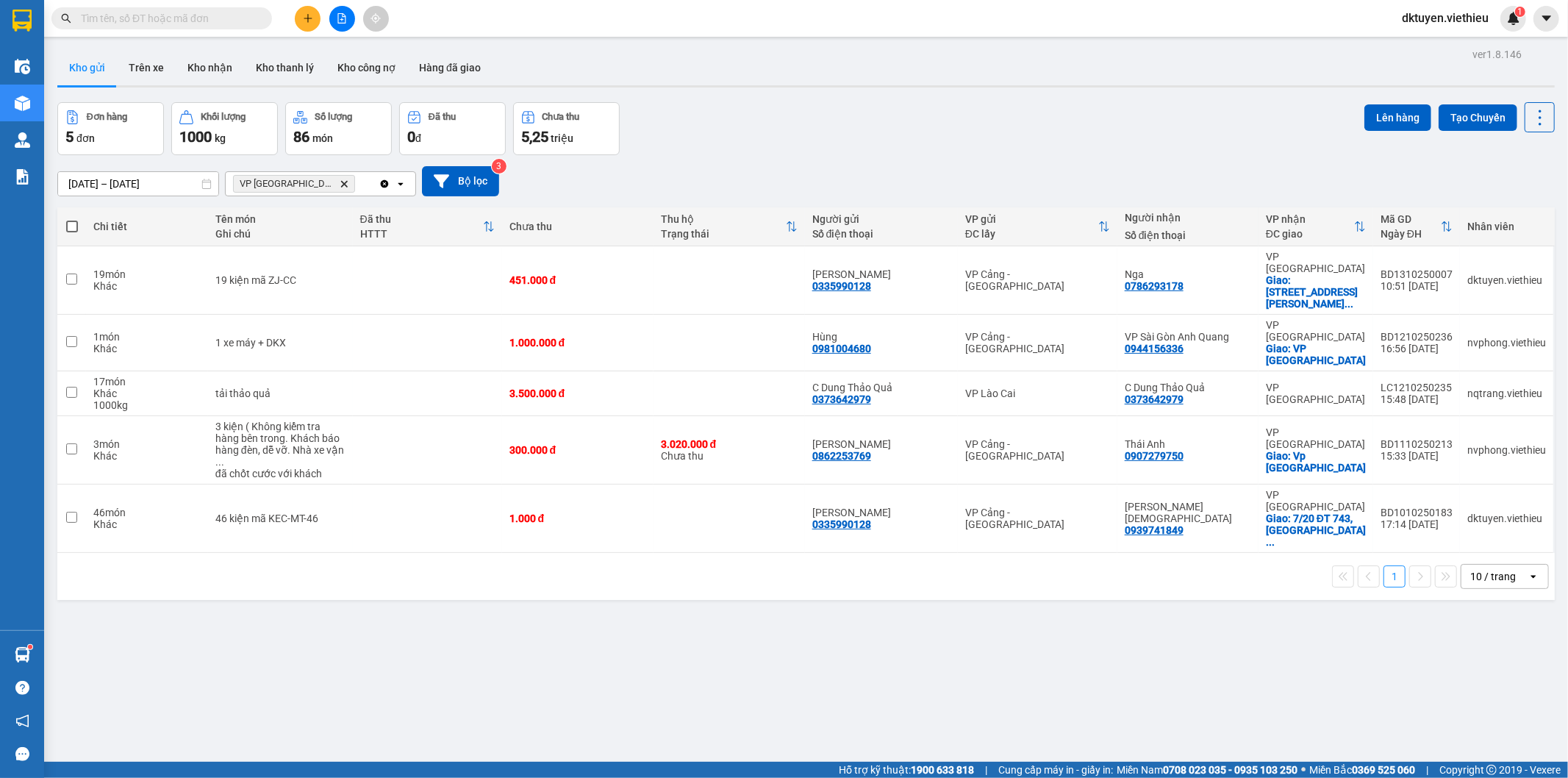
click at [339, 182] on icon "Delete" at bounding box center [343, 183] width 9 height 9
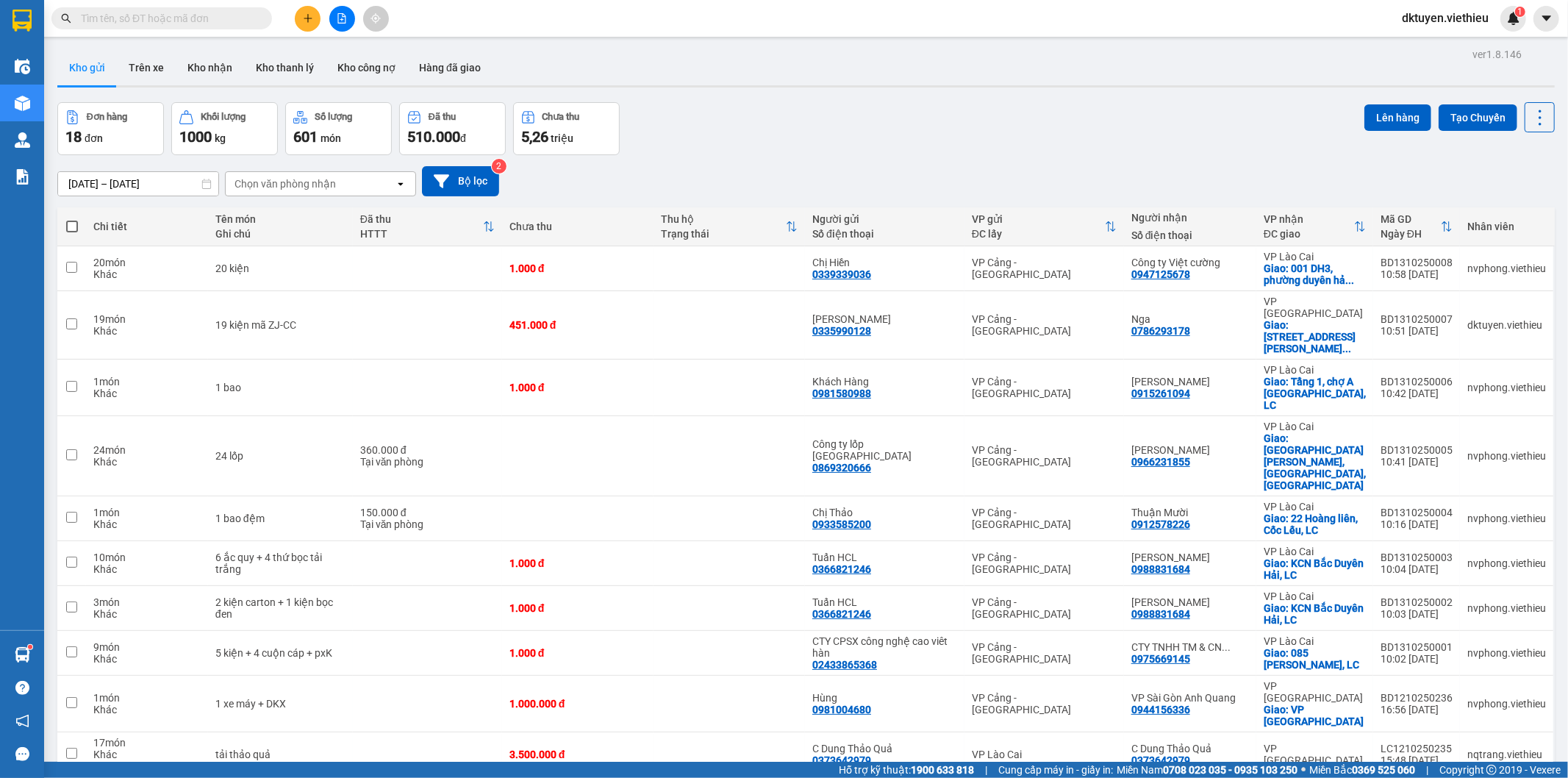
click at [202, 18] on input "text" at bounding box center [167, 18] width 173 height 16
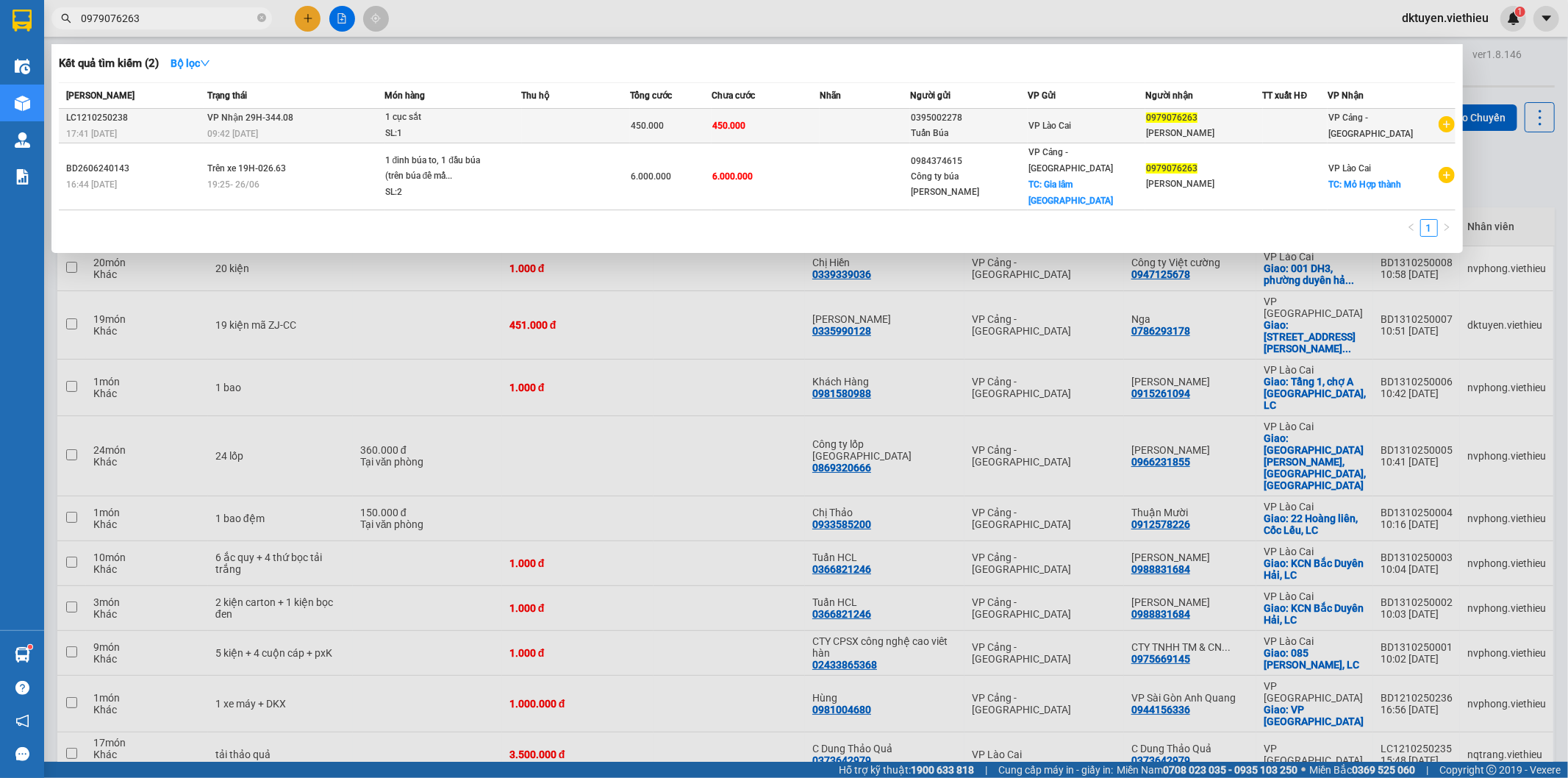
type input "0979076263"
click at [927, 133] on div "Tuấn Búa" at bounding box center [968, 134] width 117 height 15
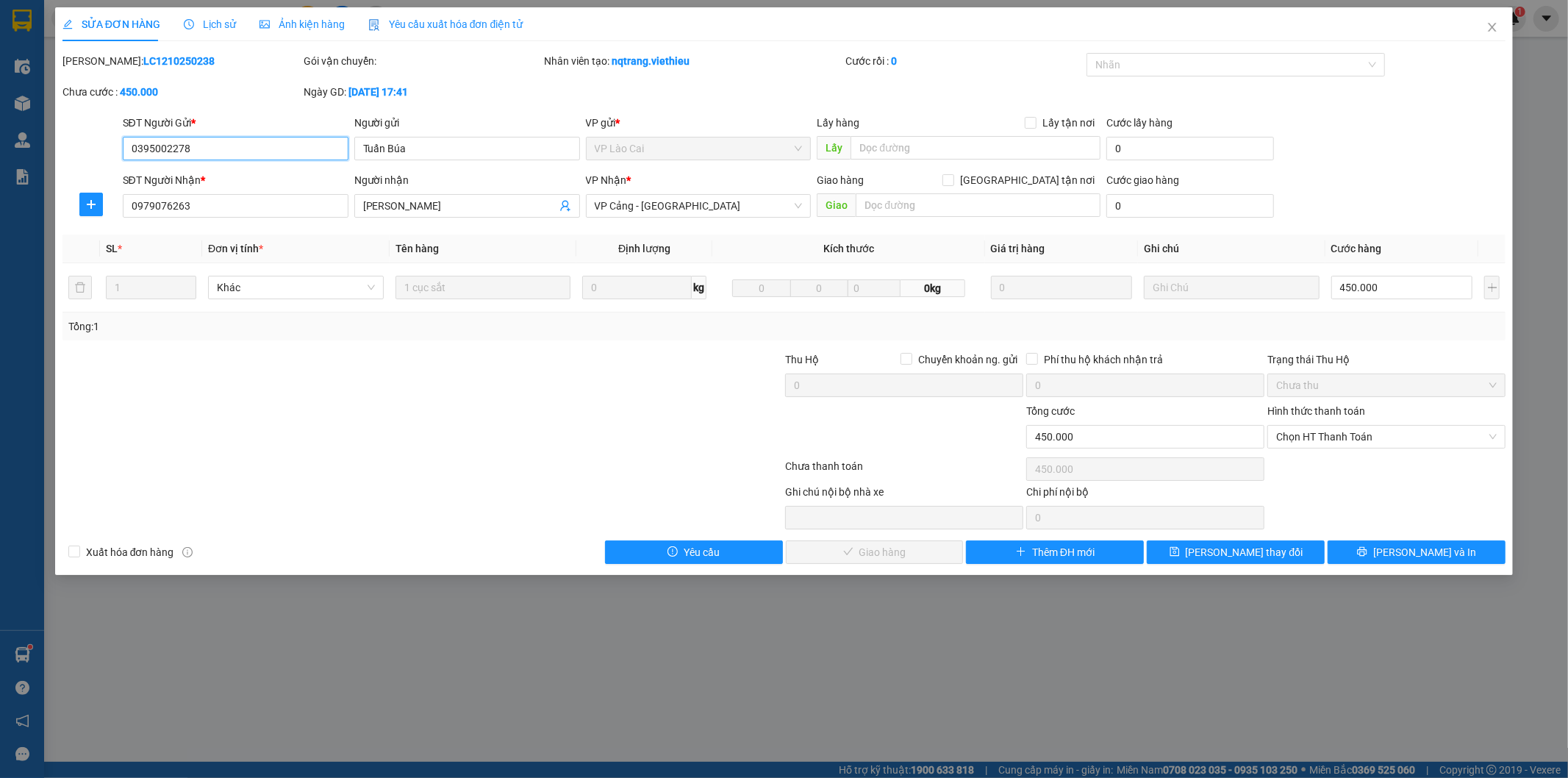
type input "0395002278"
type input "Tuấn Búa"
type input "0979076263"
type input "[PERSON_NAME]"
type input "0"
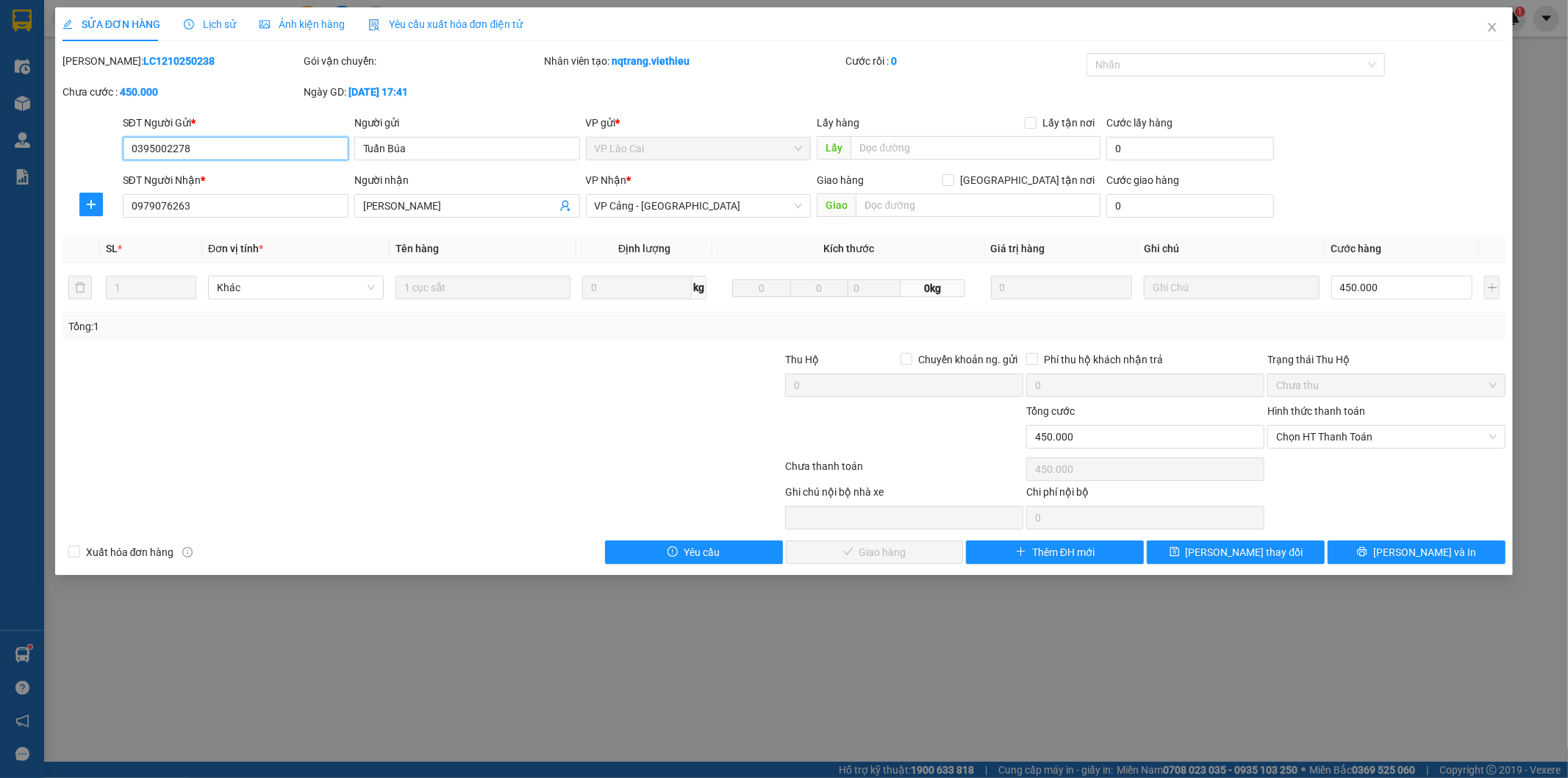
type input "450.000"
click at [1394, 281] on input "450.000" at bounding box center [1401, 287] width 141 height 24
type input "6"
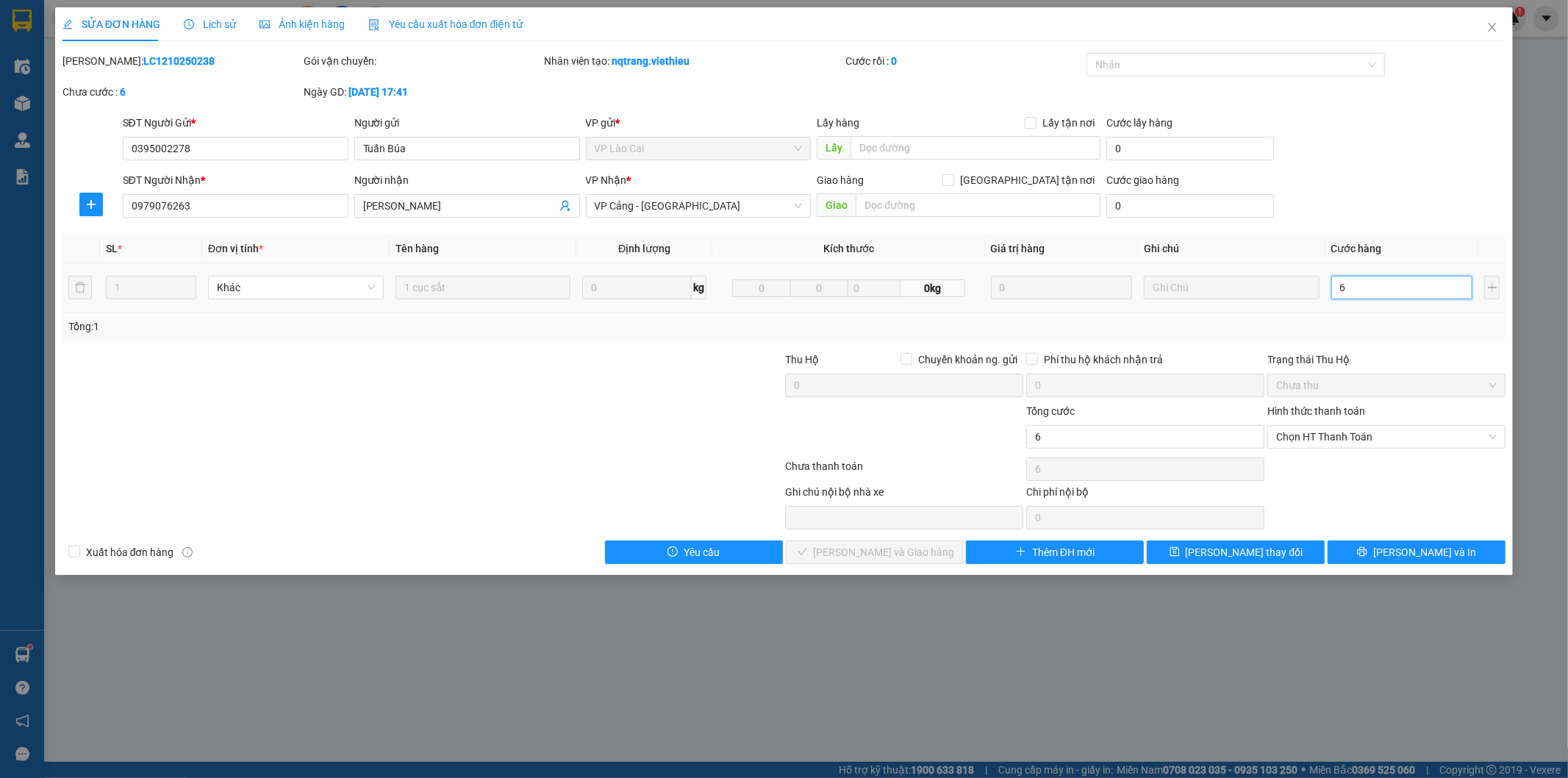
type input "60"
type input "600"
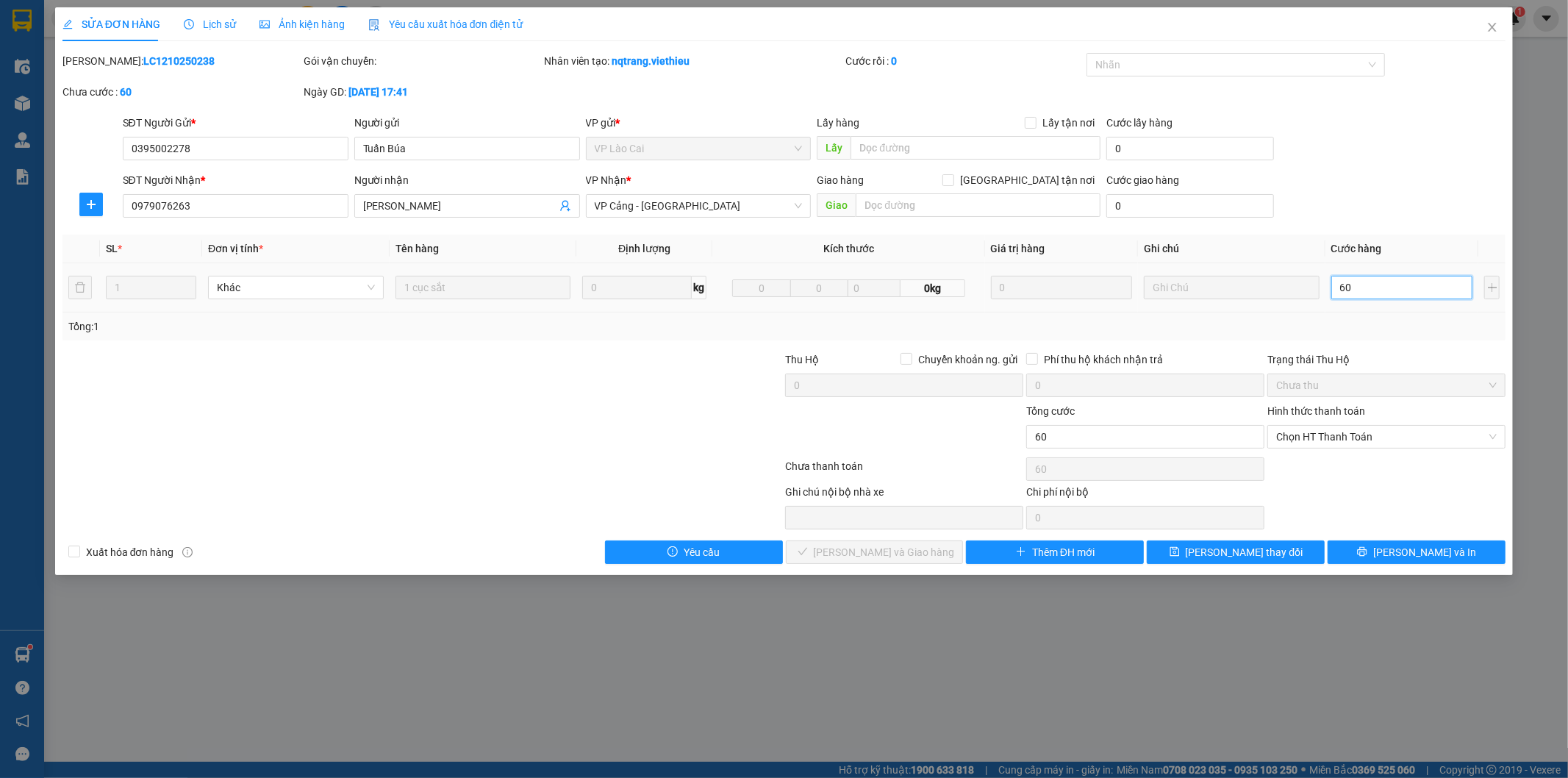
type input "600"
type input "6.000"
type input "60.000"
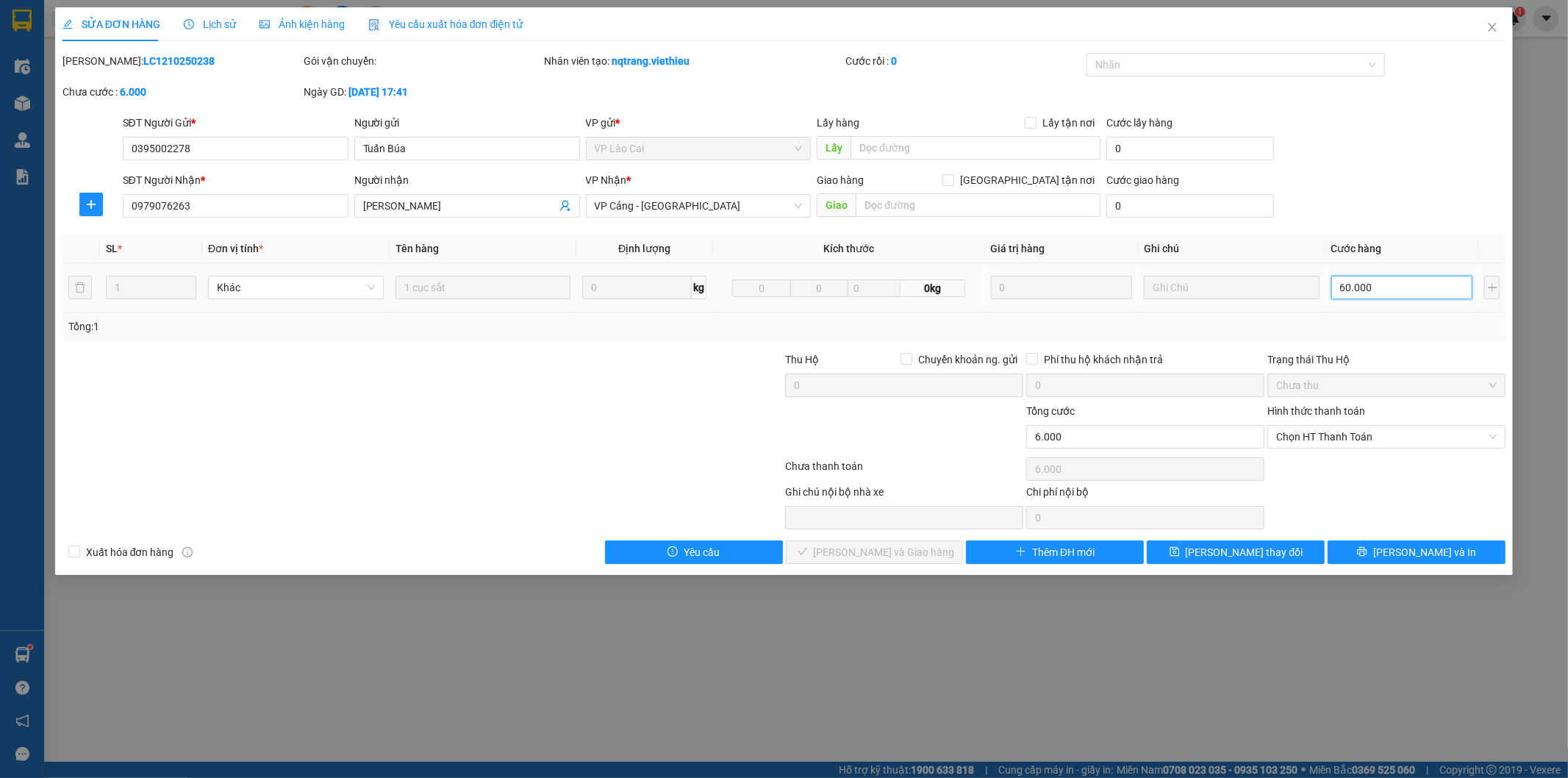
type input "60.000"
type input "600.000"
click at [1417, 550] on span "[PERSON_NAME] và In" at bounding box center [1424, 552] width 103 height 16
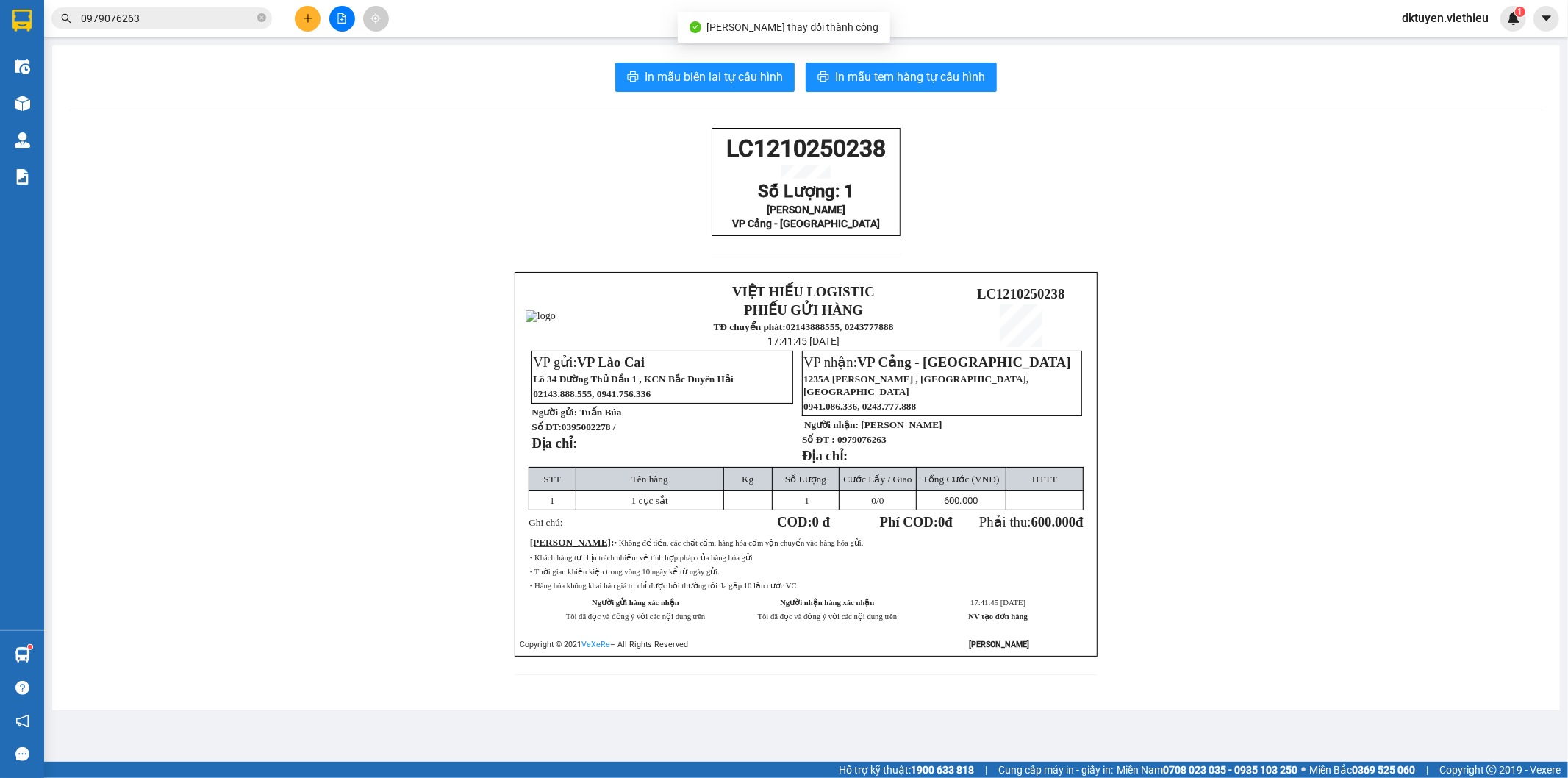
click at [62, 103] on div "In mẫu biên lai tự cấu hình In mẫu tem hàng tự cấu hình LC1210250238 Số Lượng: …" at bounding box center [805, 377] width 1507 height 665
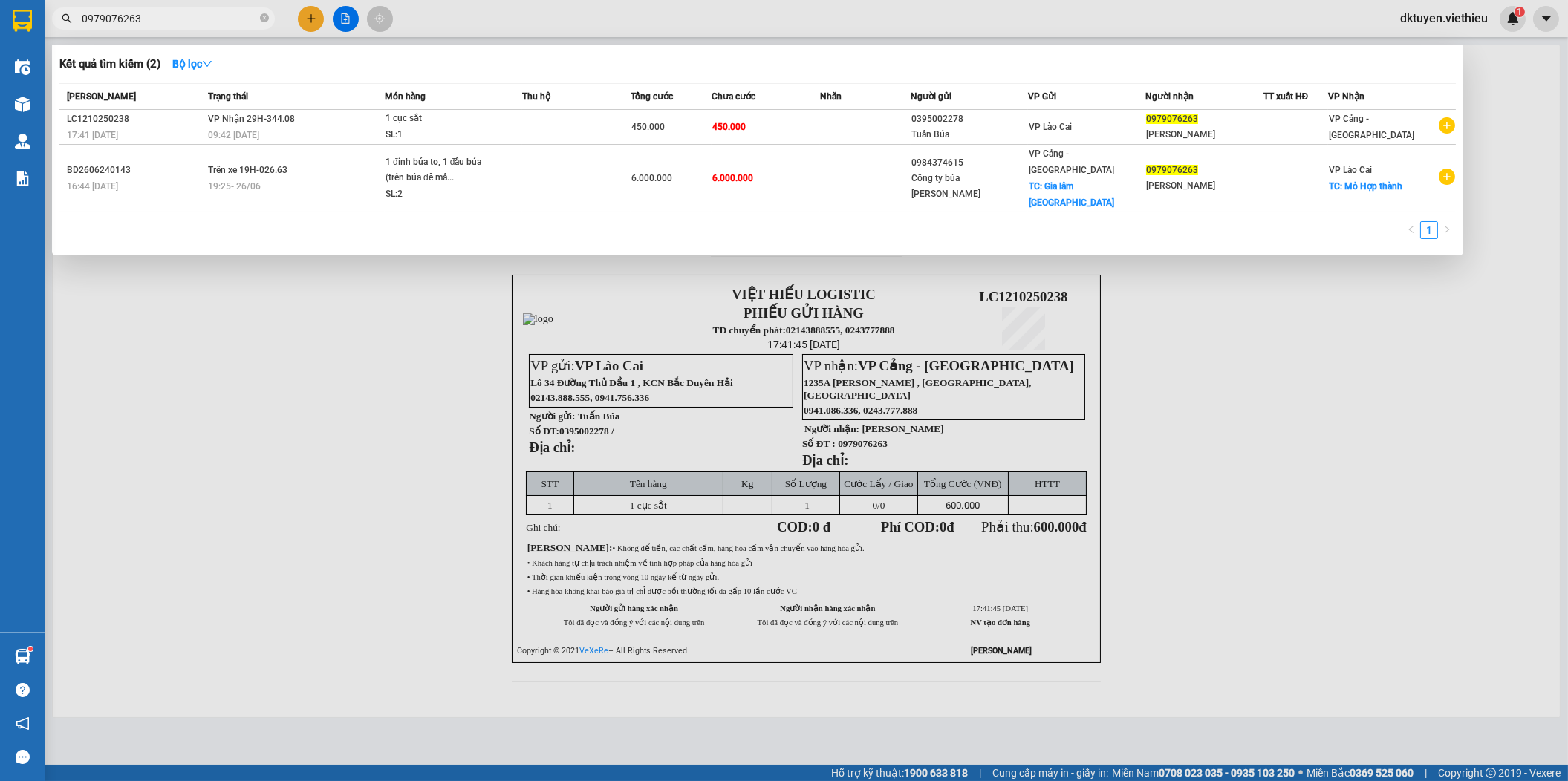
drag, startPoint x: 174, startPoint y: 20, endPoint x: 69, endPoint y: 20, distance: 105.0
click at [71, 20] on div "0979076263" at bounding box center [145, 18] width 290 height 22
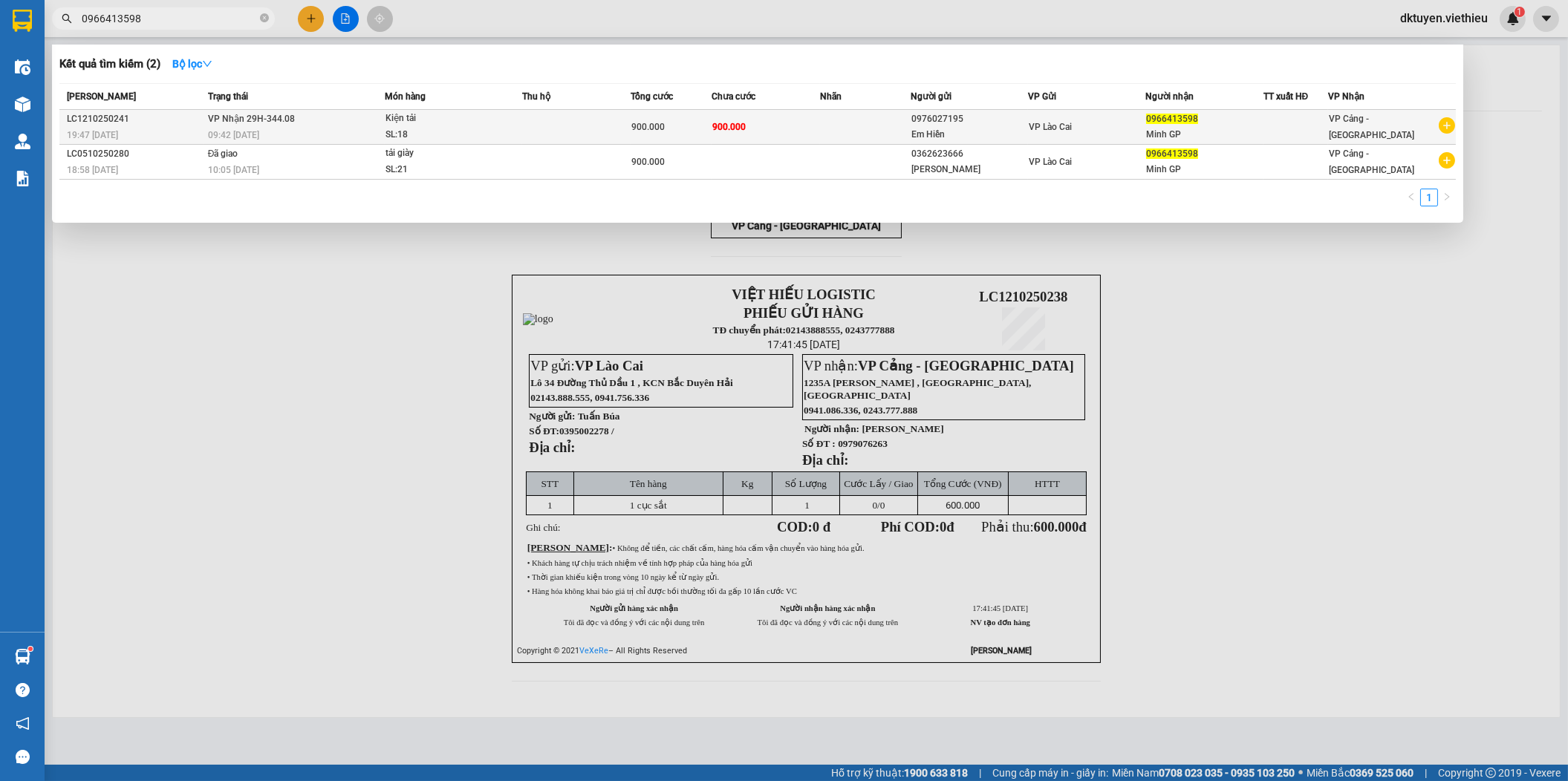
type input "0966413598"
click at [777, 130] on td "900.000" at bounding box center [765, 127] width 108 height 34
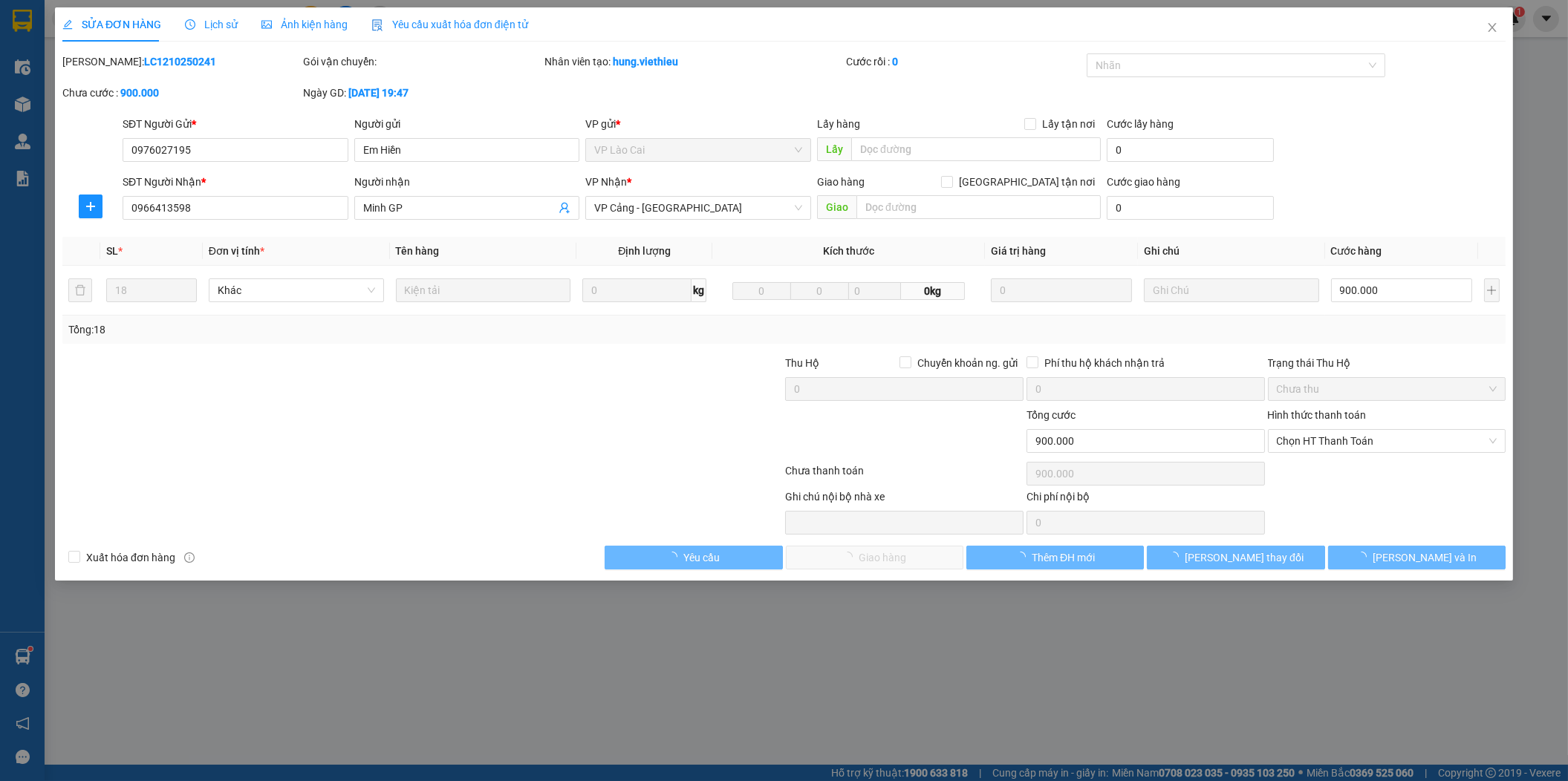
type input "0976027195"
type input "Em Hiền"
type input "0966413598"
type input "Minh GP"
type input "0"
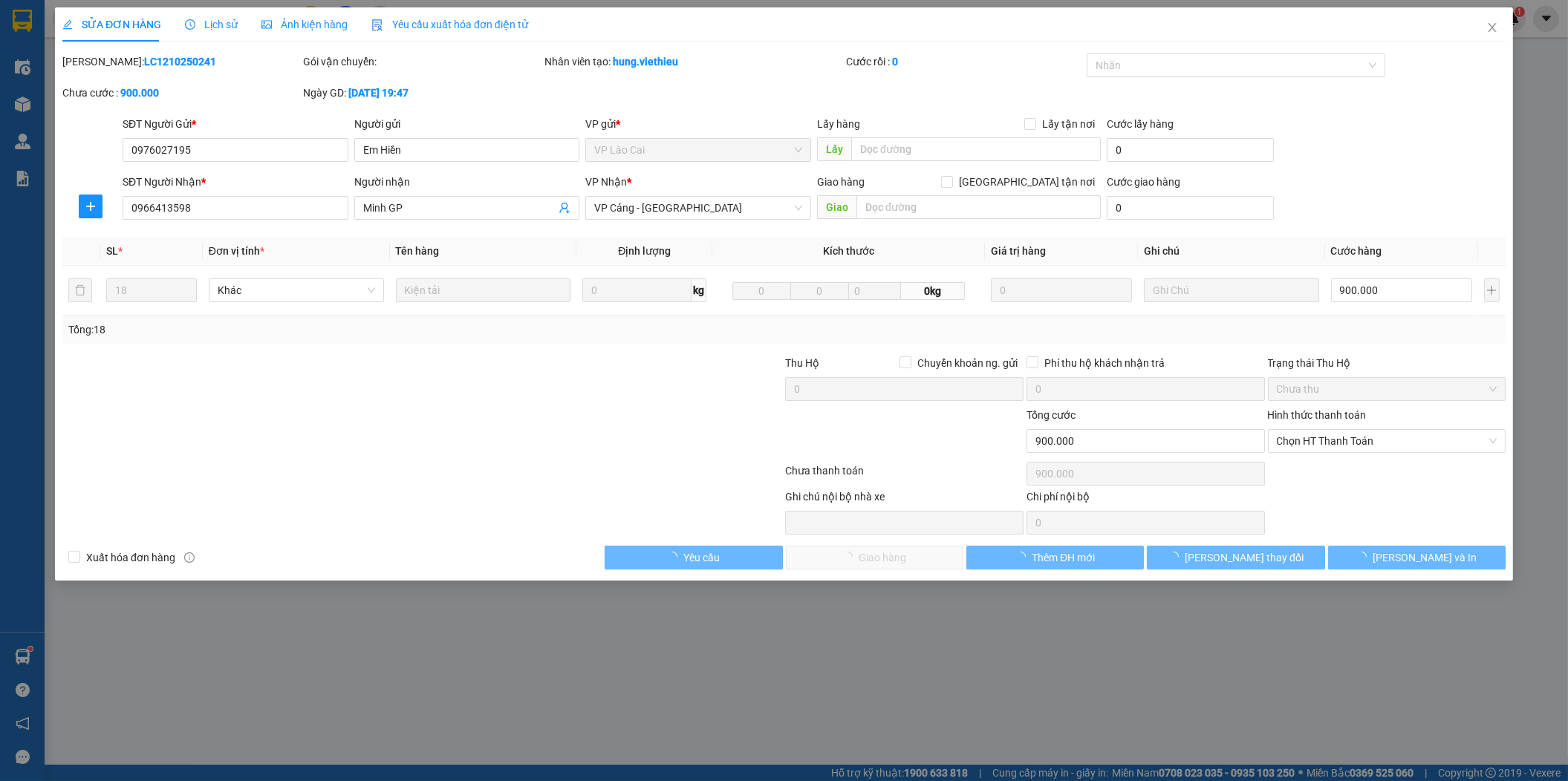
type input "900.000"
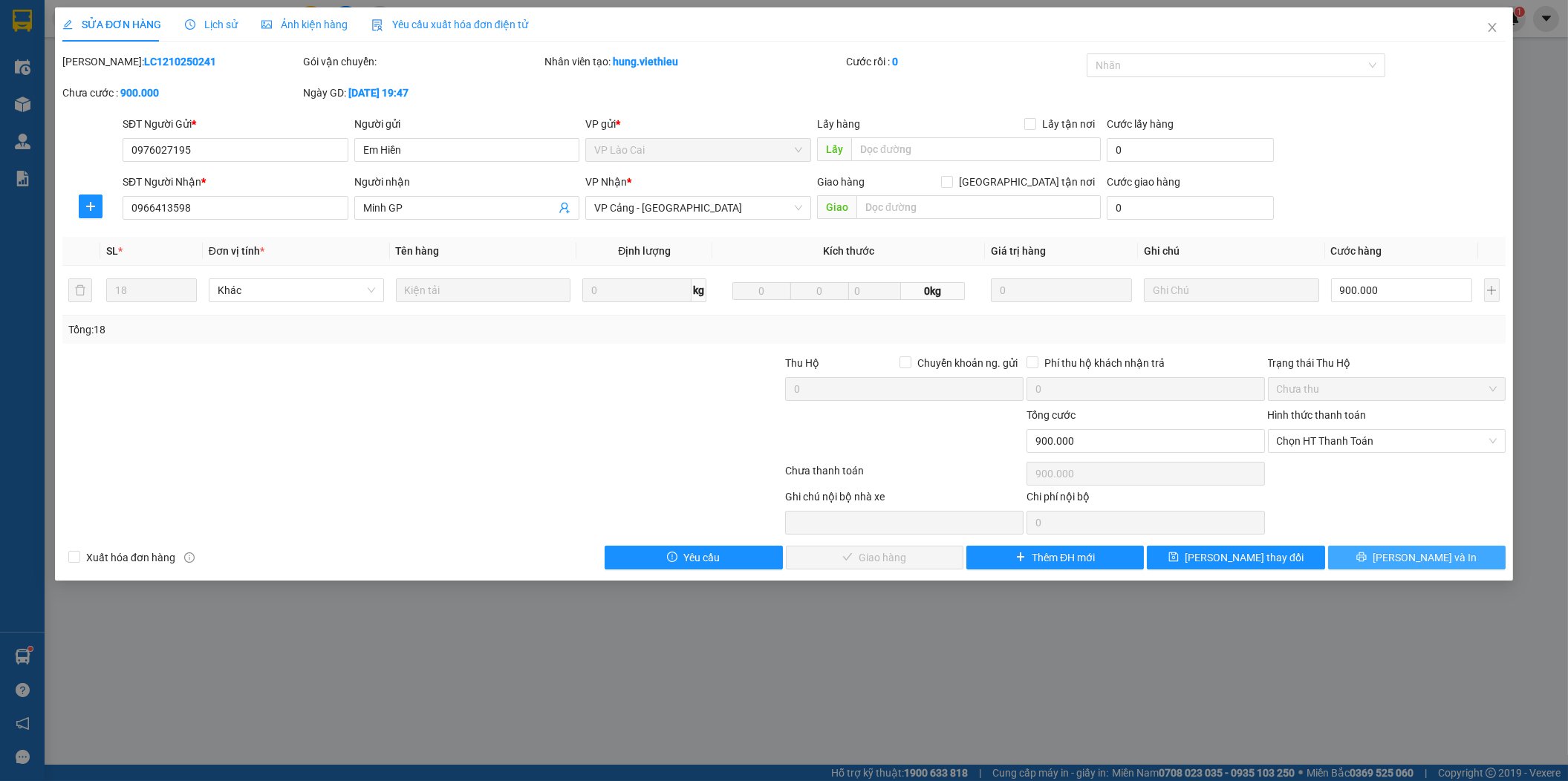
click at [1417, 555] on span "[PERSON_NAME] và In" at bounding box center [1424, 557] width 104 height 16
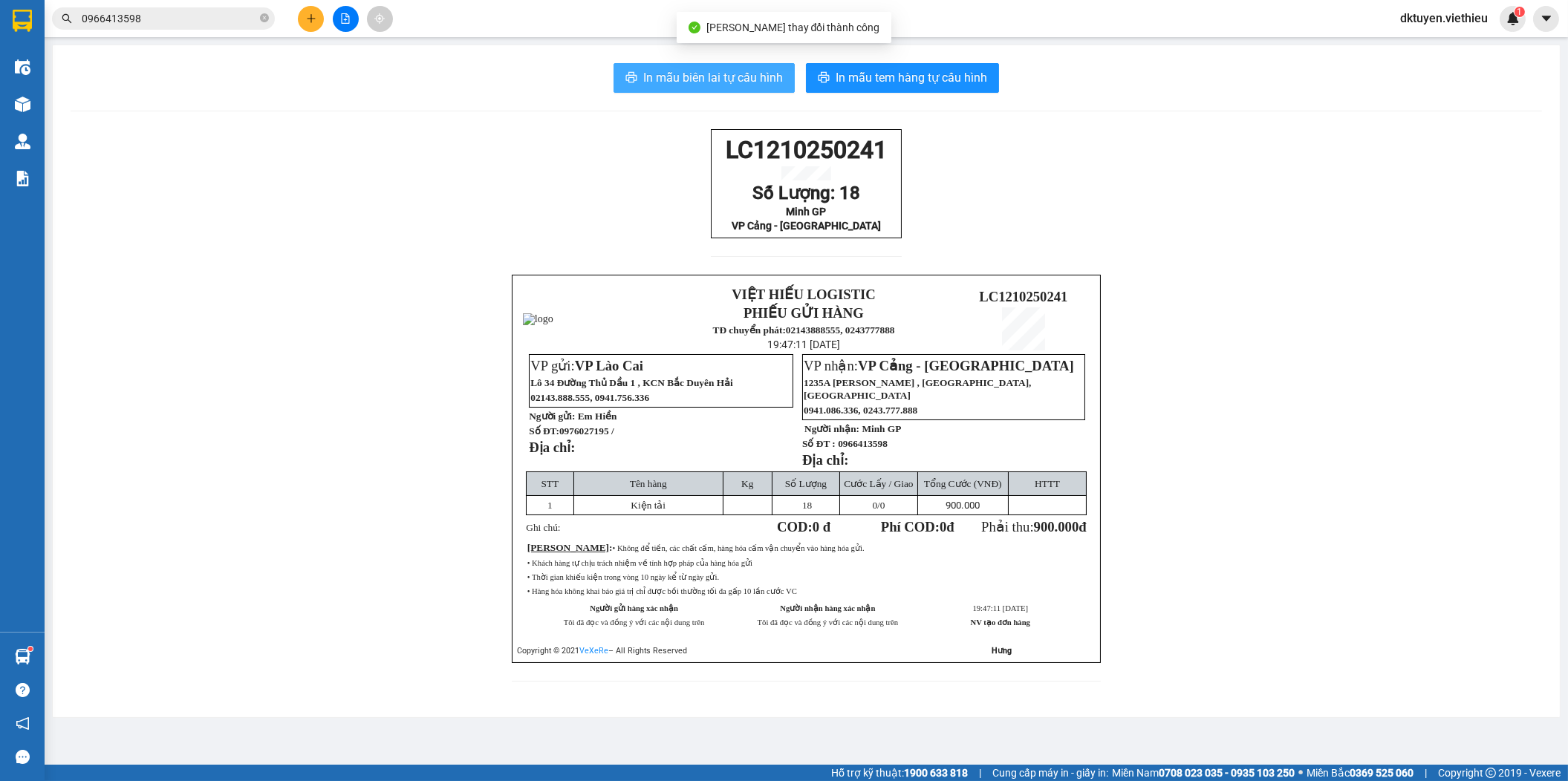
click at [747, 83] on span "In mẫu biên lai tự cấu hình" at bounding box center [713, 77] width 140 height 18
